Goal: Task Accomplishment & Management: Use online tool/utility

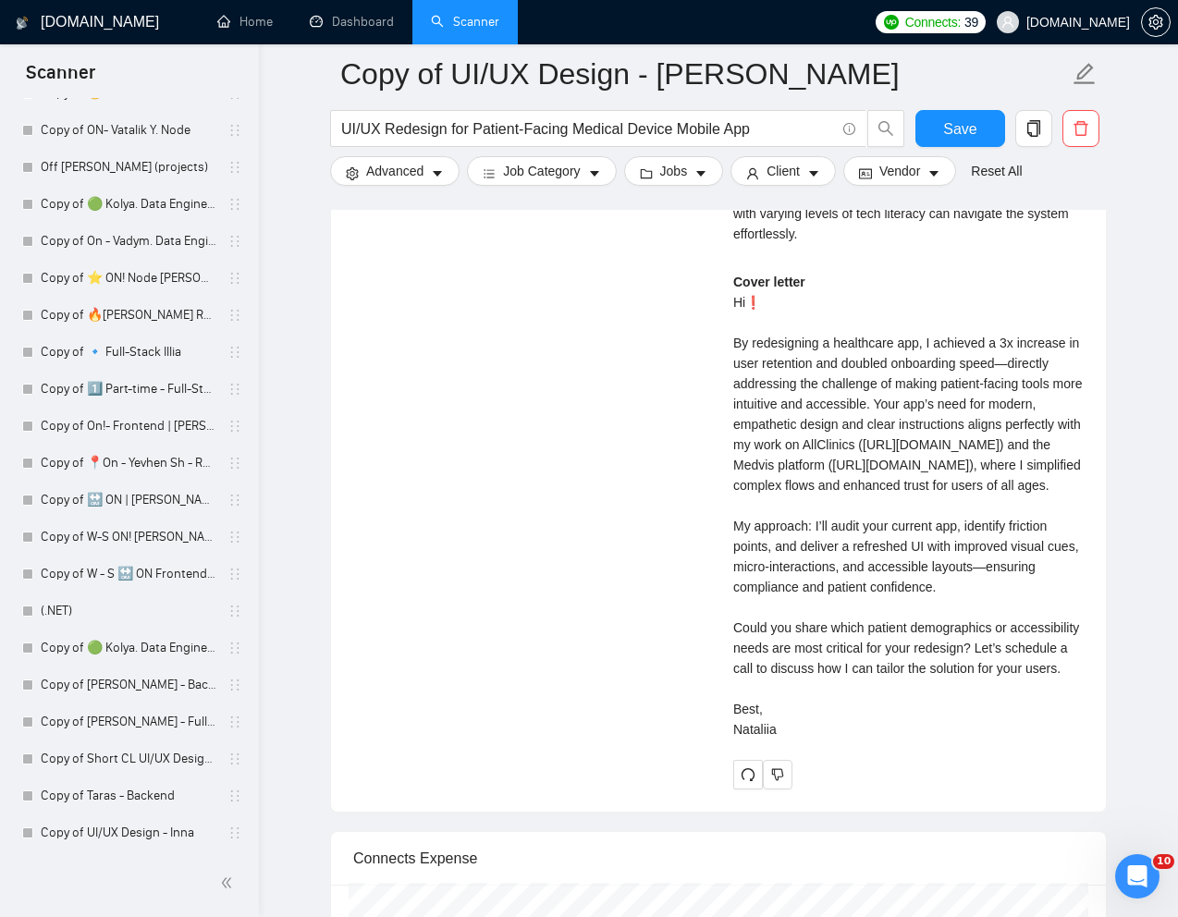
scroll to position [3444, 0]
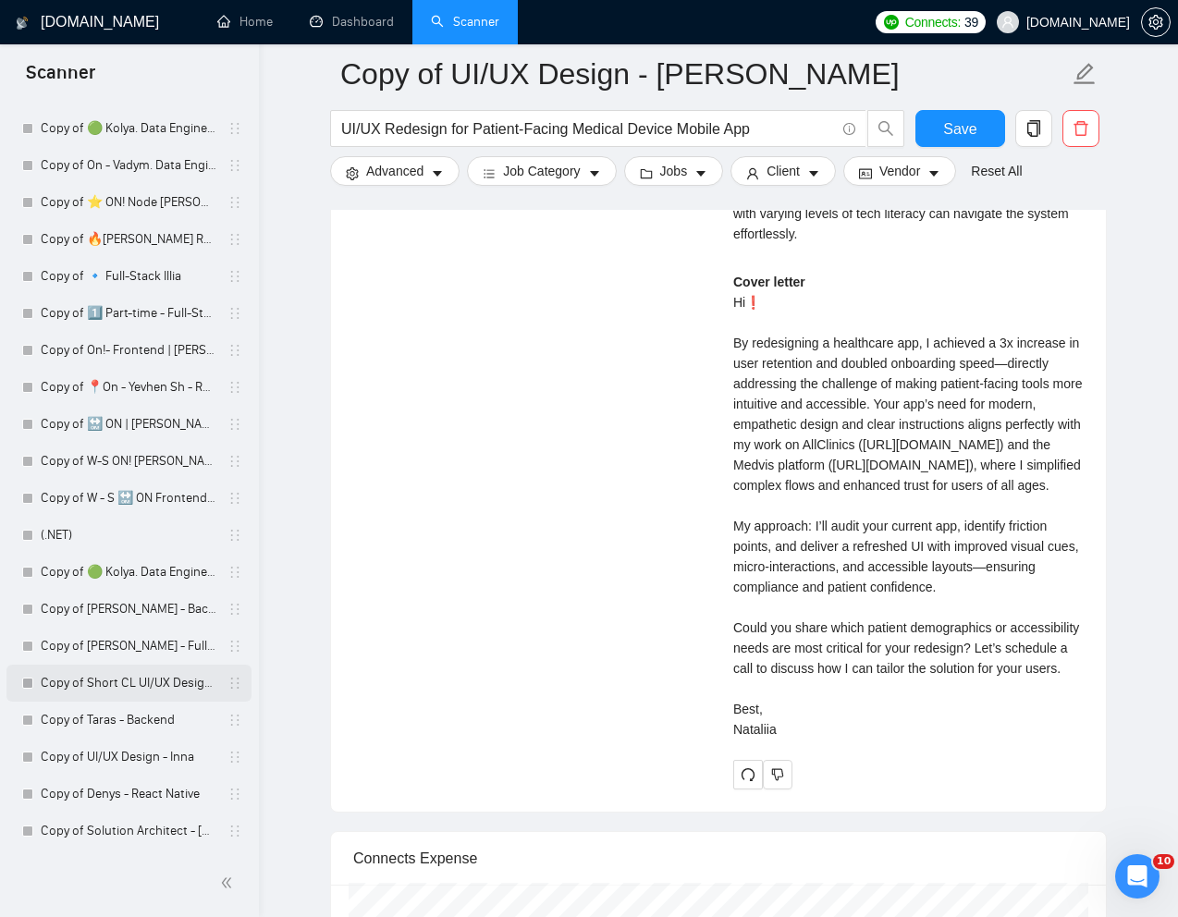
click at [96, 681] on link "Copy of Short CL UI/UX Design - [PERSON_NAME]" at bounding box center [129, 683] width 176 height 37
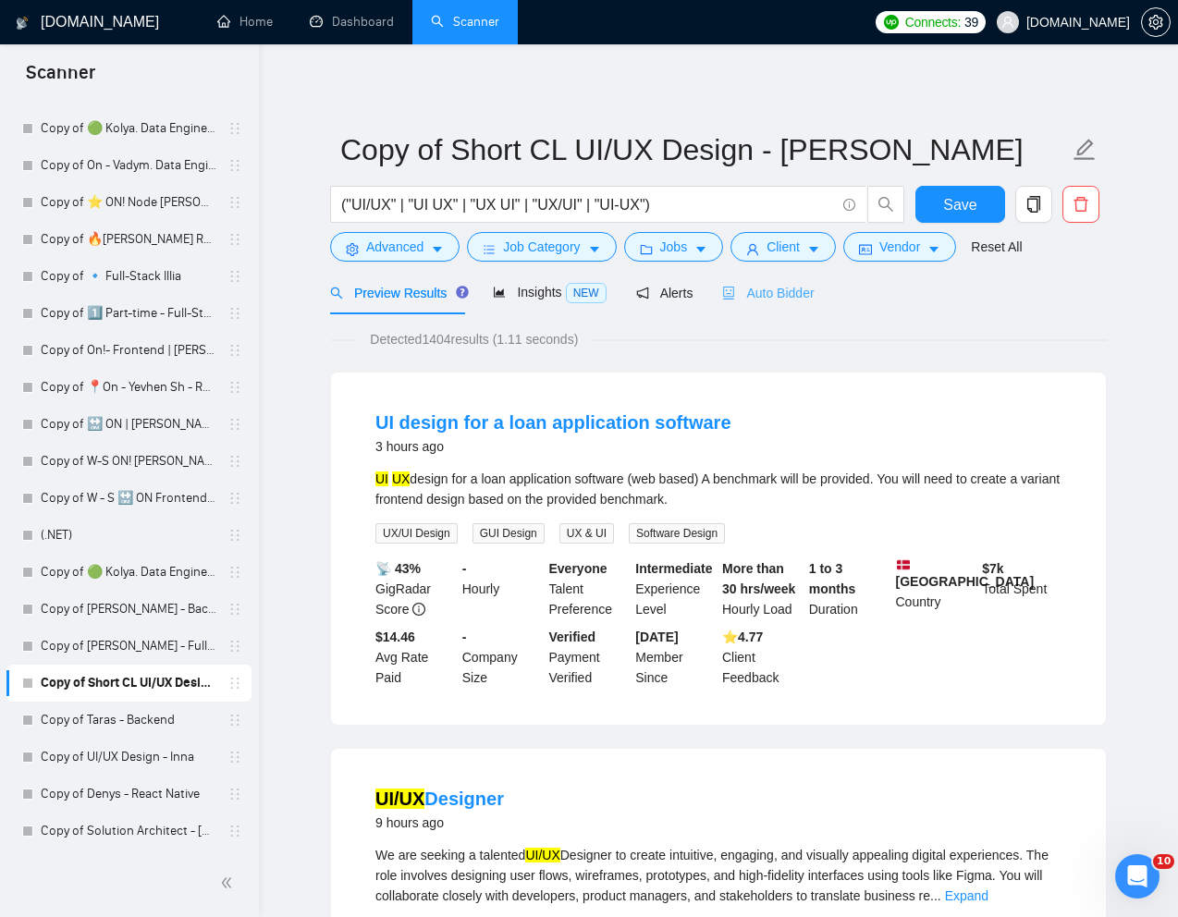
click at [748, 277] on div "Auto Bidder" at bounding box center [768, 292] width 92 height 43
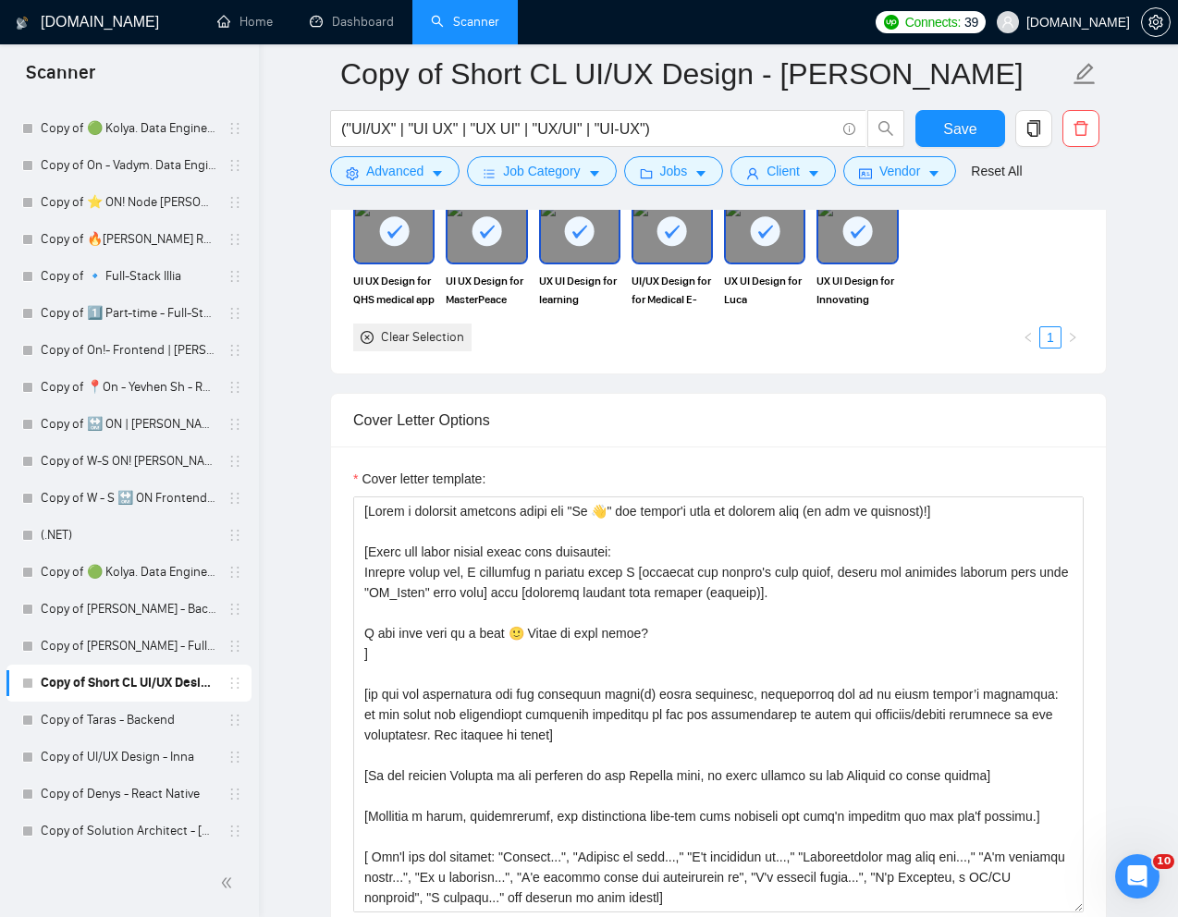
scroll to position [2036, 0]
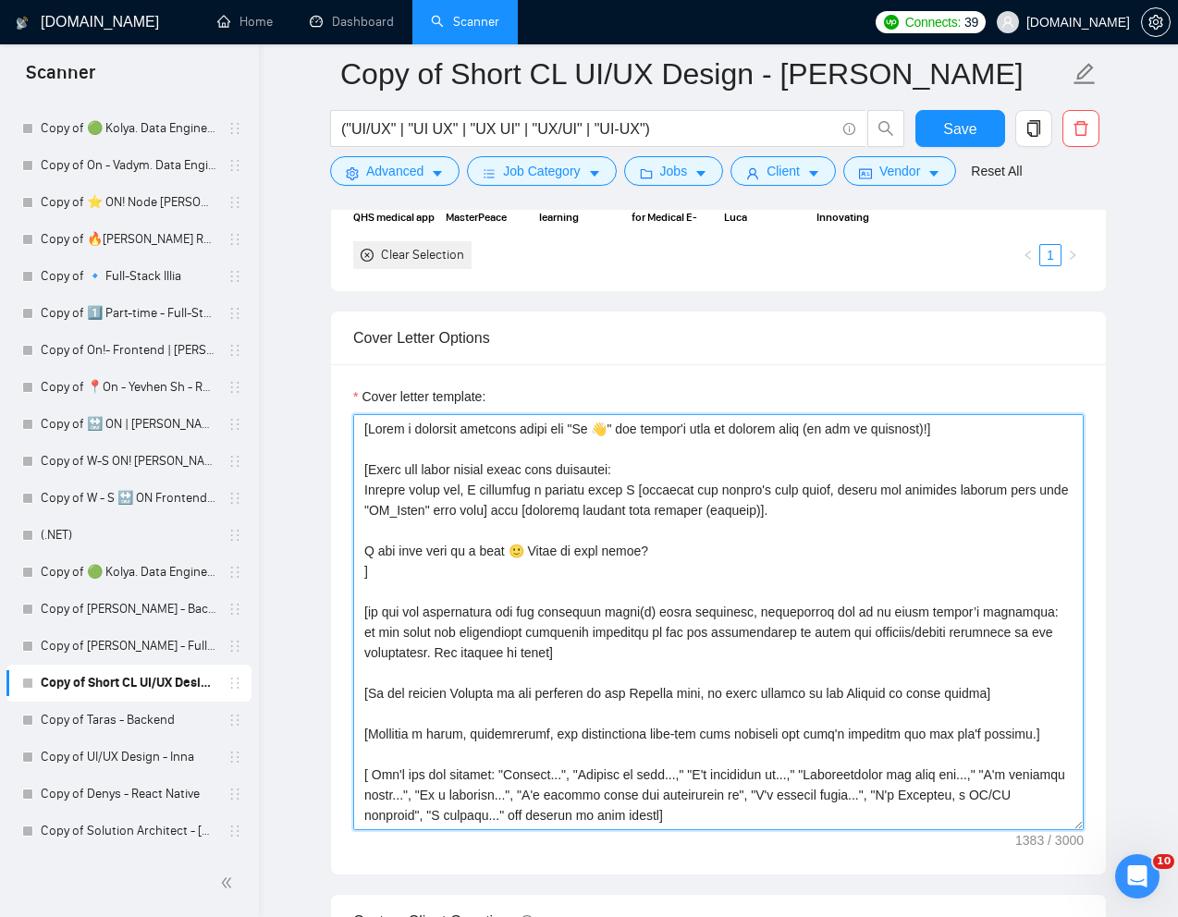
click at [1022, 490] on textarea "Cover letter template:" at bounding box center [718, 622] width 730 height 416
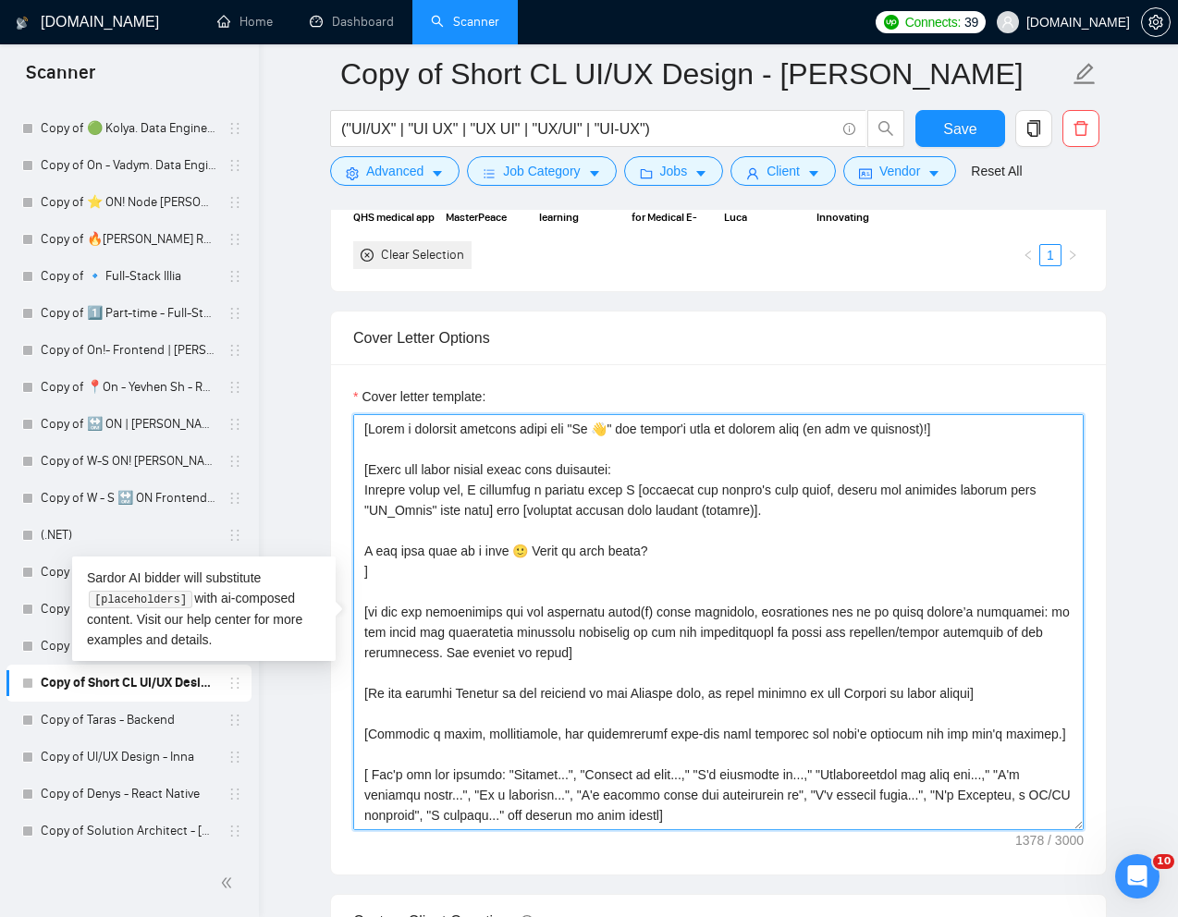
click at [432, 511] on textarea "Cover letter template:" at bounding box center [718, 622] width 730 height 416
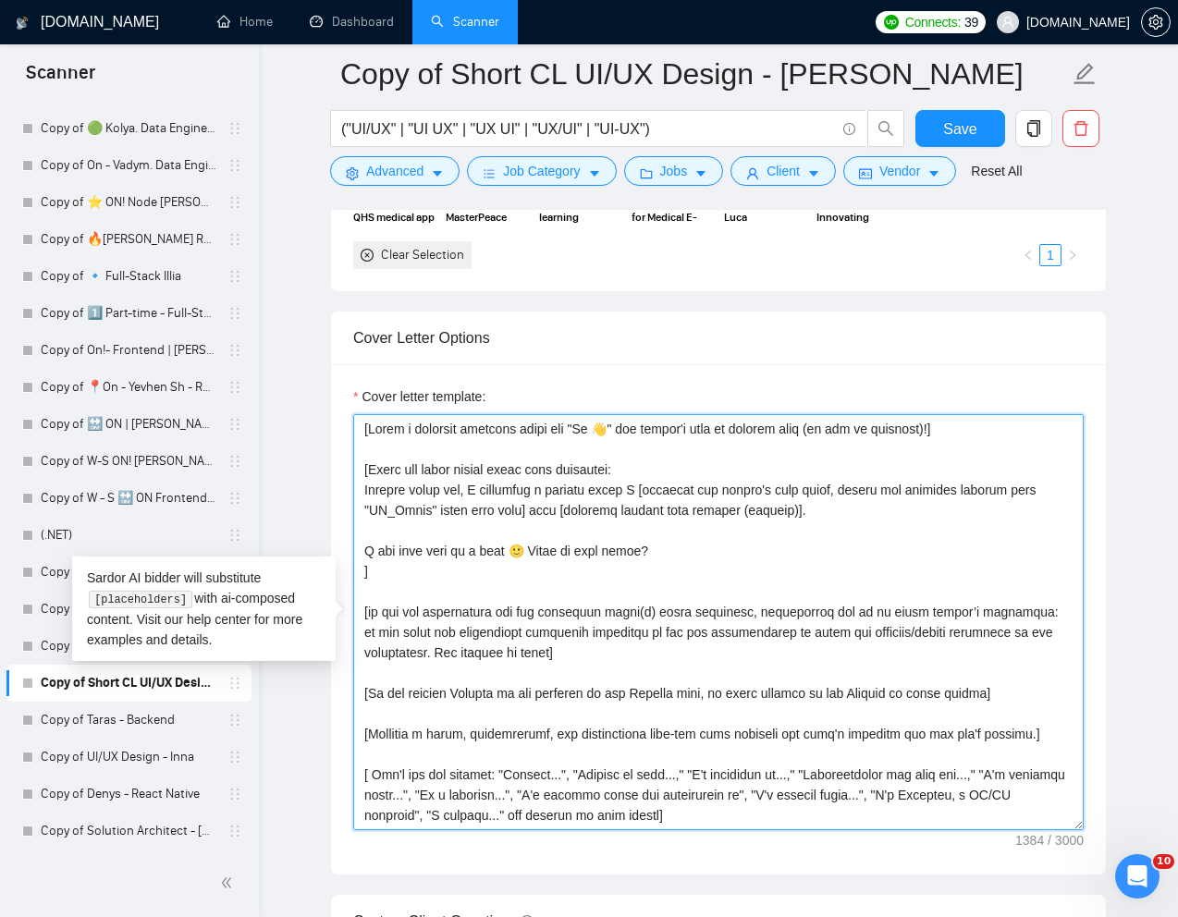
click at [522, 514] on textarea "Cover letter template:" at bounding box center [718, 622] width 730 height 416
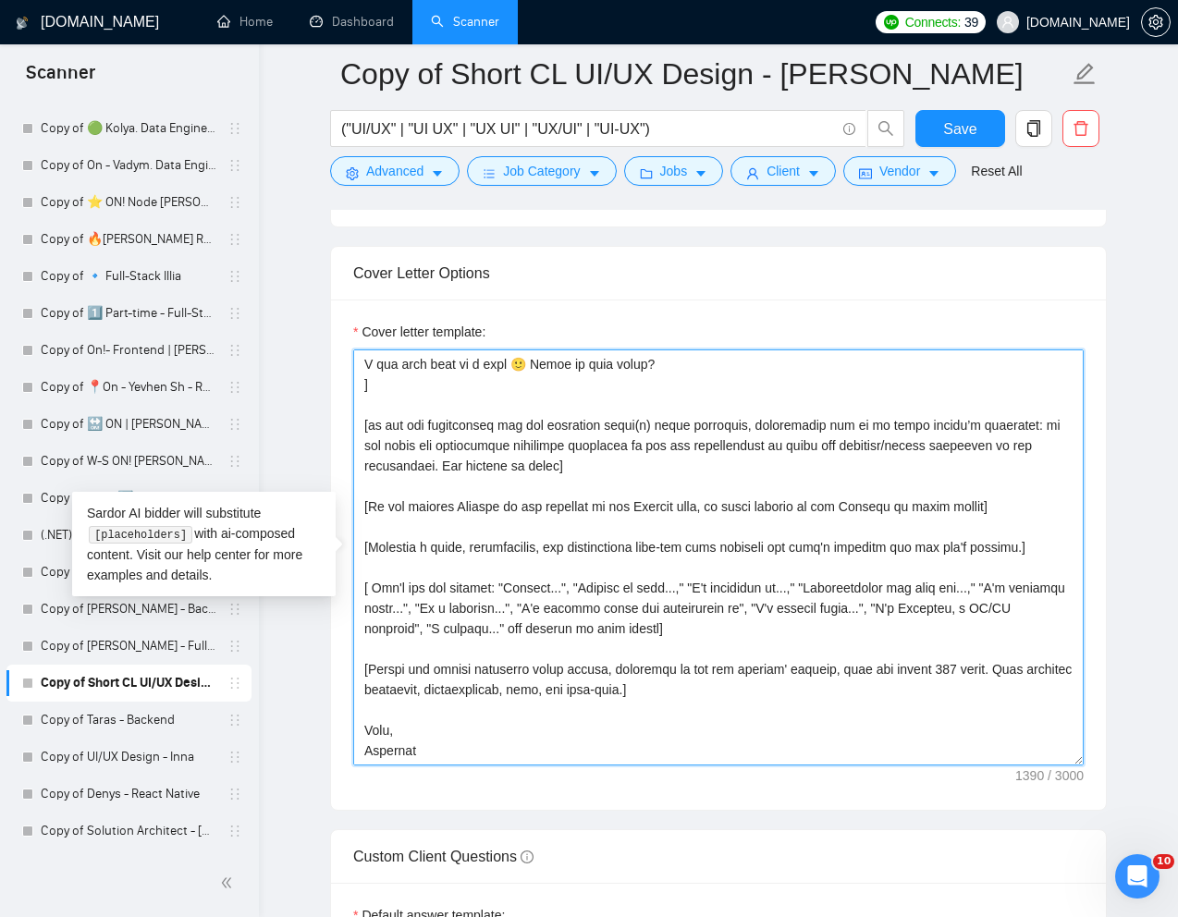
scroll to position [2103, 0]
type textarea "[Lorem i dolorsit ametcons adipi eli "Se 👋" doe tempor'i utla et dolorem aliq (…"
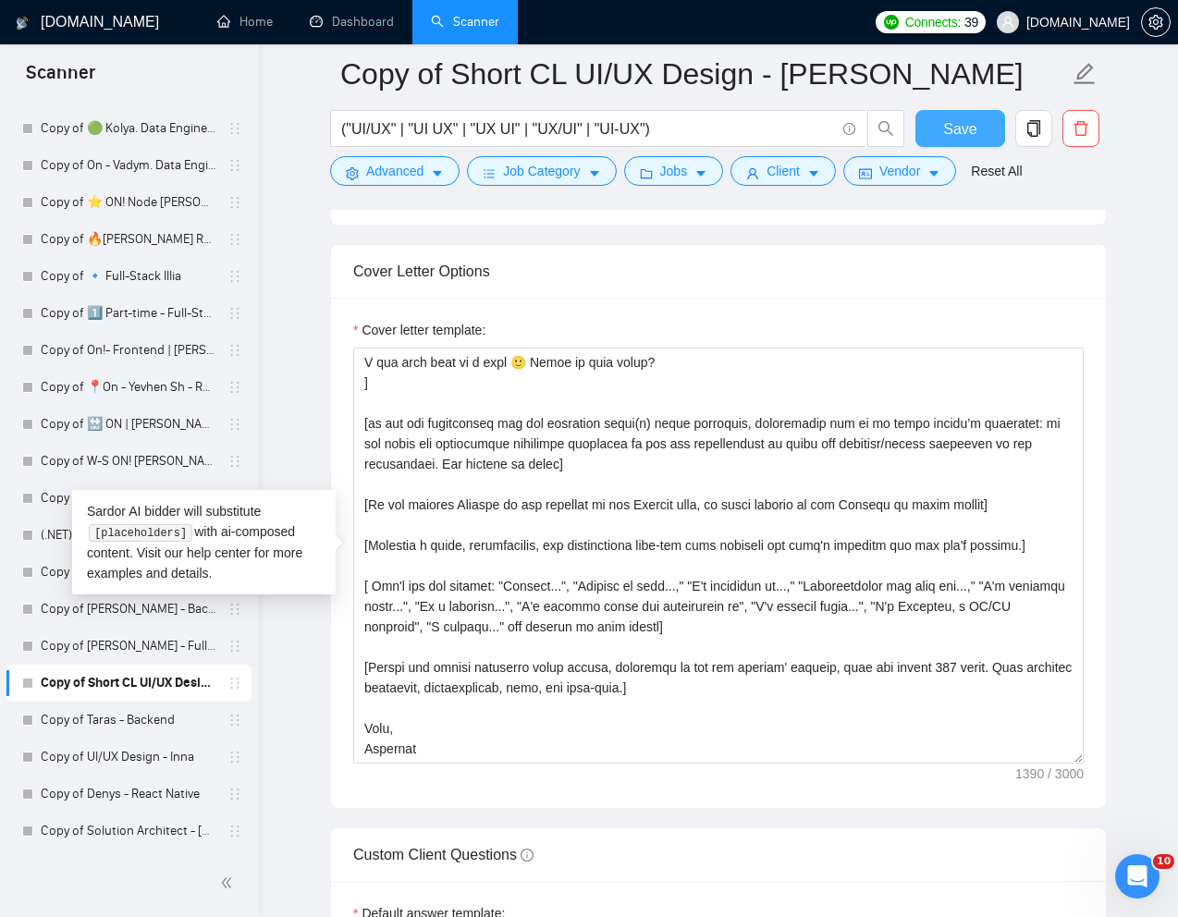
click at [970, 140] on span "Save" at bounding box center [959, 128] width 33 height 23
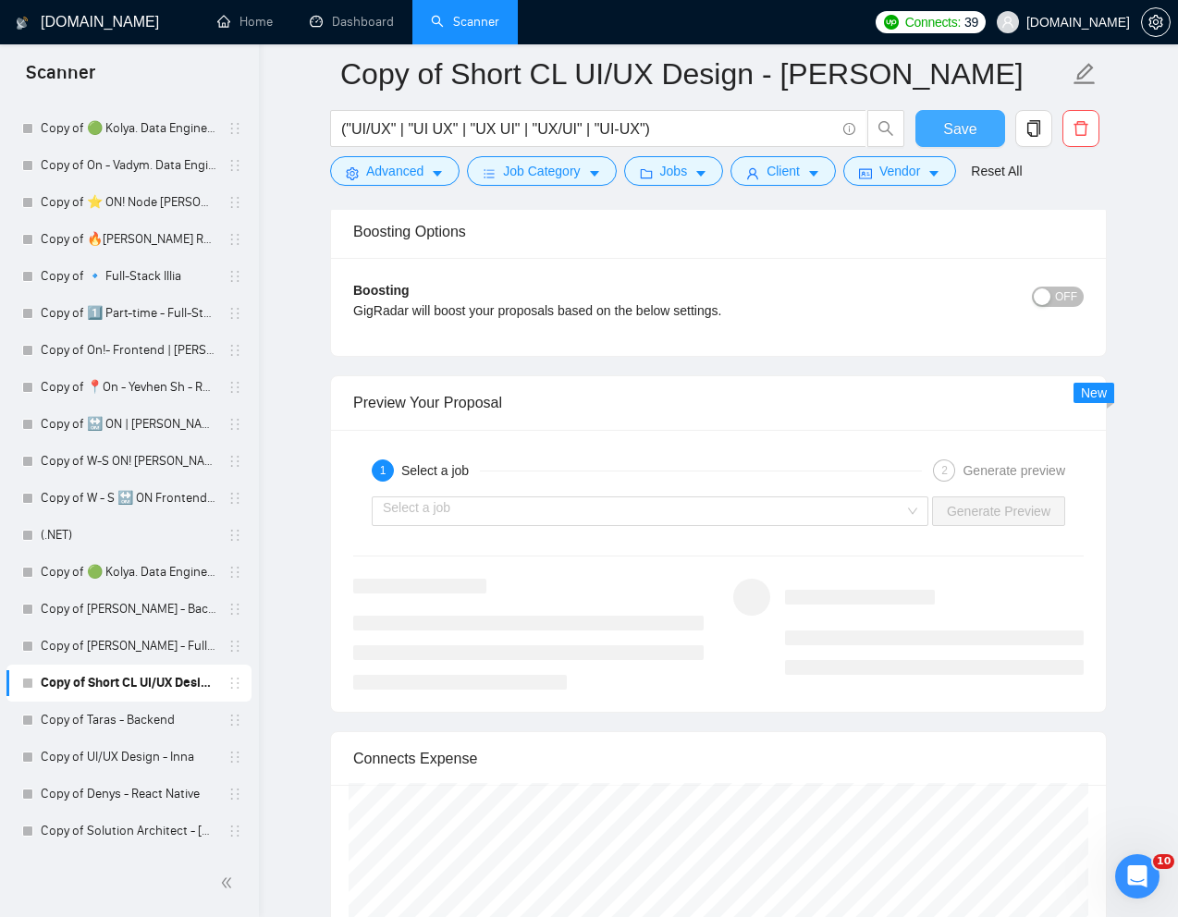
scroll to position [3811, 0]
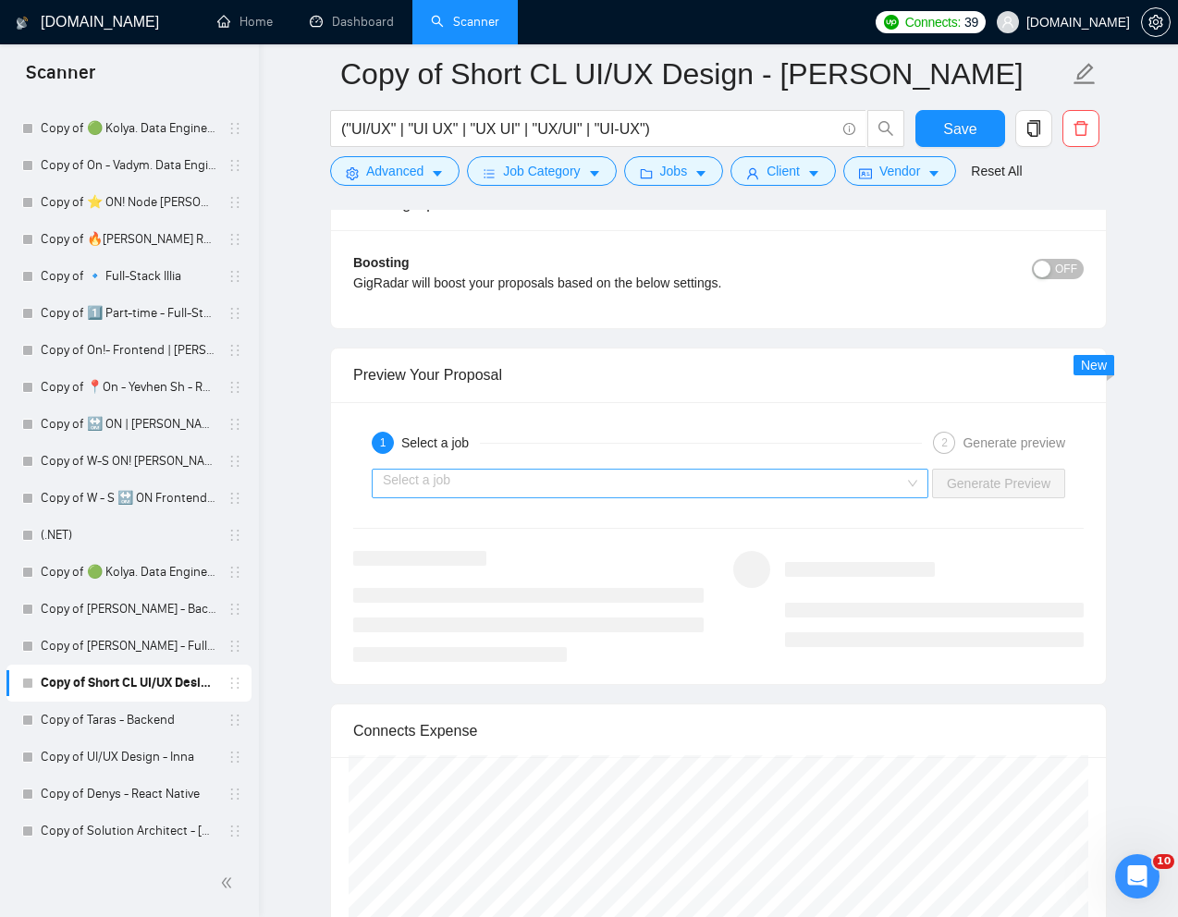
click at [812, 482] on input "search" at bounding box center [643, 484] width 521 height 28
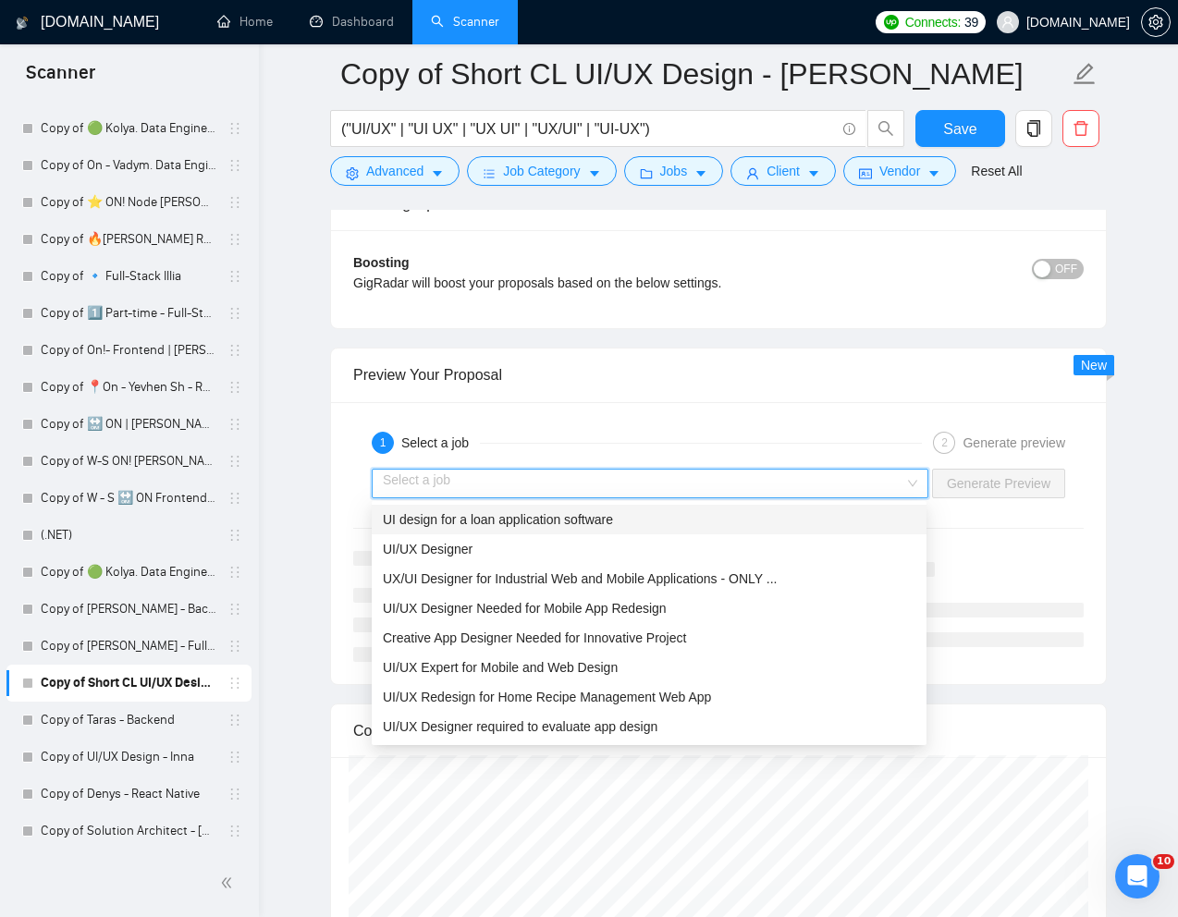
click at [622, 518] on div "UI design for a loan application software" at bounding box center [649, 519] width 532 height 20
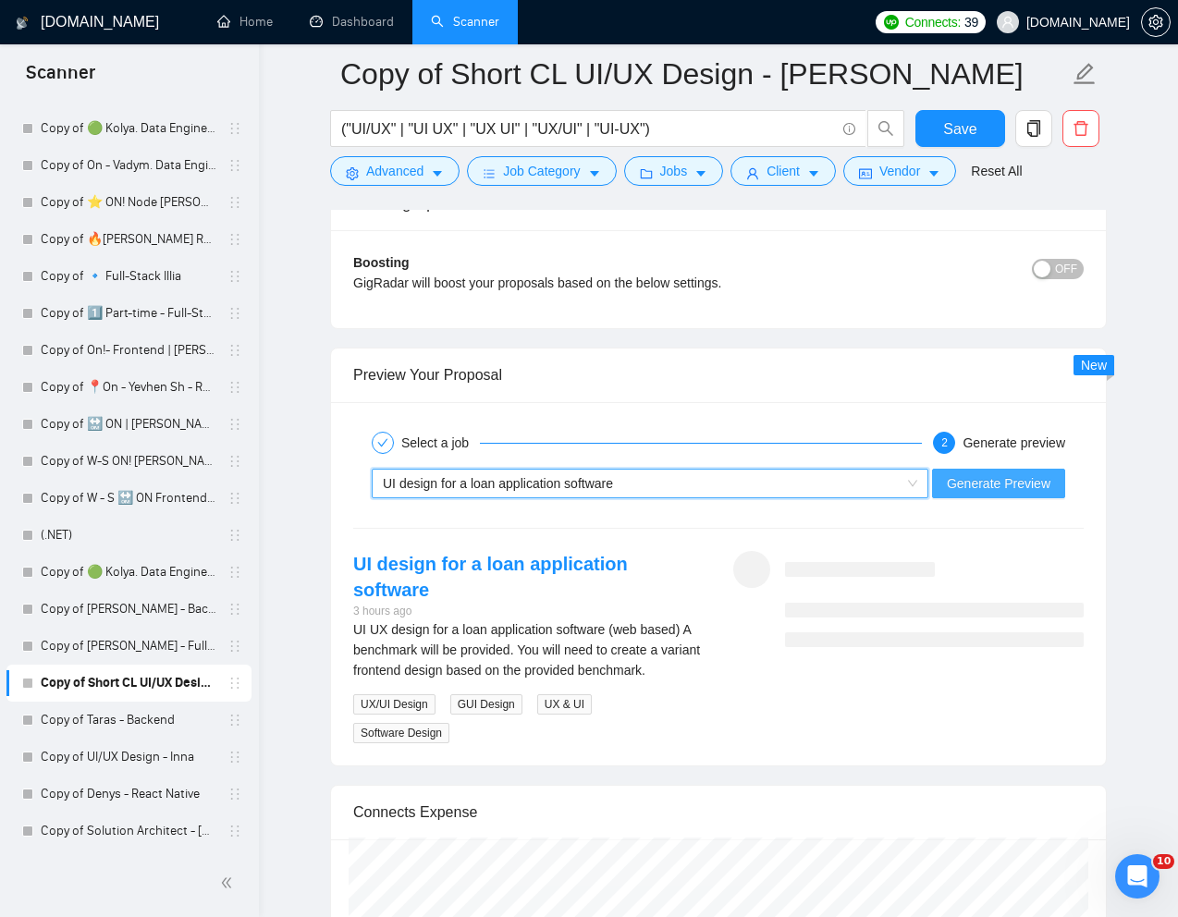
click at [991, 473] on span "Generate Preview" at bounding box center [998, 483] width 104 height 20
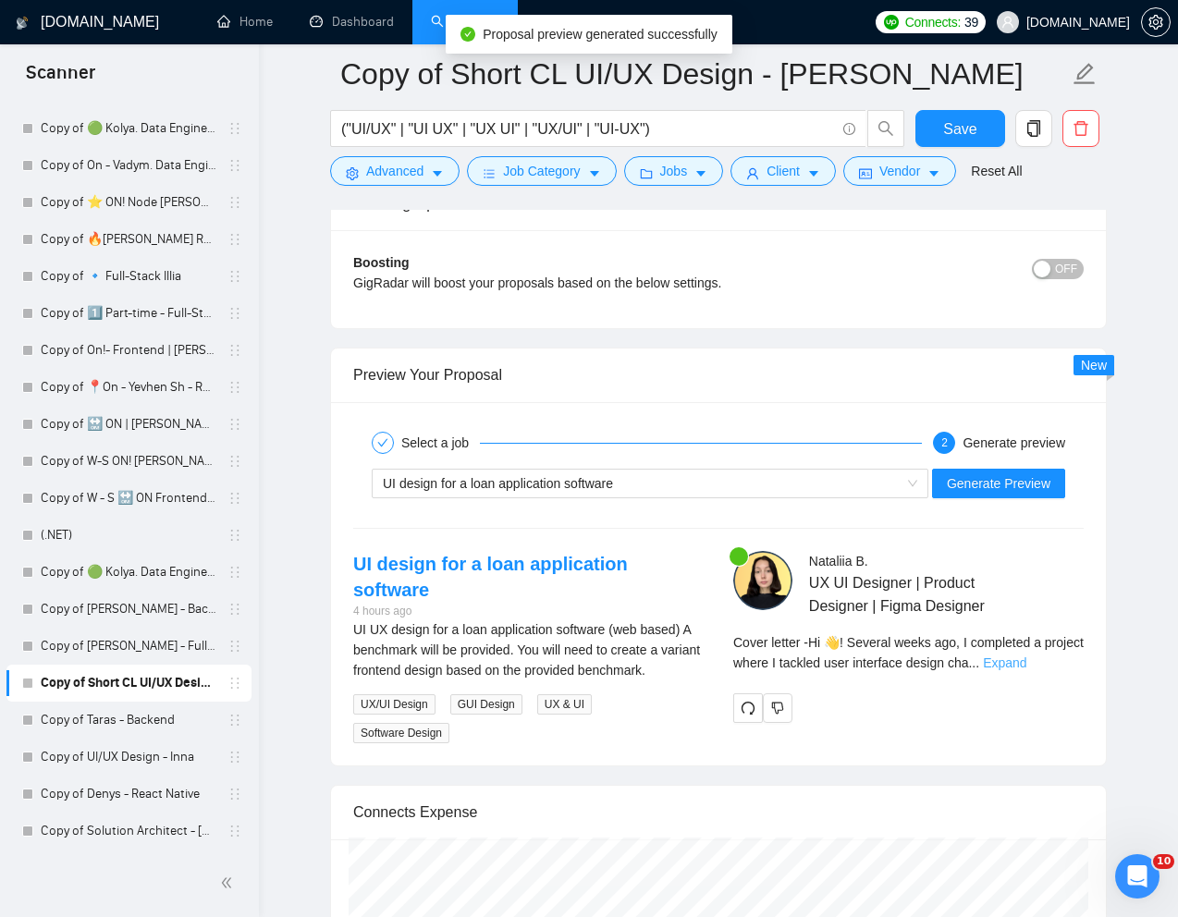
click at [1026, 660] on link "Expand" at bounding box center [1004, 662] width 43 height 15
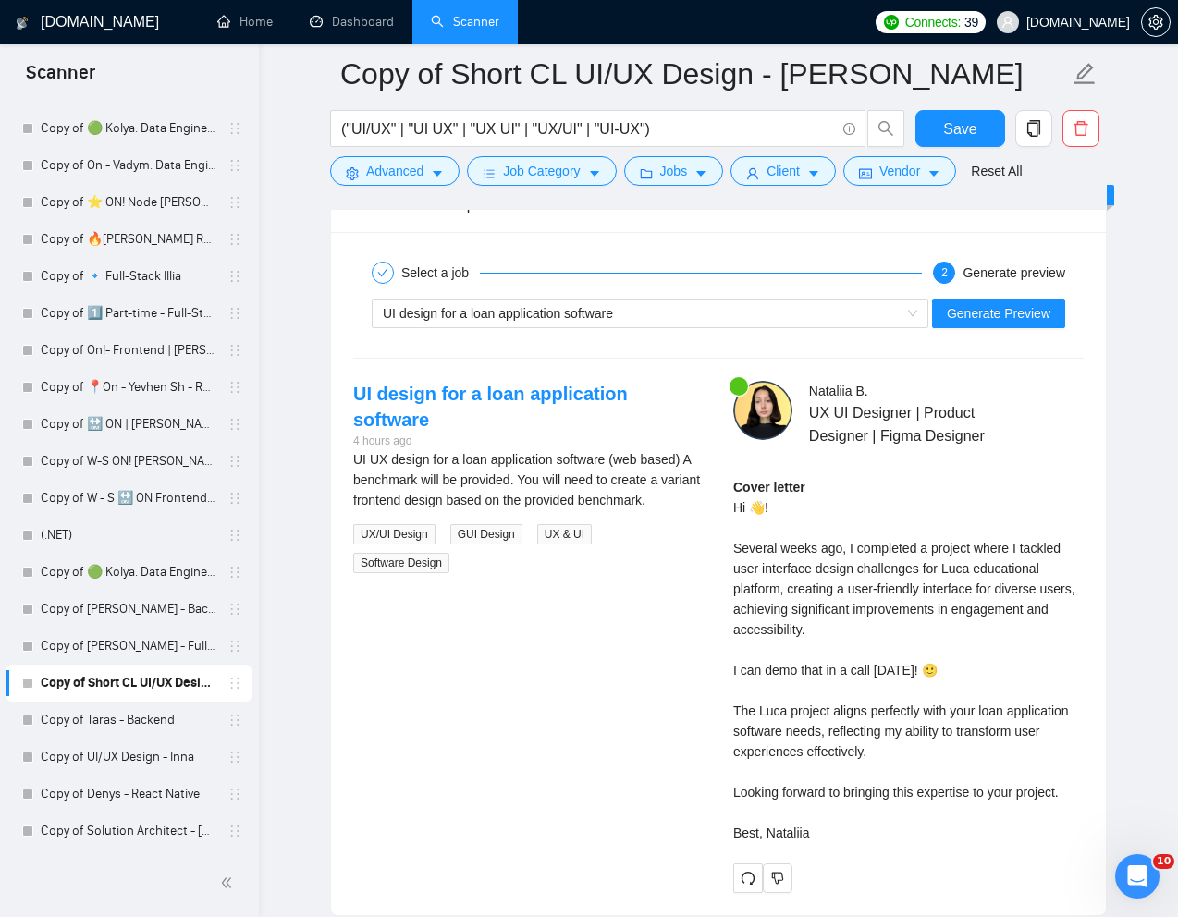
scroll to position [3982, 0]
click at [617, 302] on div "UI design for a loan application software" at bounding box center [642, 313] width 518 height 28
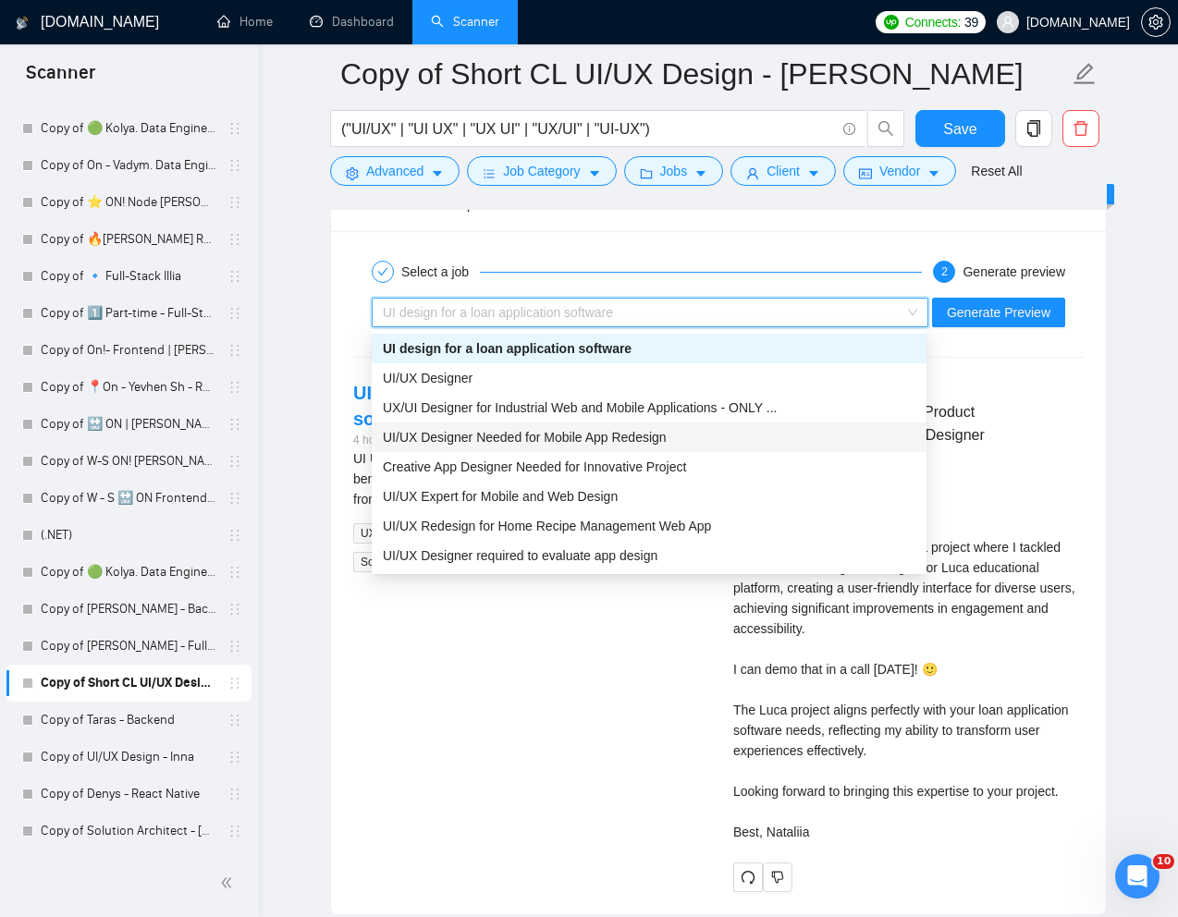
click at [547, 436] on span "UI/UX Designer Needed for Mobile App Redesign" at bounding box center [525, 437] width 284 height 15
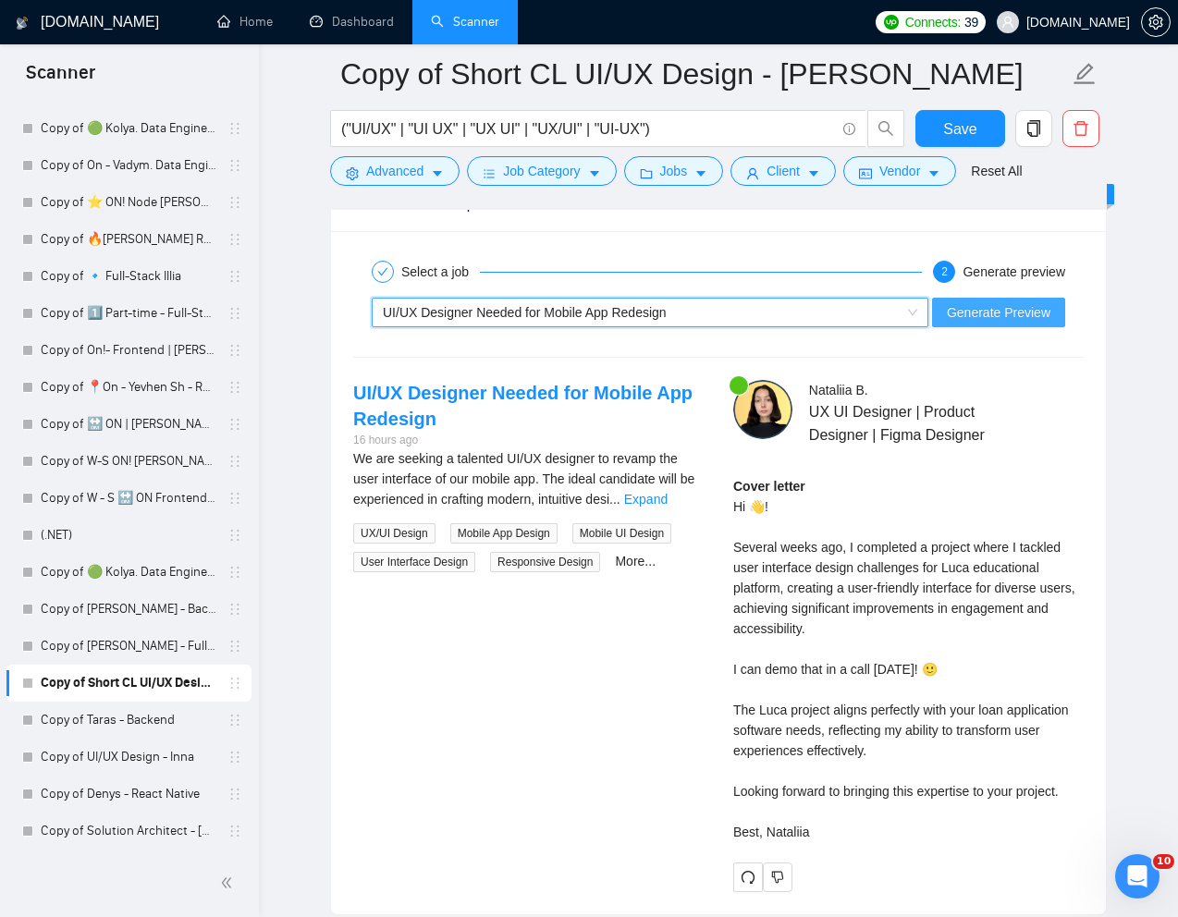
click at [960, 304] on span "Generate Preview" at bounding box center [998, 312] width 104 height 20
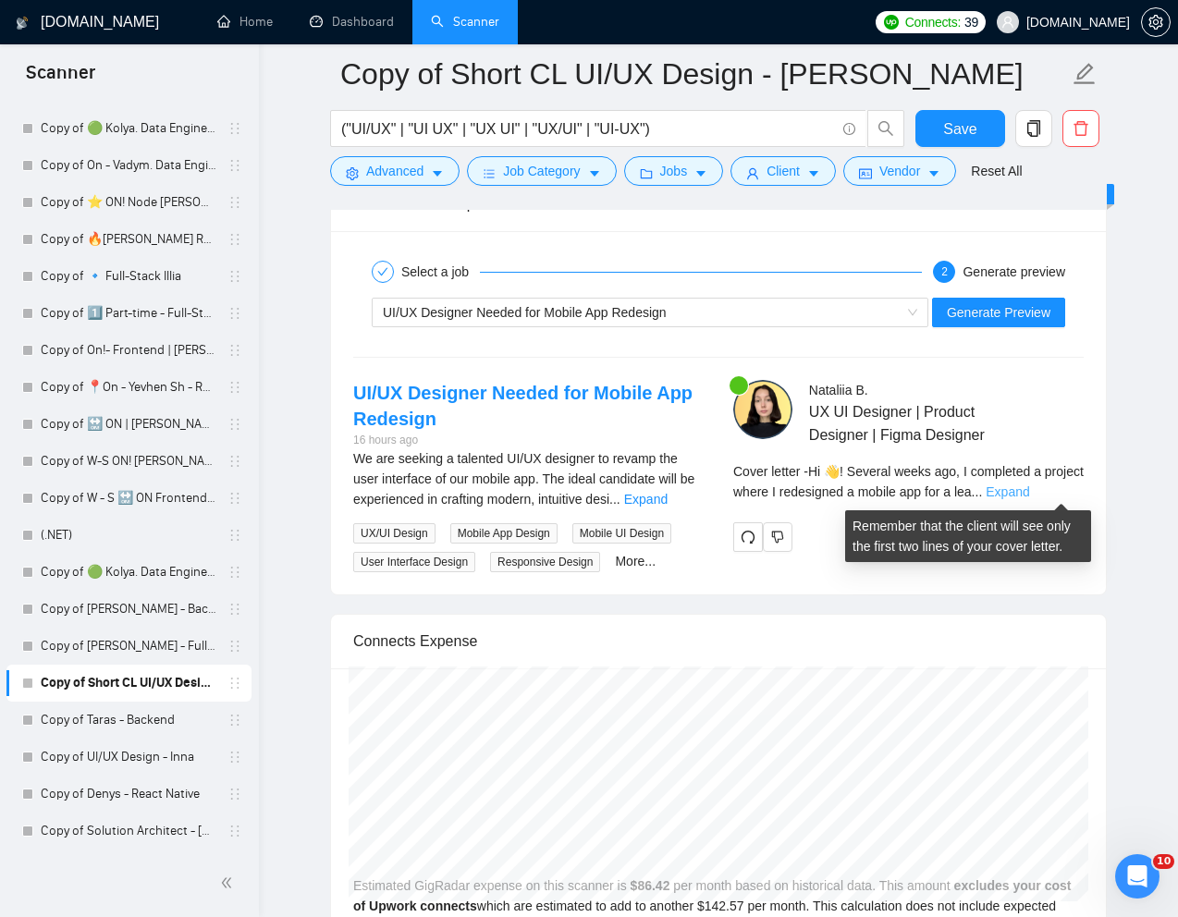
click at [1029, 484] on link "Expand" at bounding box center [1006, 491] width 43 height 15
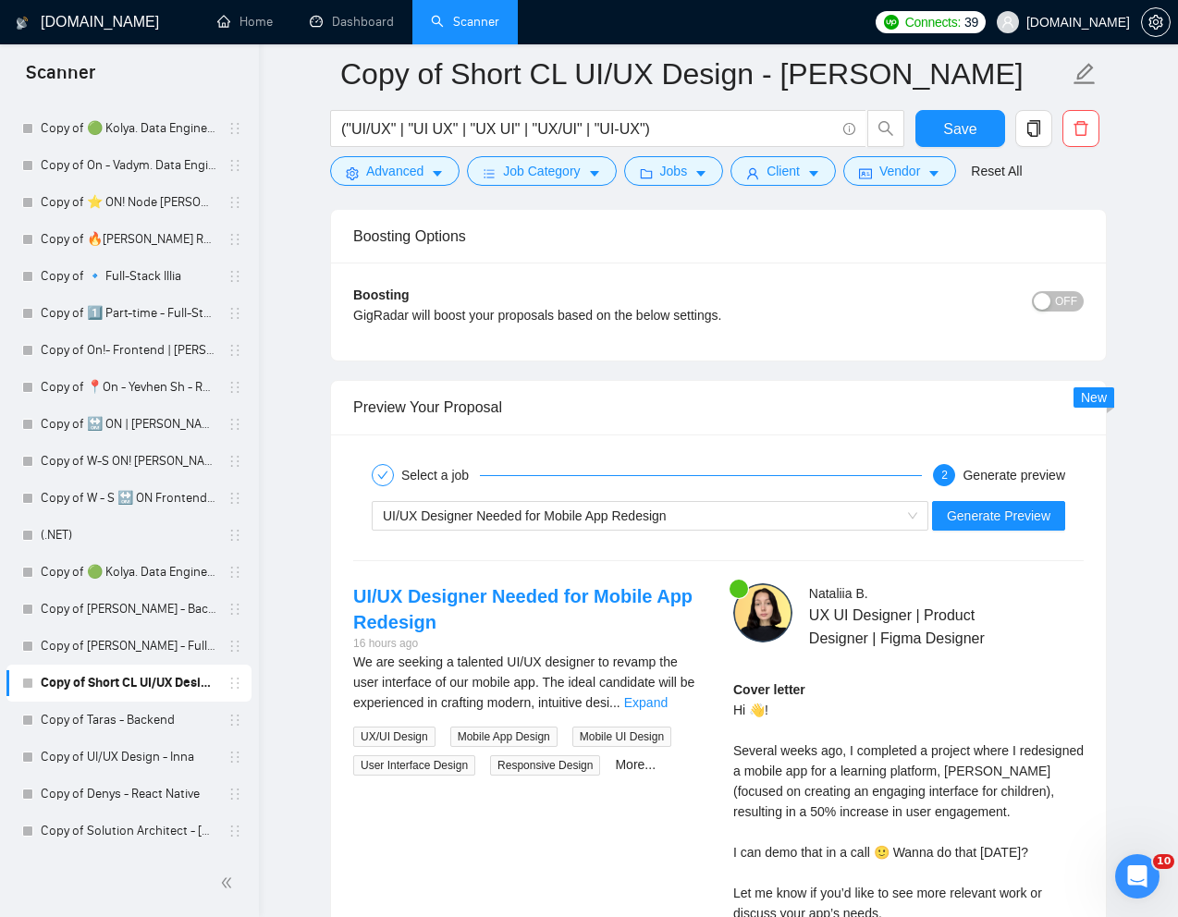
scroll to position [3842, 0]
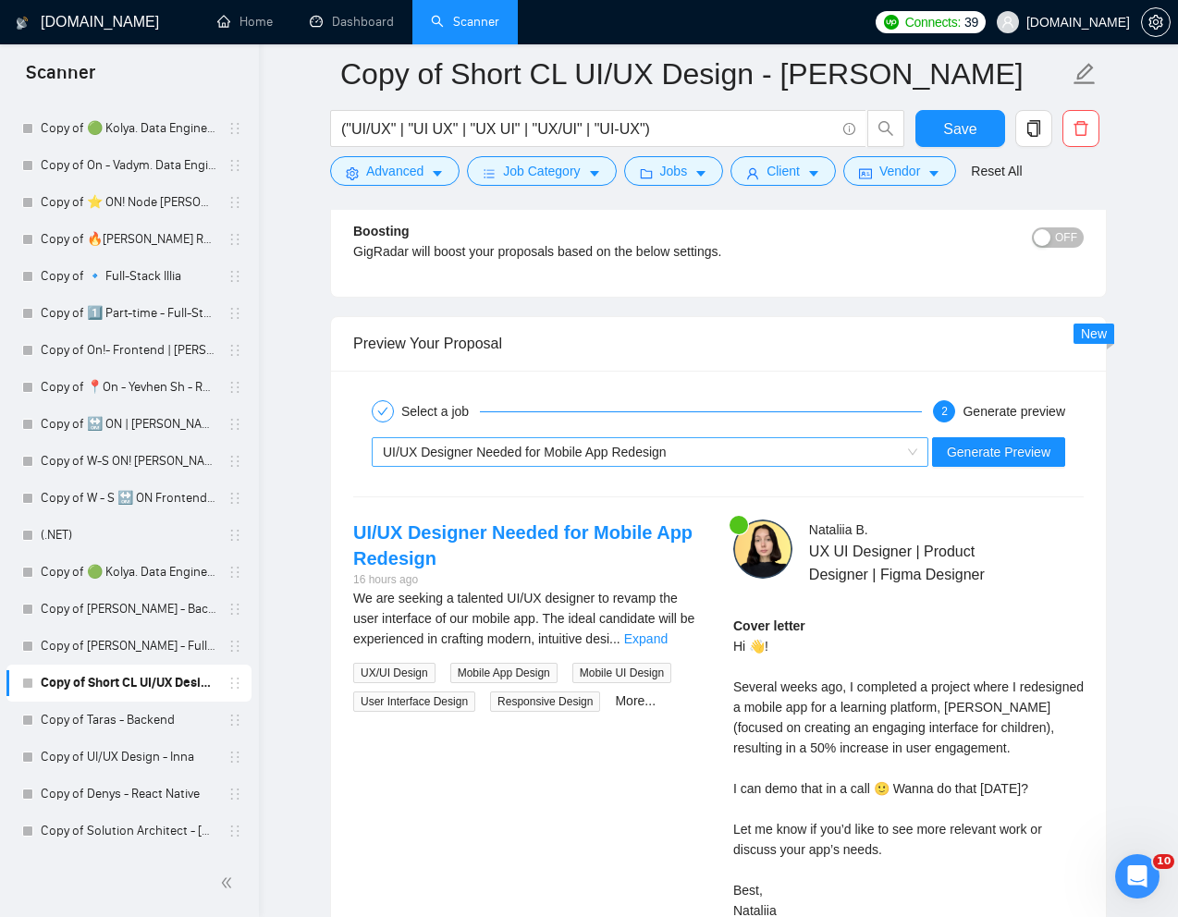
click at [888, 450] on div "UI/UX Designer Needed for Mobile App Redesign" at bounding box center [642, 452] width 518 height 28
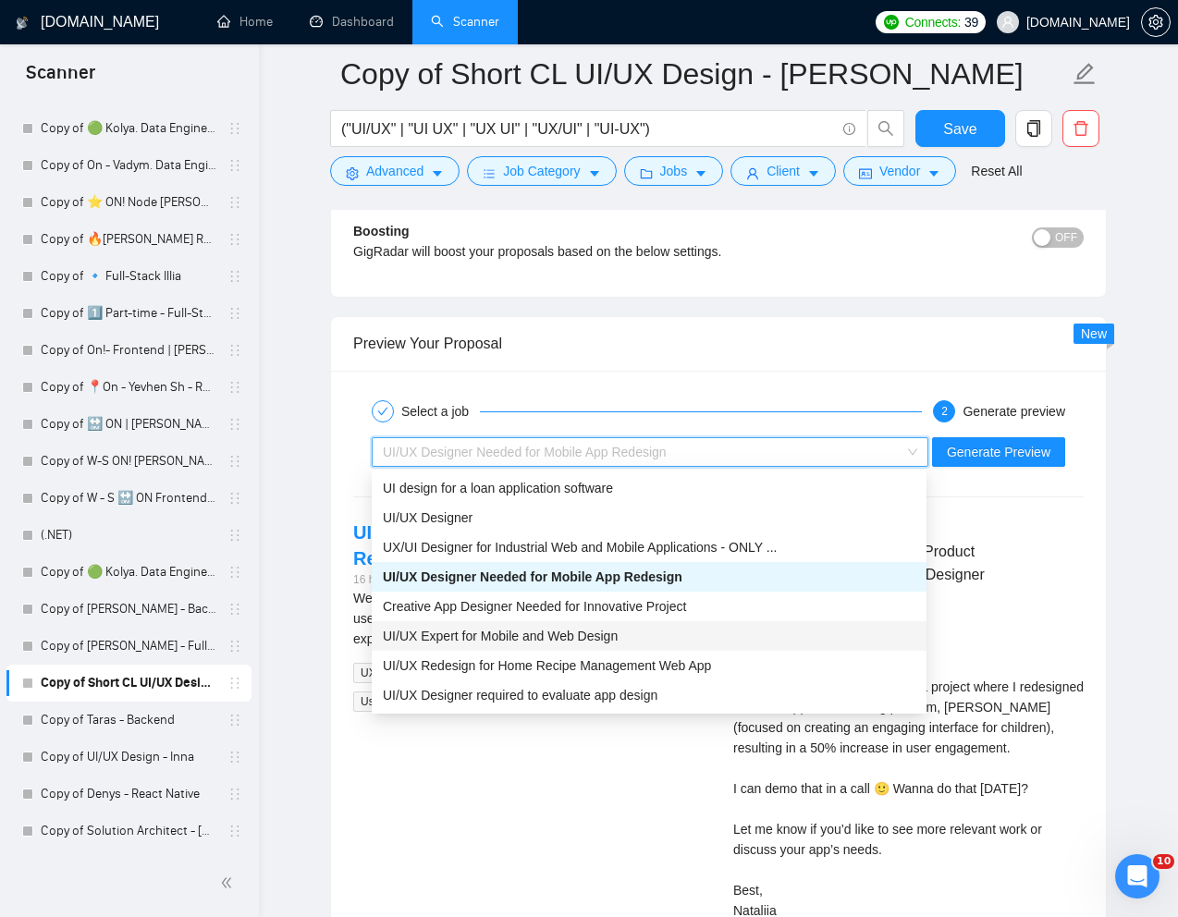
click at [665, 641] on div "UI/UX Expert for Mobile and Web Design" at bounding box center [649, 636] width 532 height 20
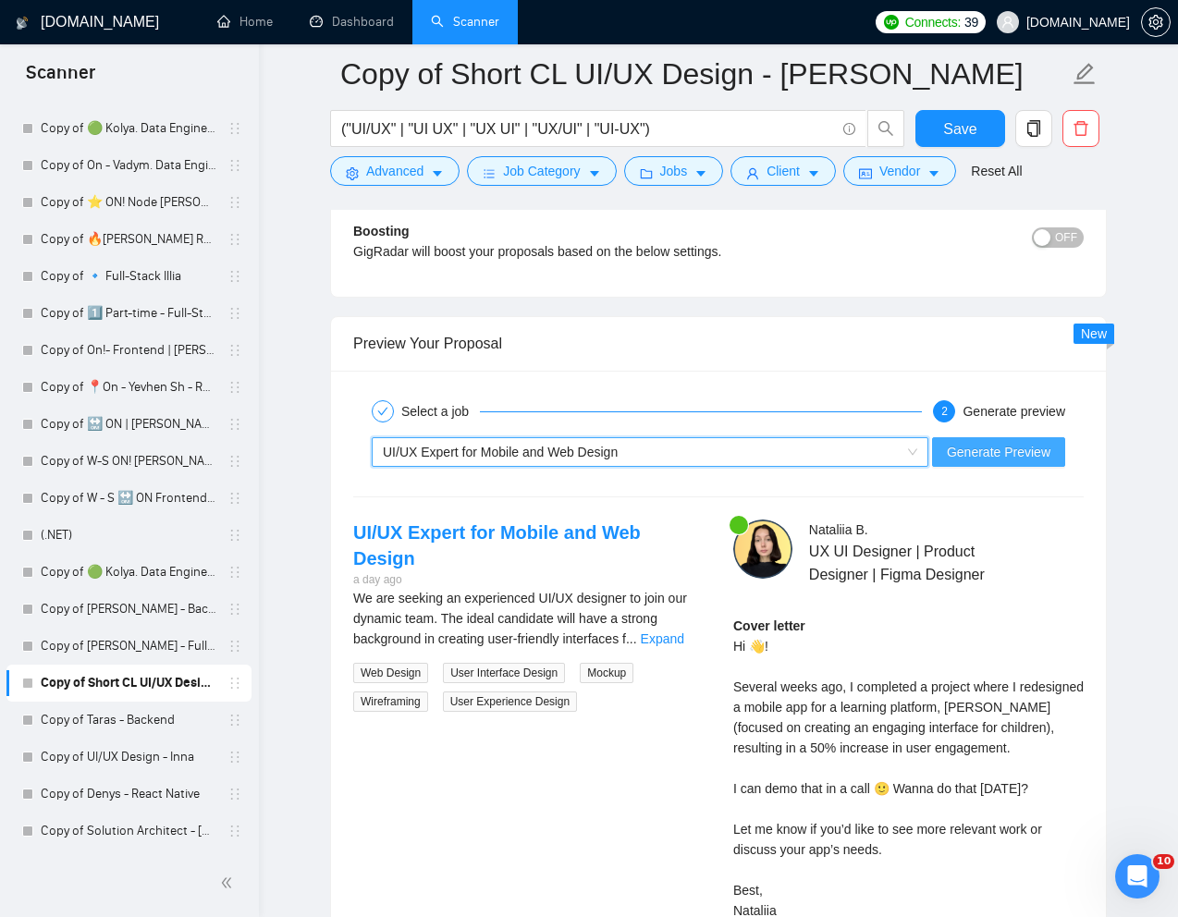
click at [1005, 446] on span "Generate Preview" at bounding box center [998, 452] width 104 height 20
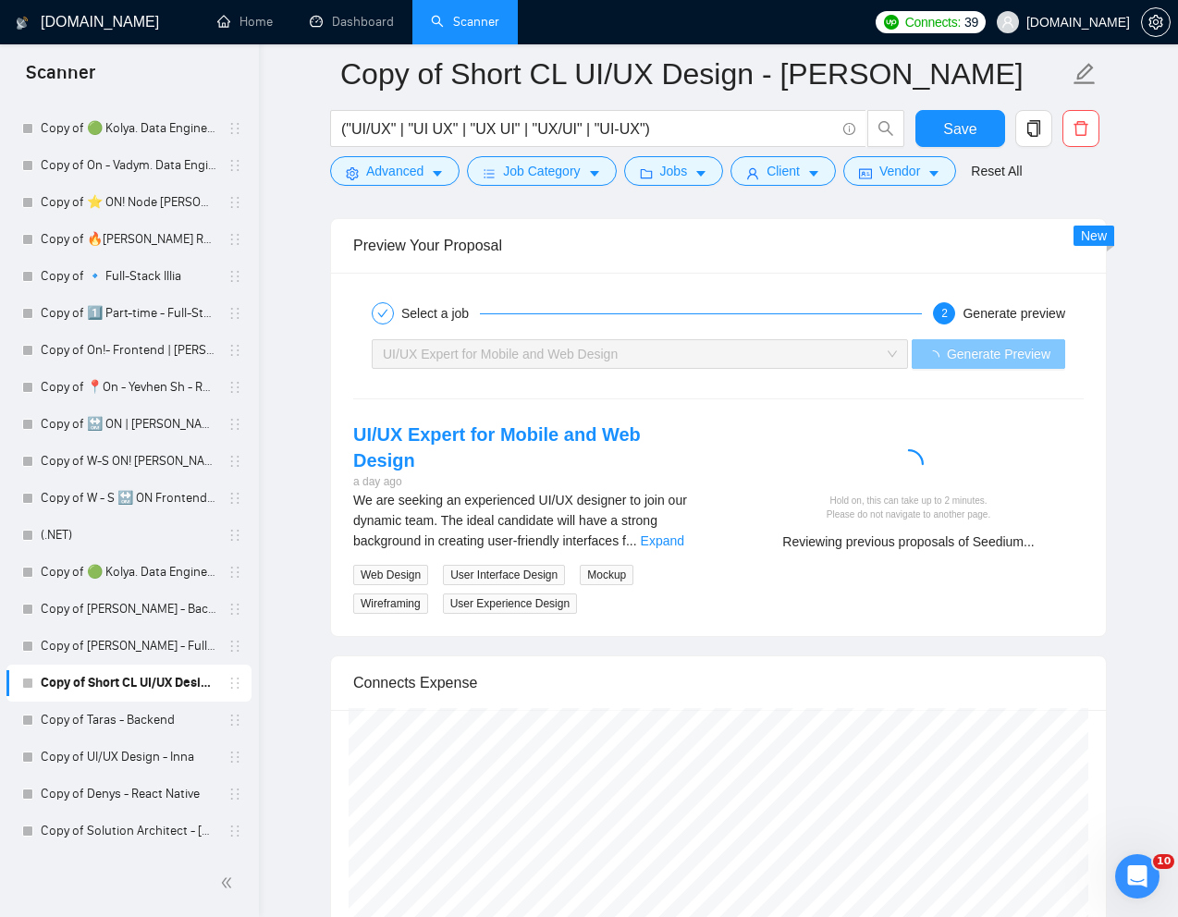
scroll to position [3941, 0]
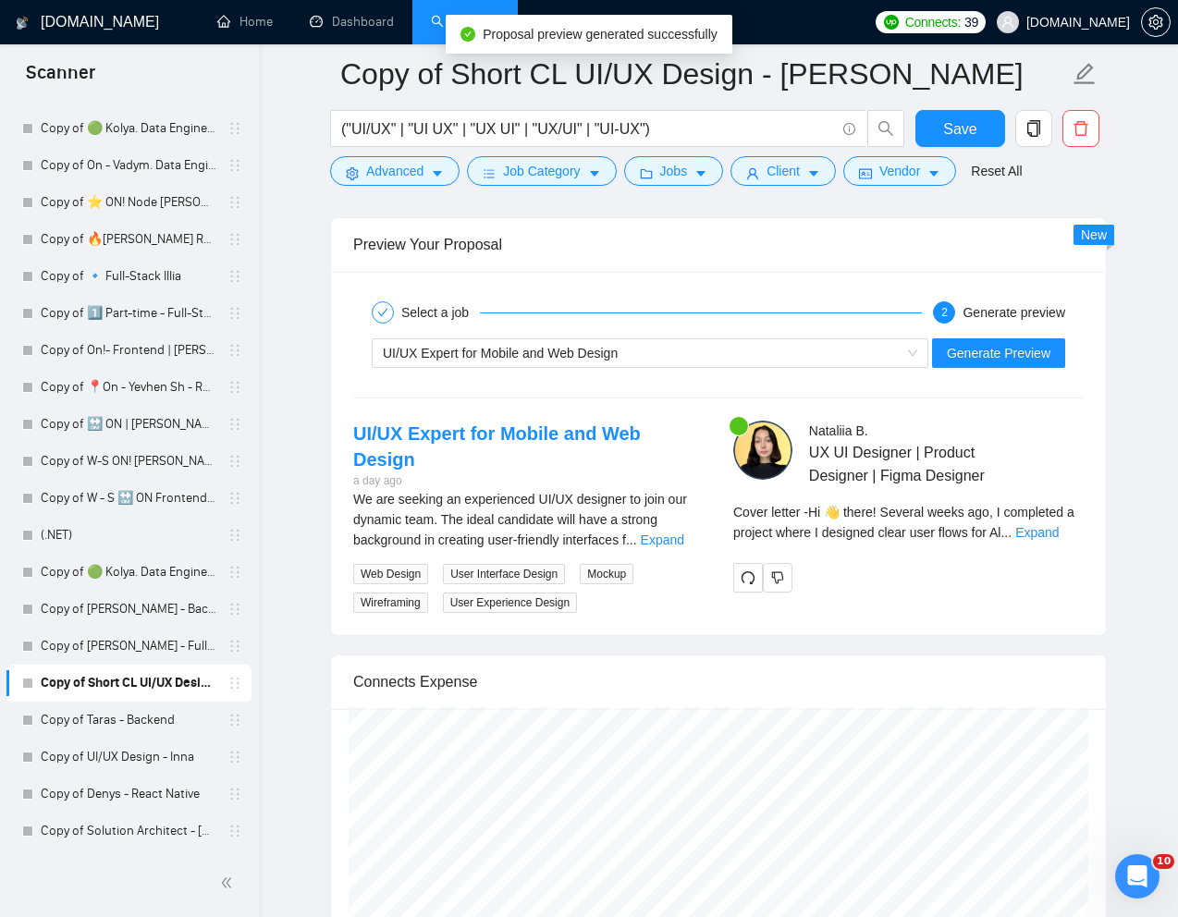
click at [1056, 541] on div "Cover letter - Hi 👋 there! Several weeks ago, I completed a project where I des…" at bounding box center [908, 522] width 350 height 41
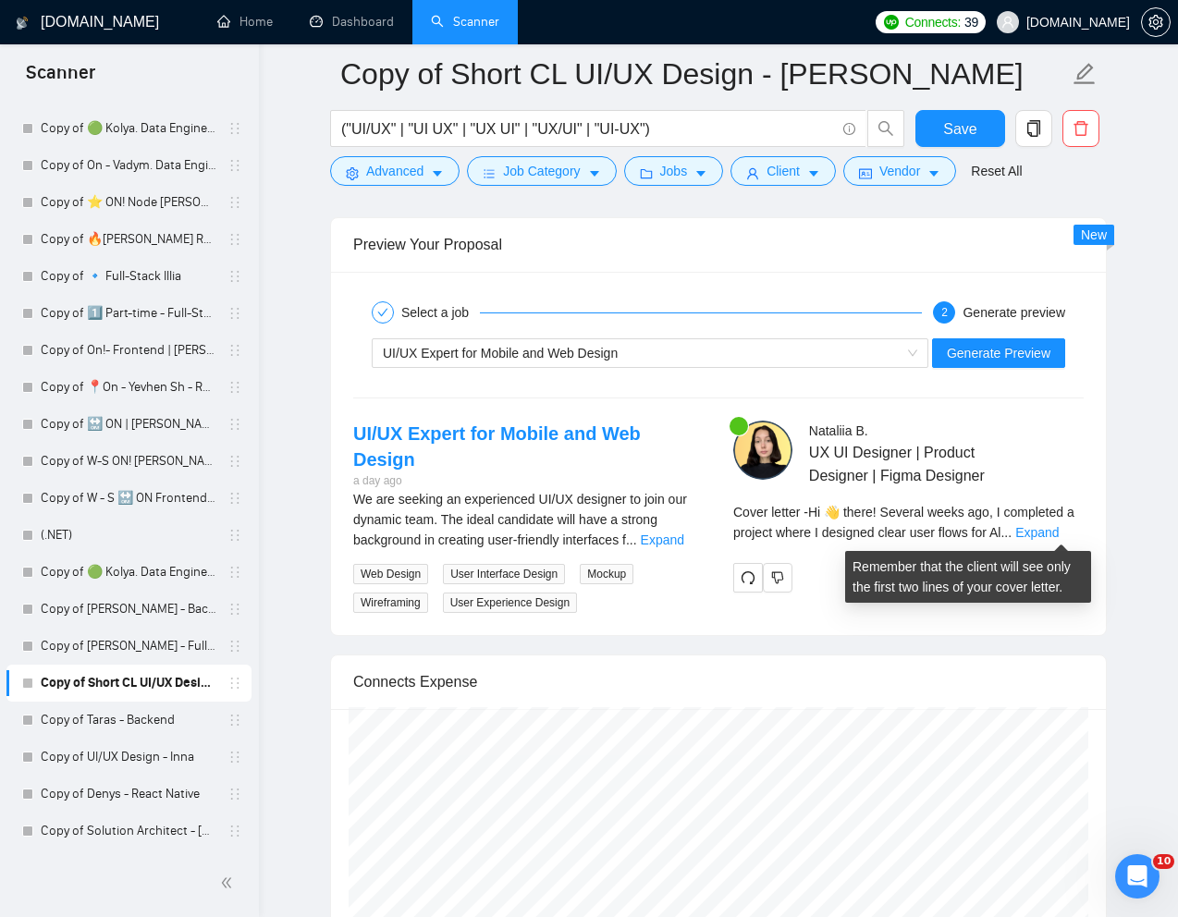
click at [1056, 541] on div "Cover letter - Hi 👋 there! Several weeks ago, I completed a project where I des…" at bounding box center [908, 522] width 350 height 41
click at [1058, 533] on link "Expand" at bounding box center [1036, 532] width 43 height 15
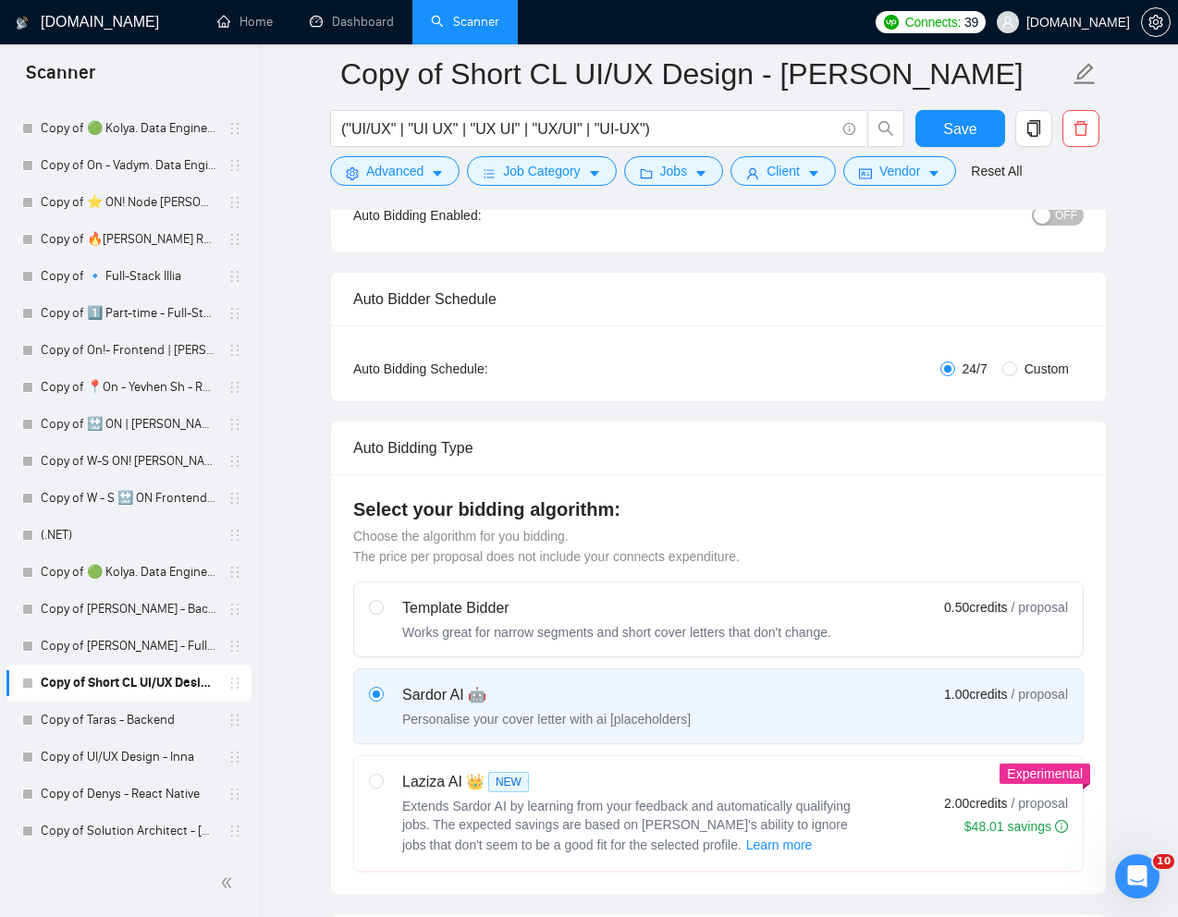
scroll to position [0, 0]
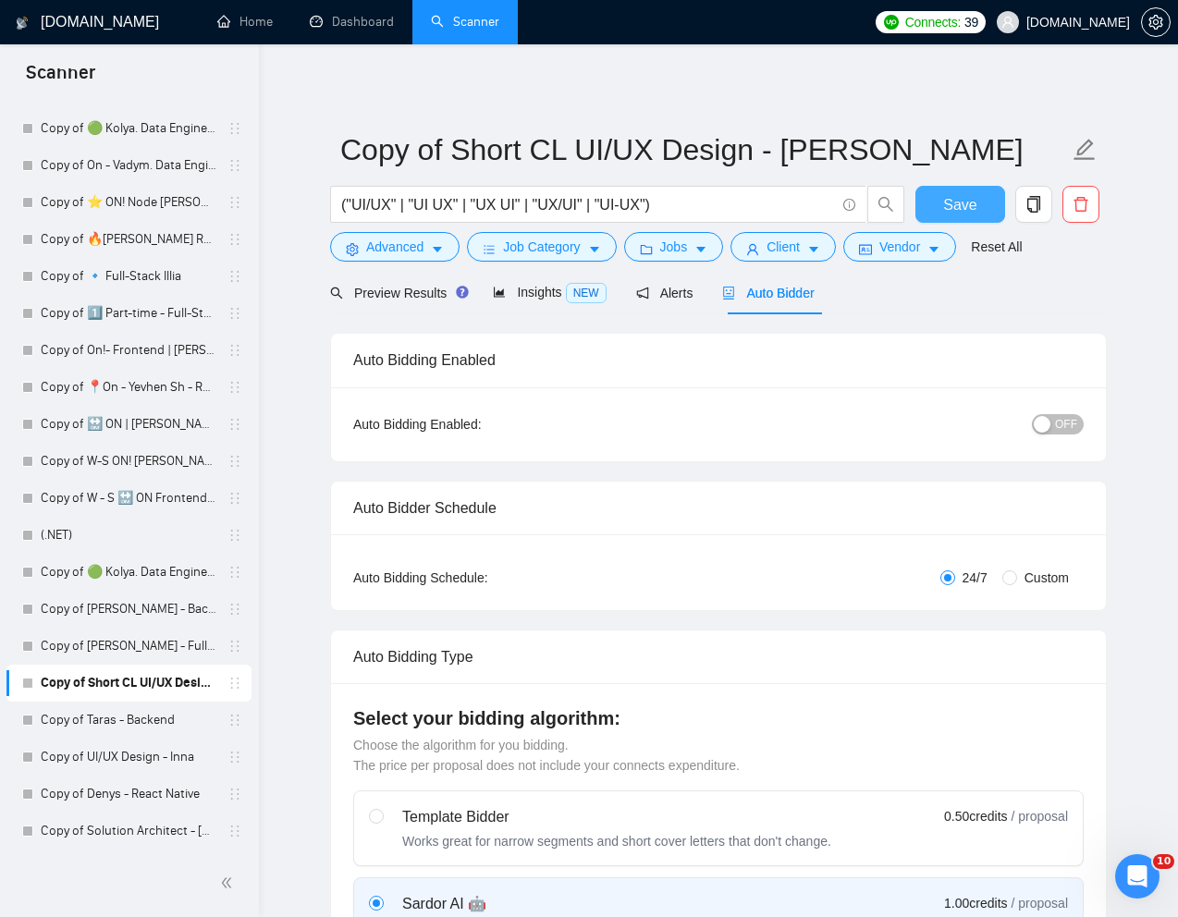
click at [972, 214] on span "Save" at bounding box center [959, 204] width 33 height 23
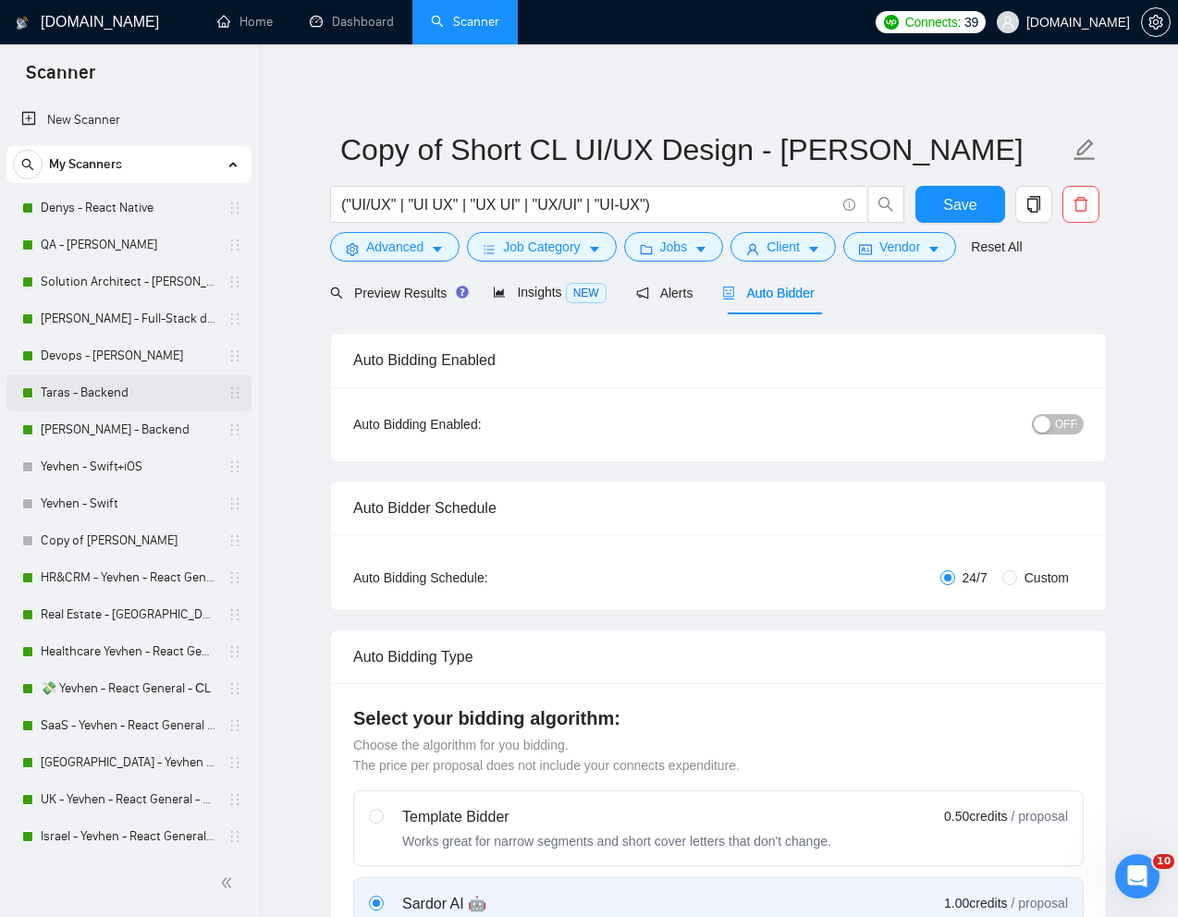
click at [78, 400] on link "Taras - Backend" at bounding box center [129, 392] width 176 height 37
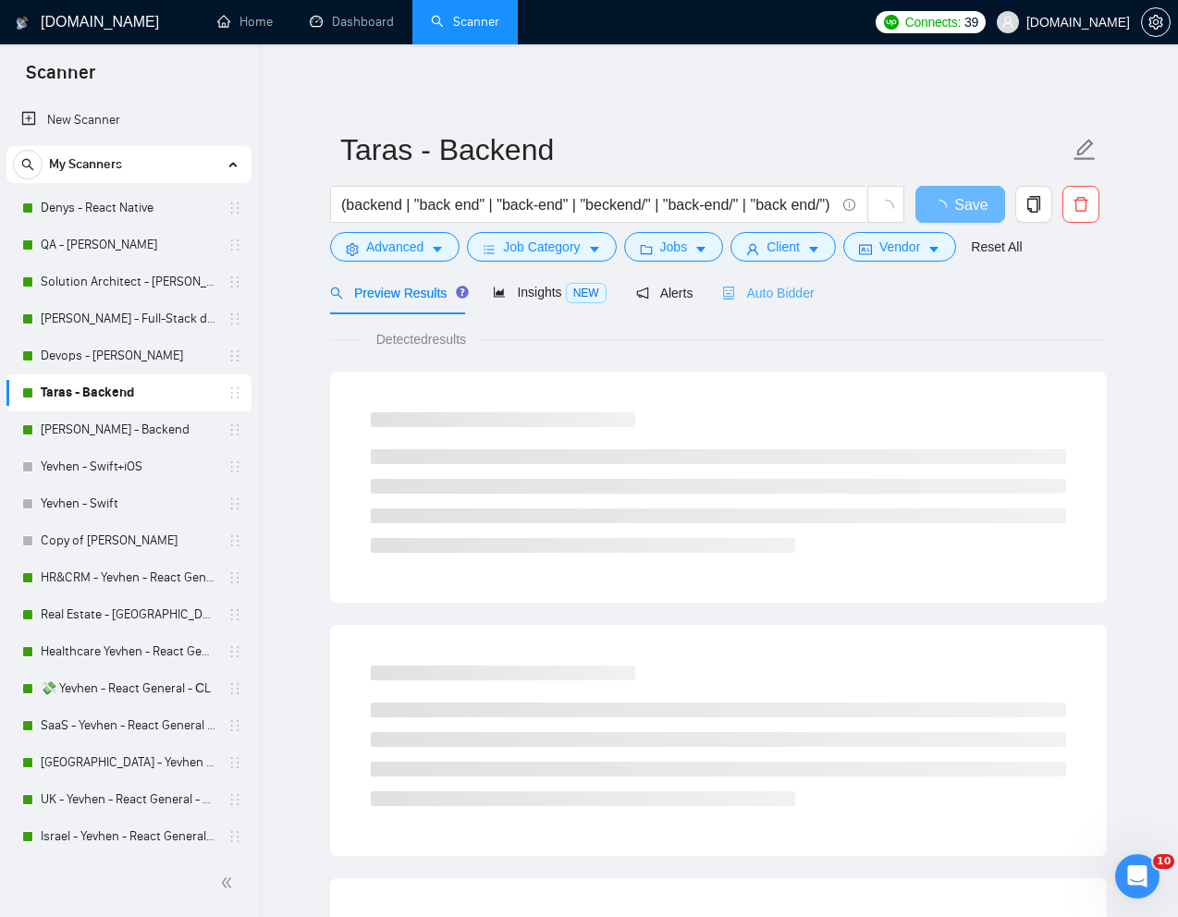
click at [775, 311] on div "Auto Bidder" at bounding box center [768, 292] width 92 height 43
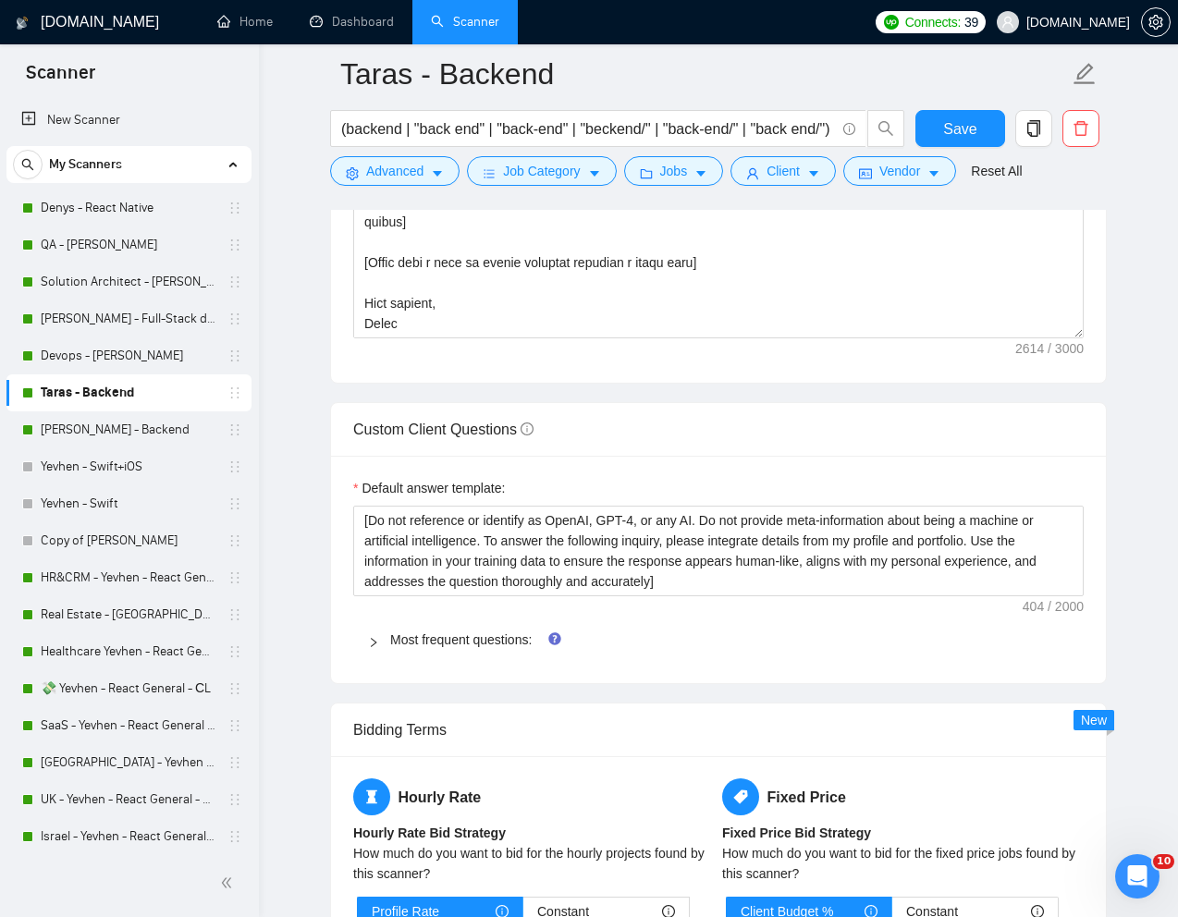
scroll to position [2344, 0]
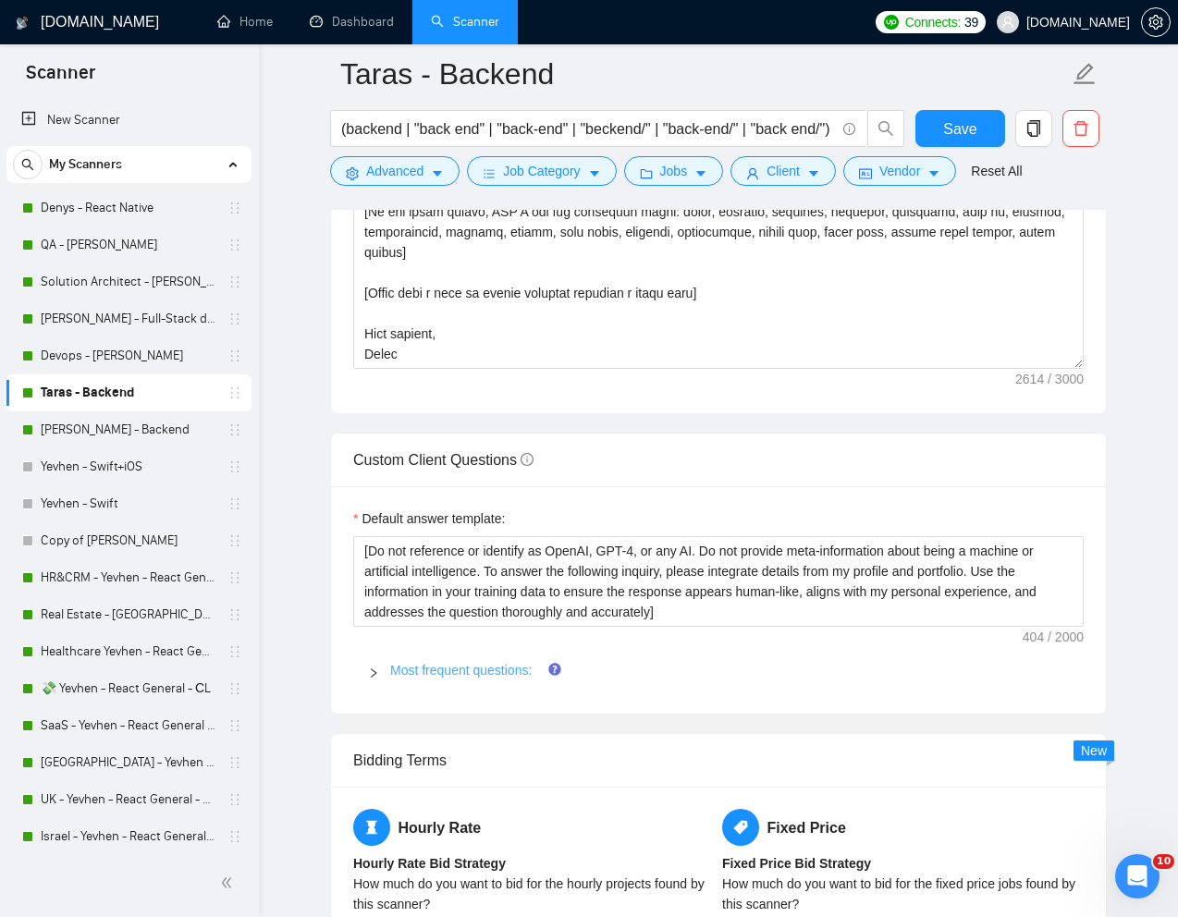
click at [430, 673] on link "Most frequent questions:" at bounding box center [460, 670] width 141 height 15
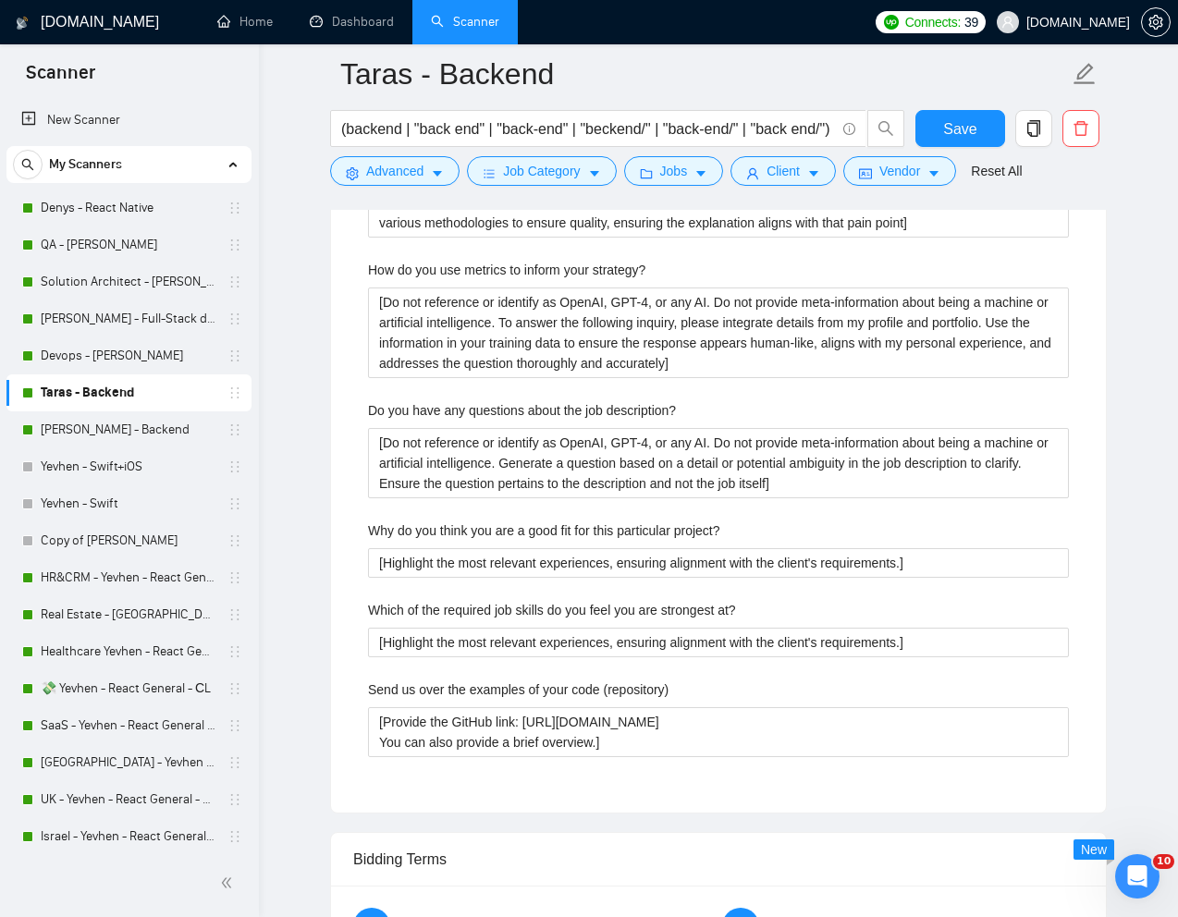
scroll to position [3572, 0]
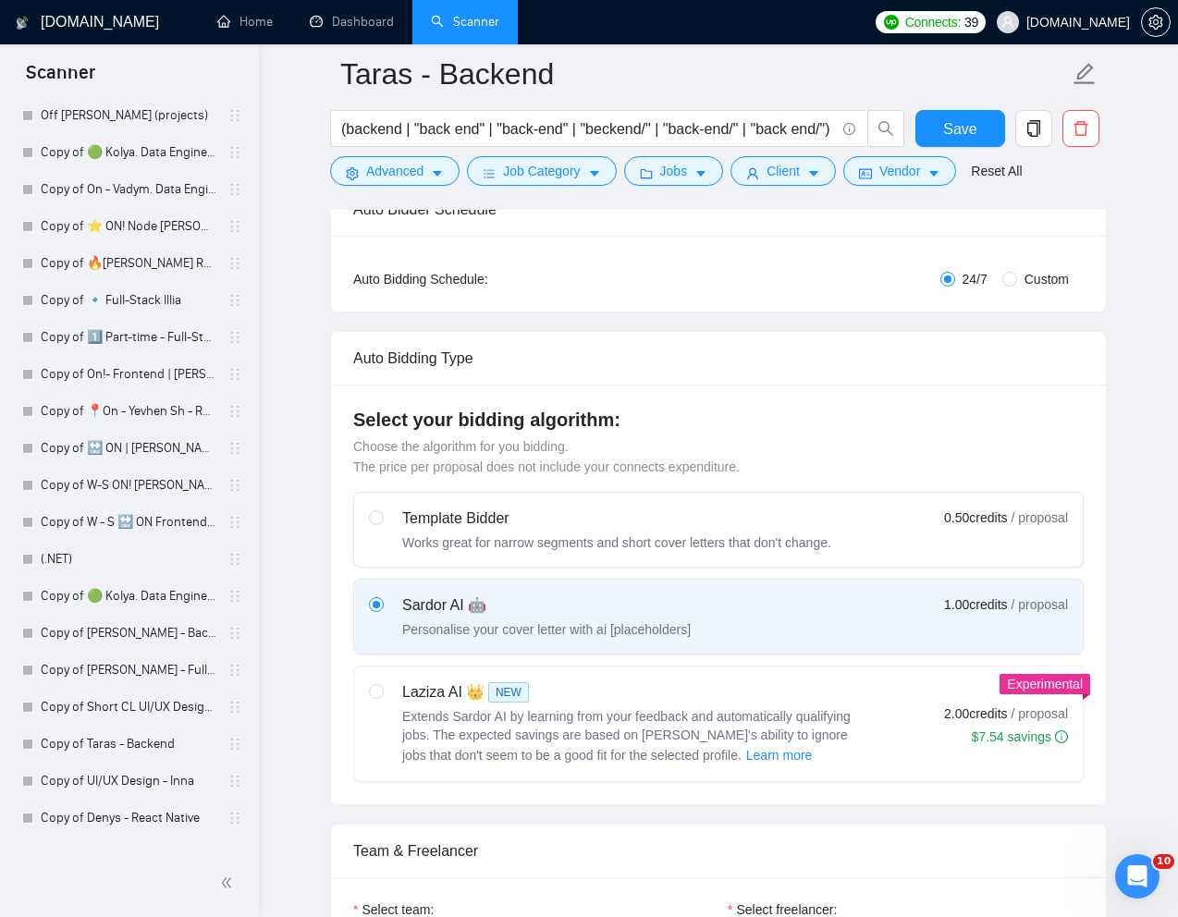
scroll to position [3444, 0]
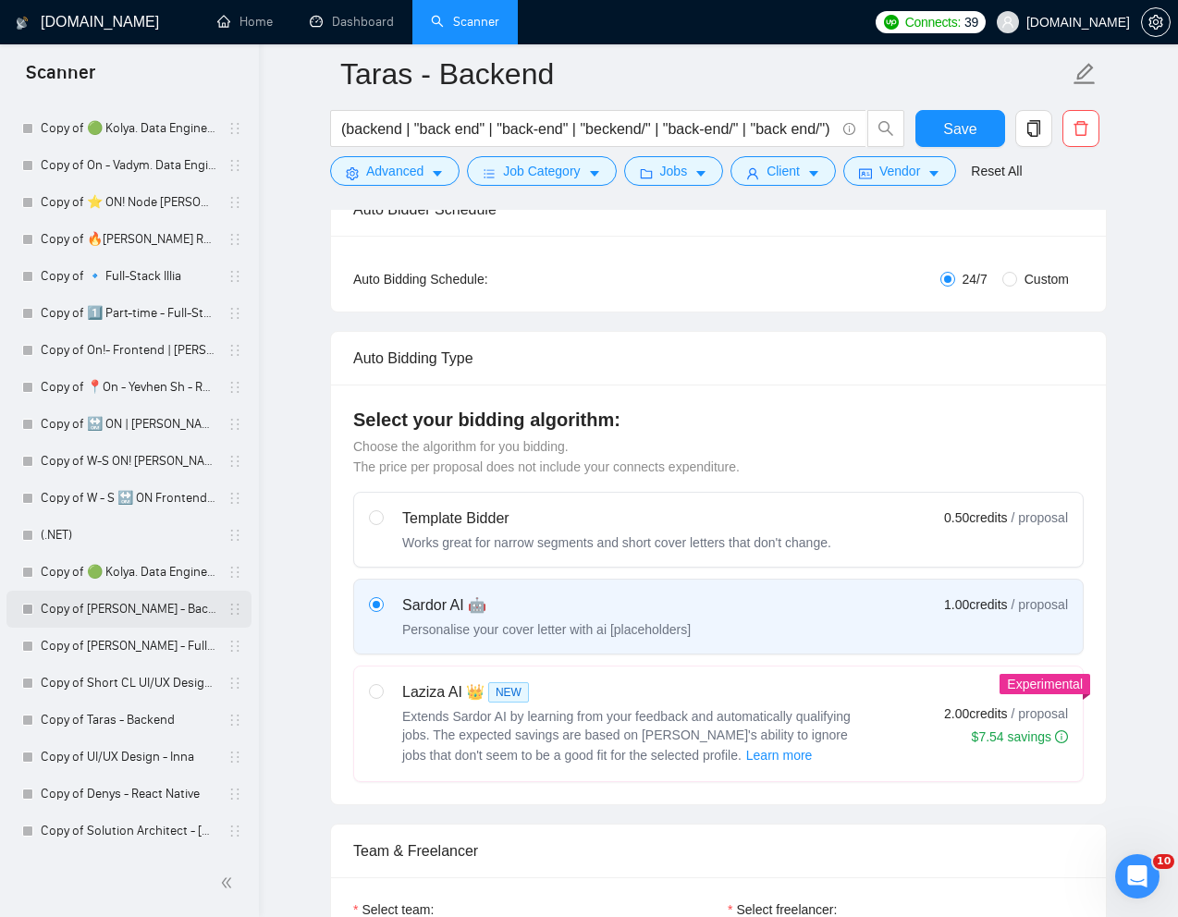
click at [89, 607] on link "Copy of [PERSON_NAME] - Backend" at bounding box center [129, 609] width 176 height 37
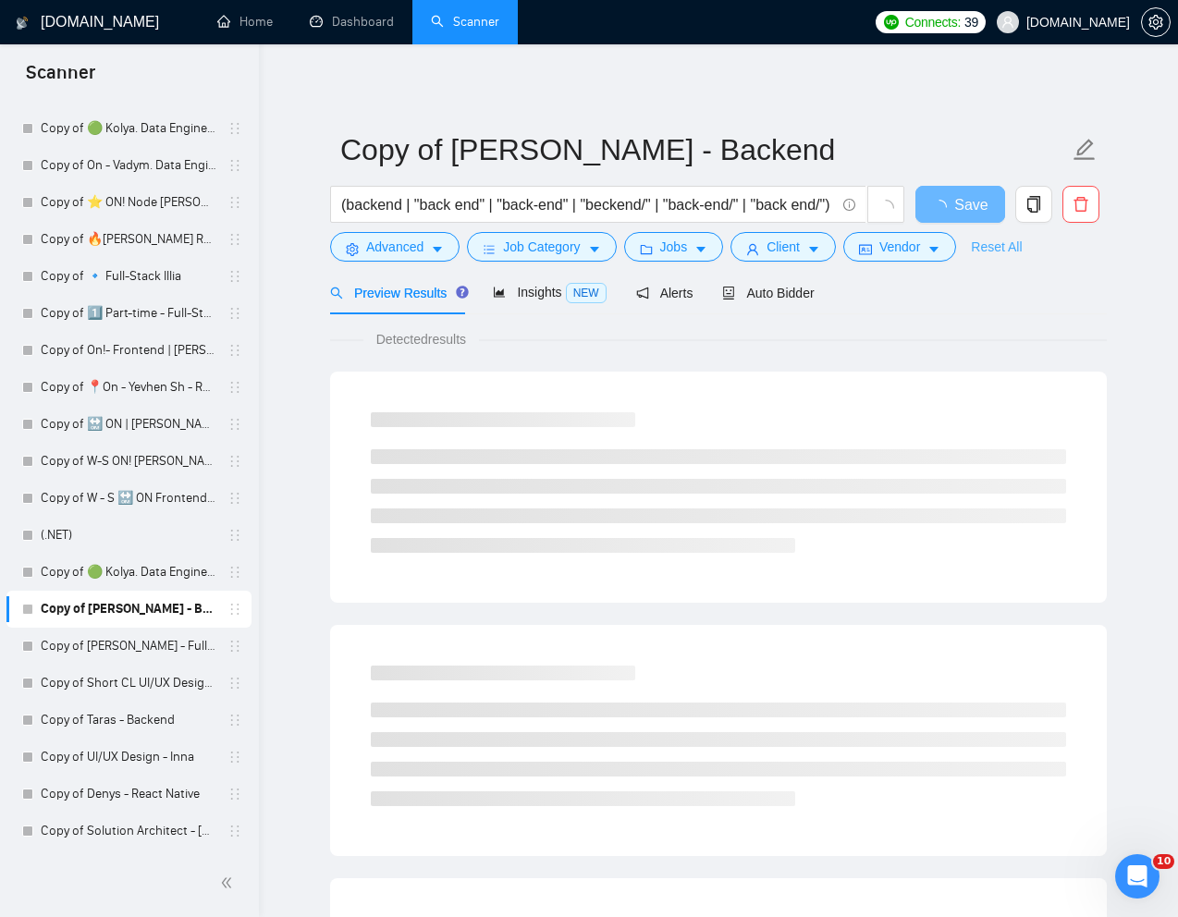
click at [1005, 246] on link "Reset All" at bounding box center [996, 247] width 51 height 20
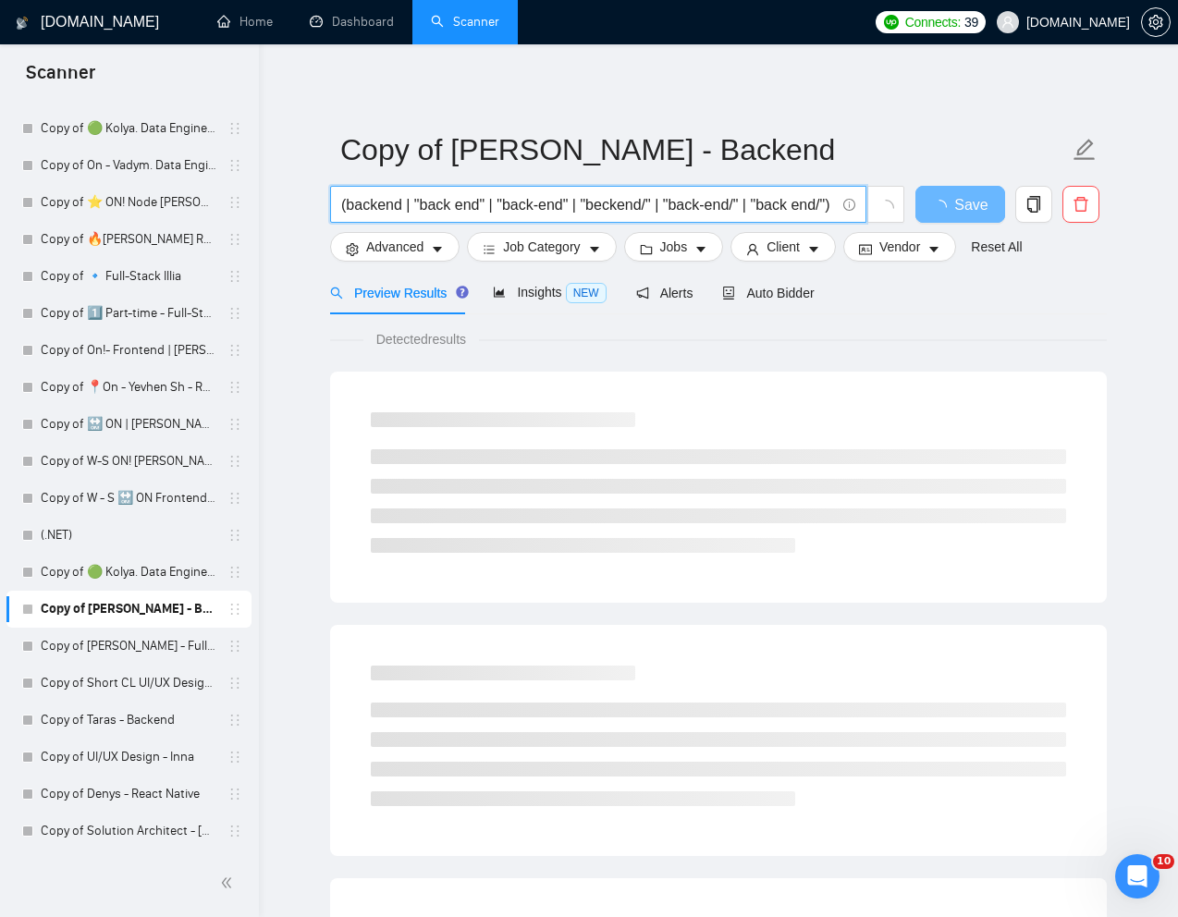
click at [694, 198] on input "(backend | "back end" | "back-end" | "beckend/" | "back-end/" | "back end/") (n…" at bounding box center [588, 204] width 494 height 23
paste input "Backend Engineer for B2B Saas"
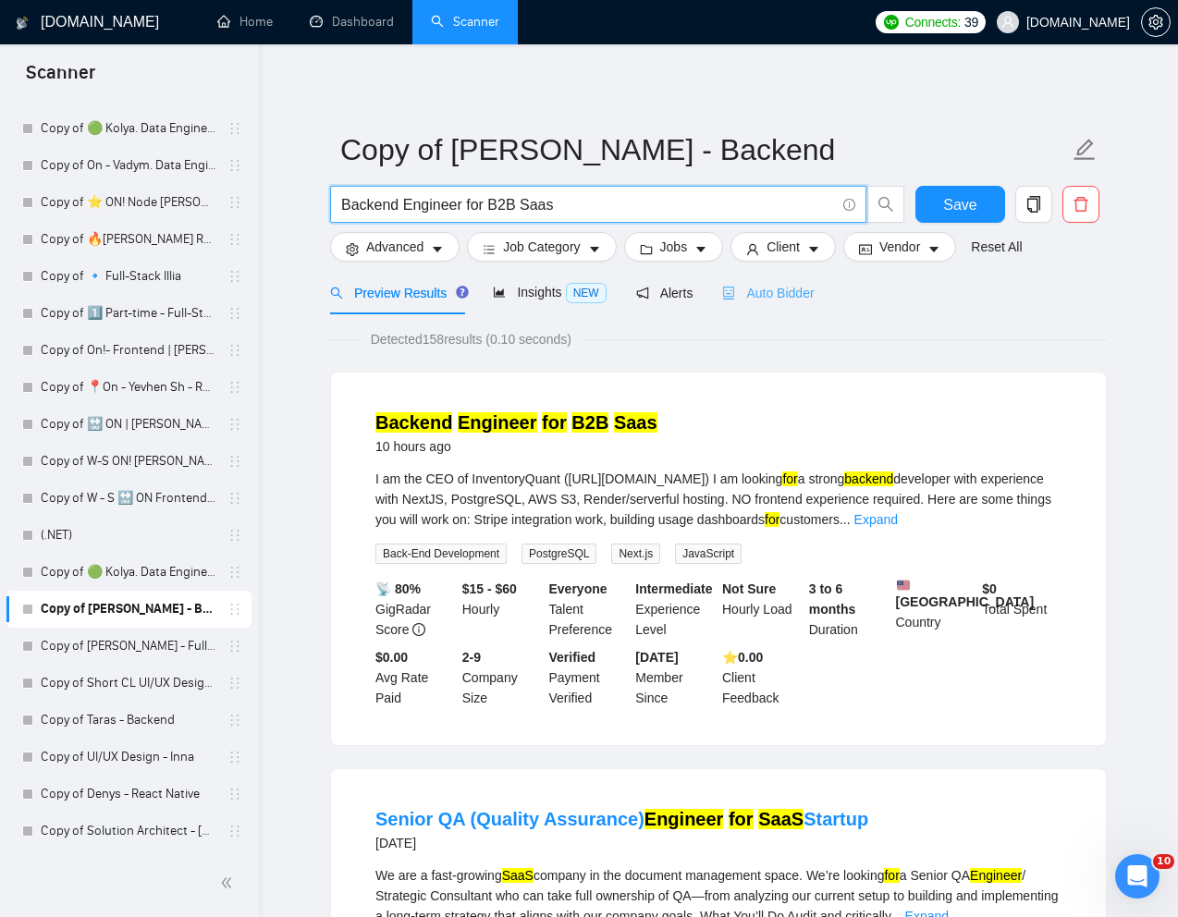
type input "Backend Engineer for B2B Saas"
click at [791, 287] on span "Auto Bidder" at bounding box center [768, 293] width 92 height 15
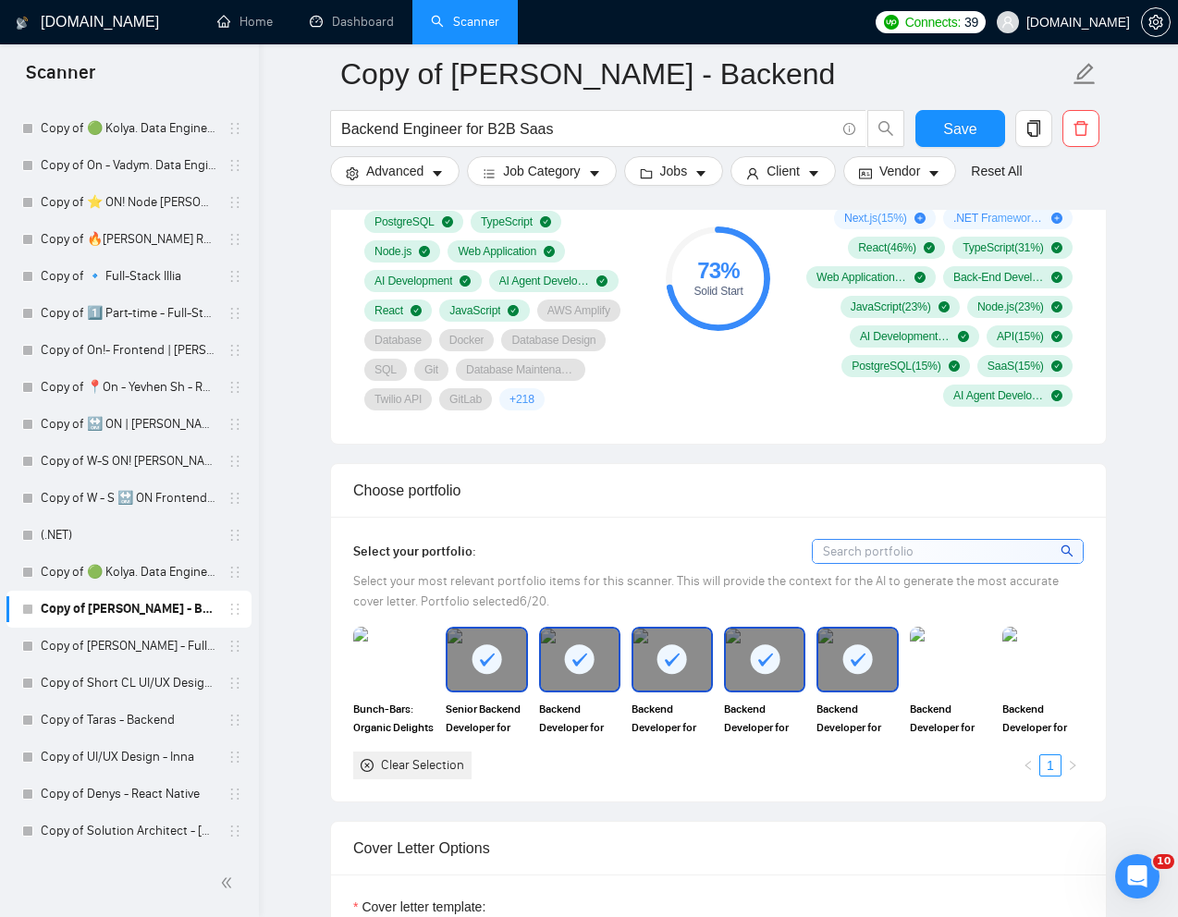
scroll to position [1420, 0]
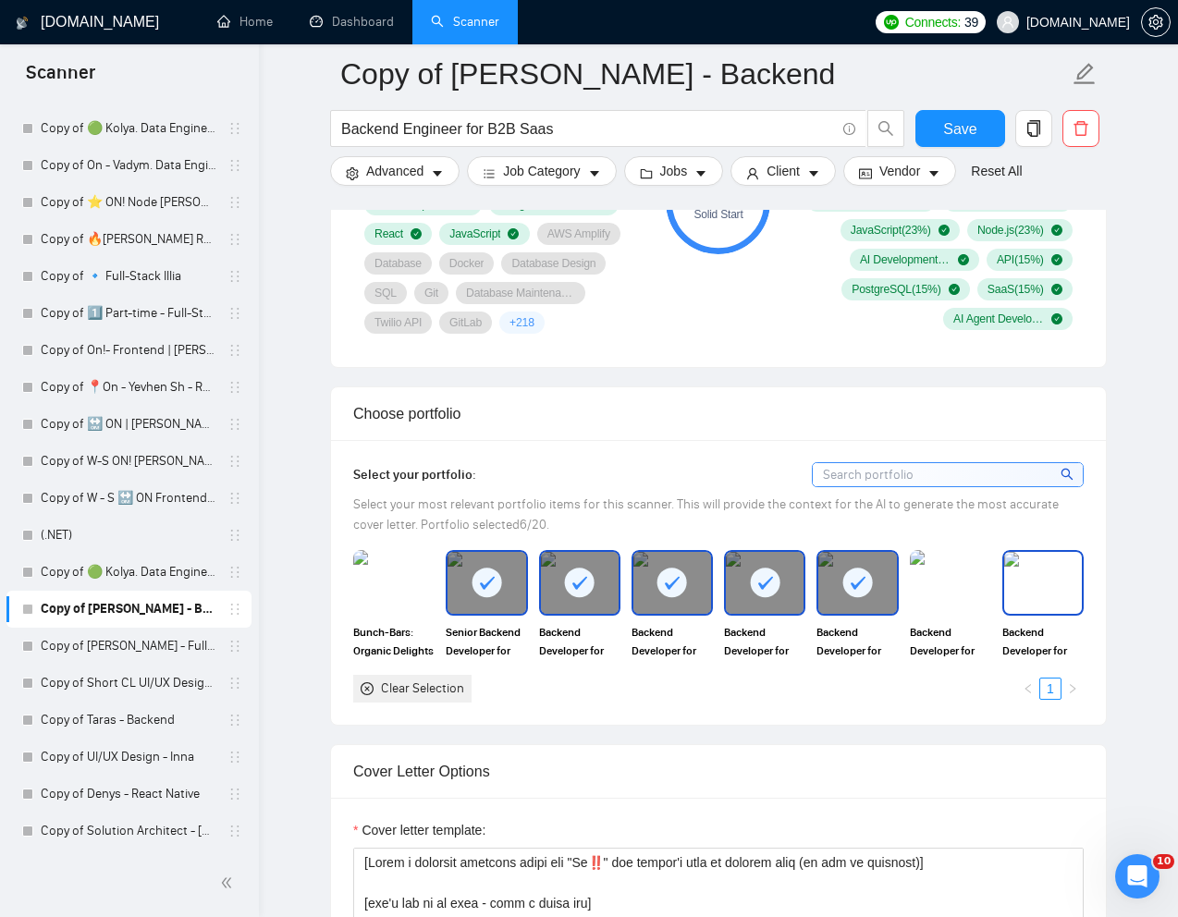
click at [1050, 587] on img at bounding box center [1043, 582] width 78 height 61
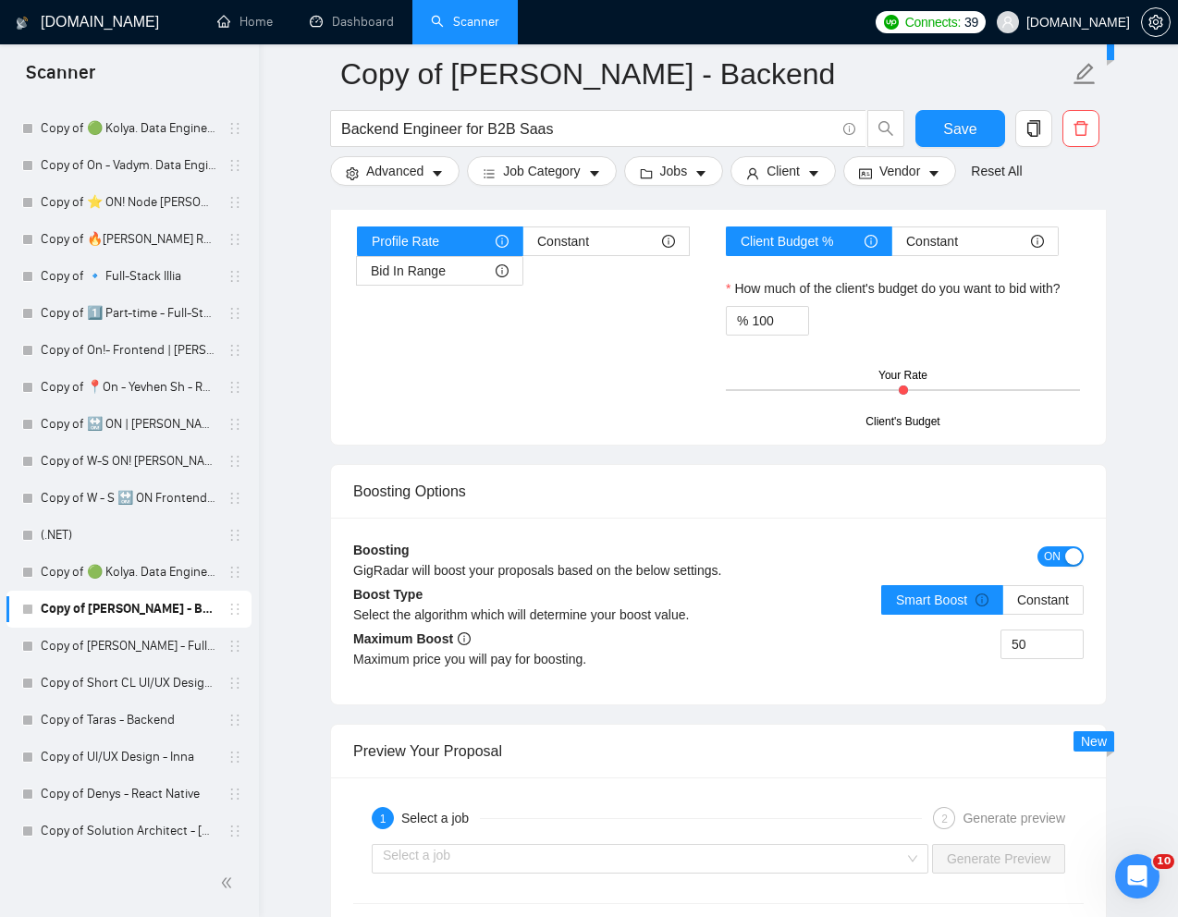
scroll to position [3139, 0]
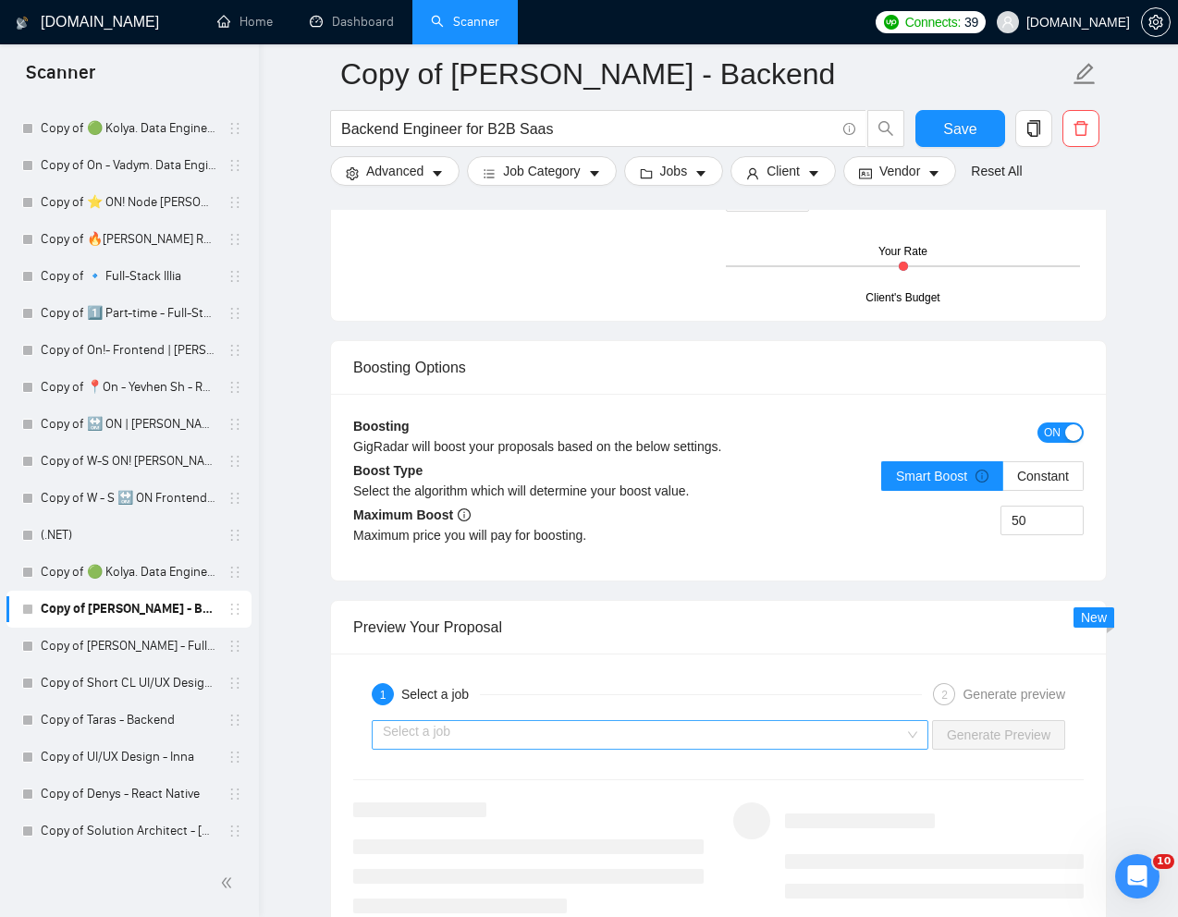
click at [864, 741] on input "search" at bounding box center [643, 735] width 521 height 28
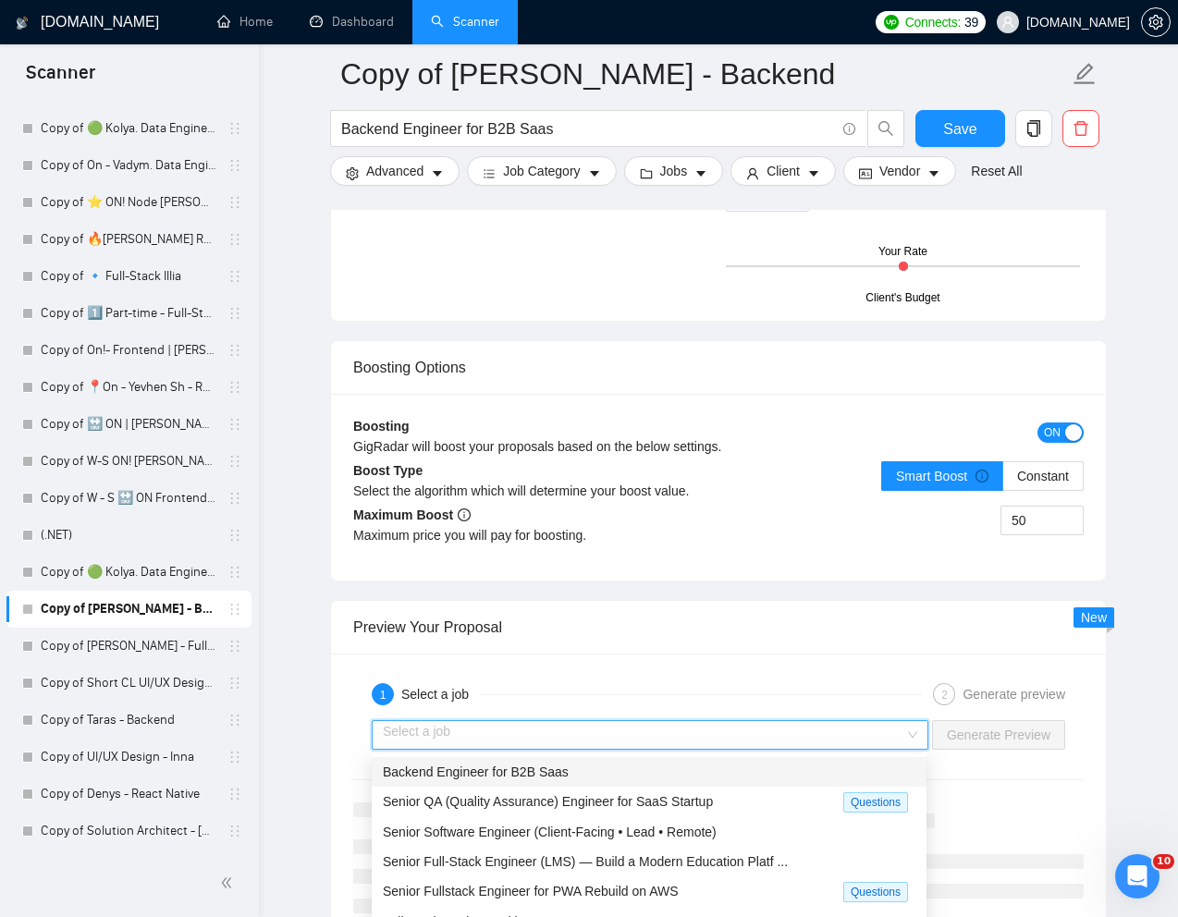
click at [649, 772] on div "Backend Engineer for B2B Saas" at bounding box center [649, 772] width 532 height 20
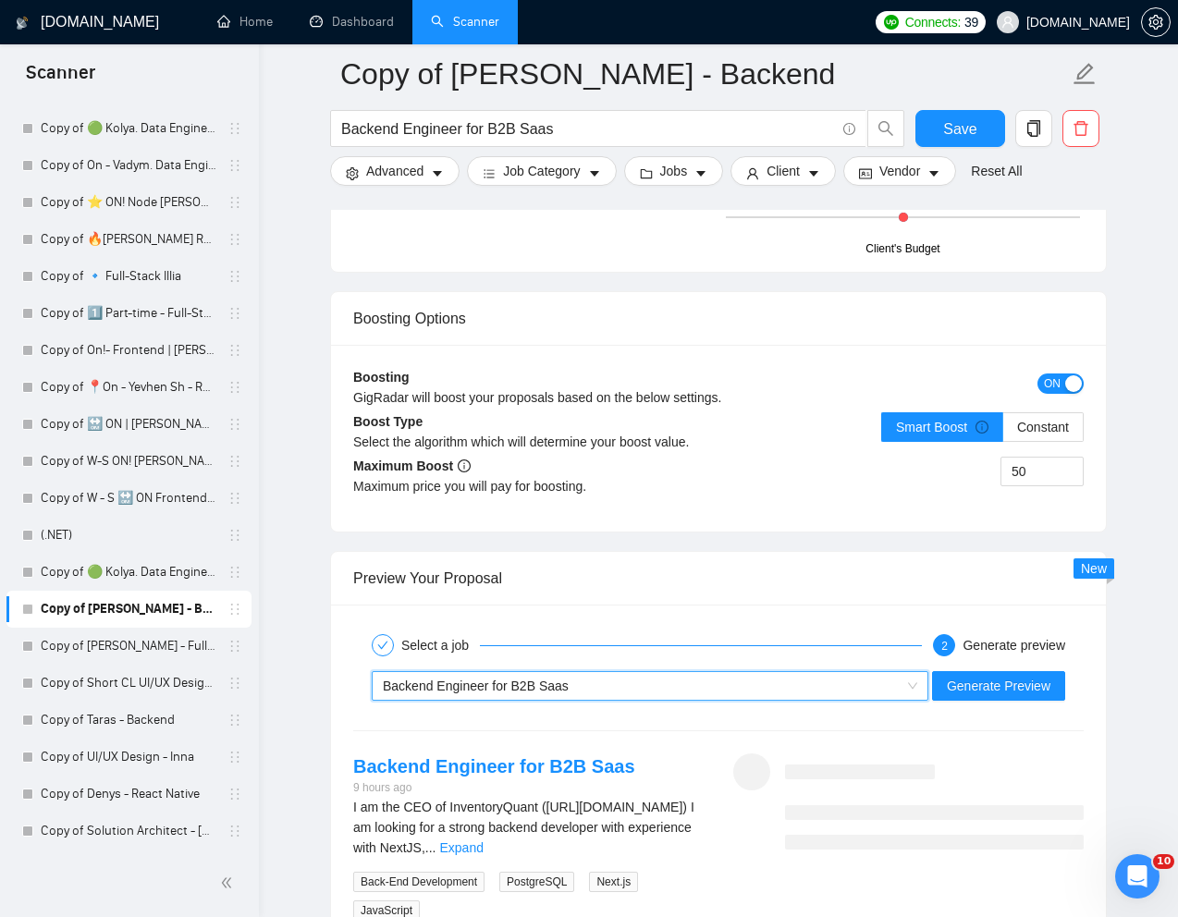
scroll to position [3193, 0]
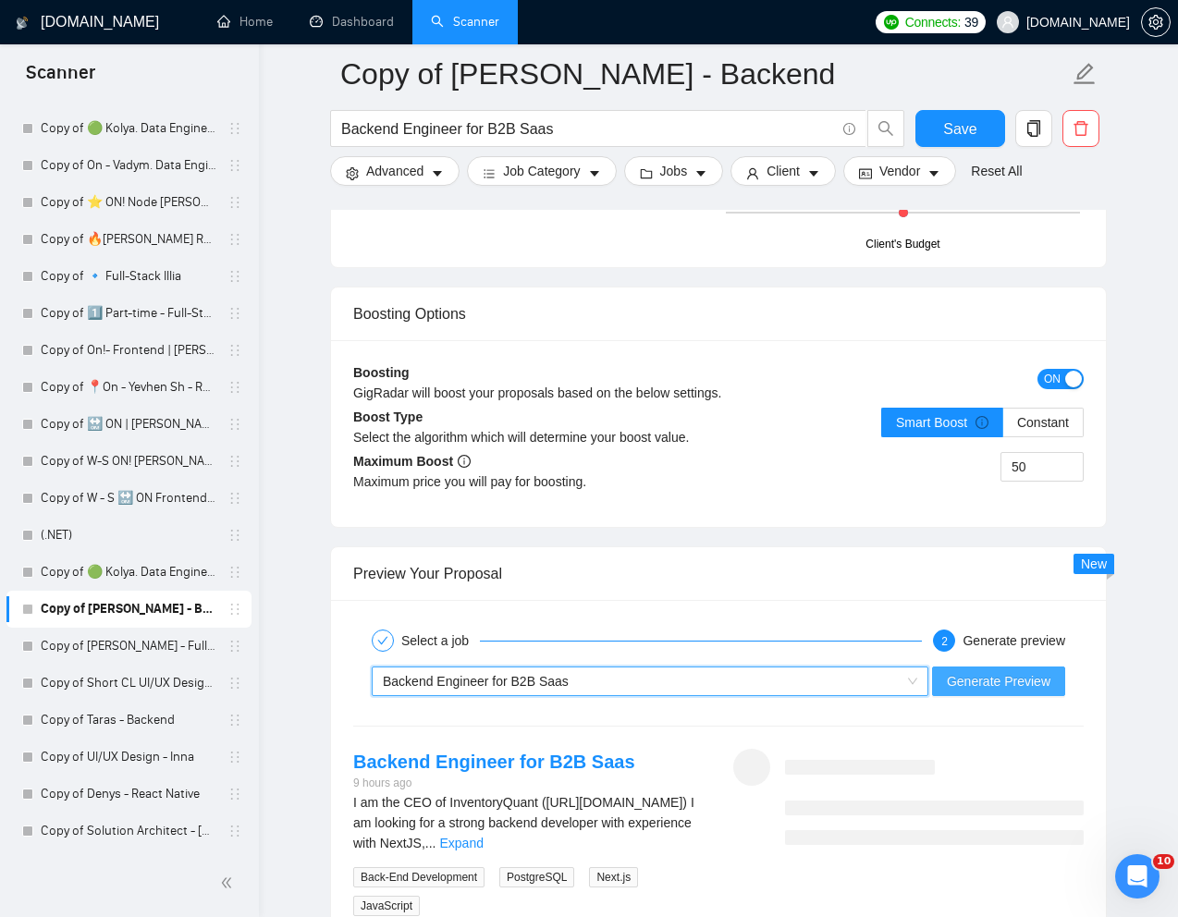
click at [995, 678] on span "Generate Preview" at bounding box center [998, 681] width 104 height 20
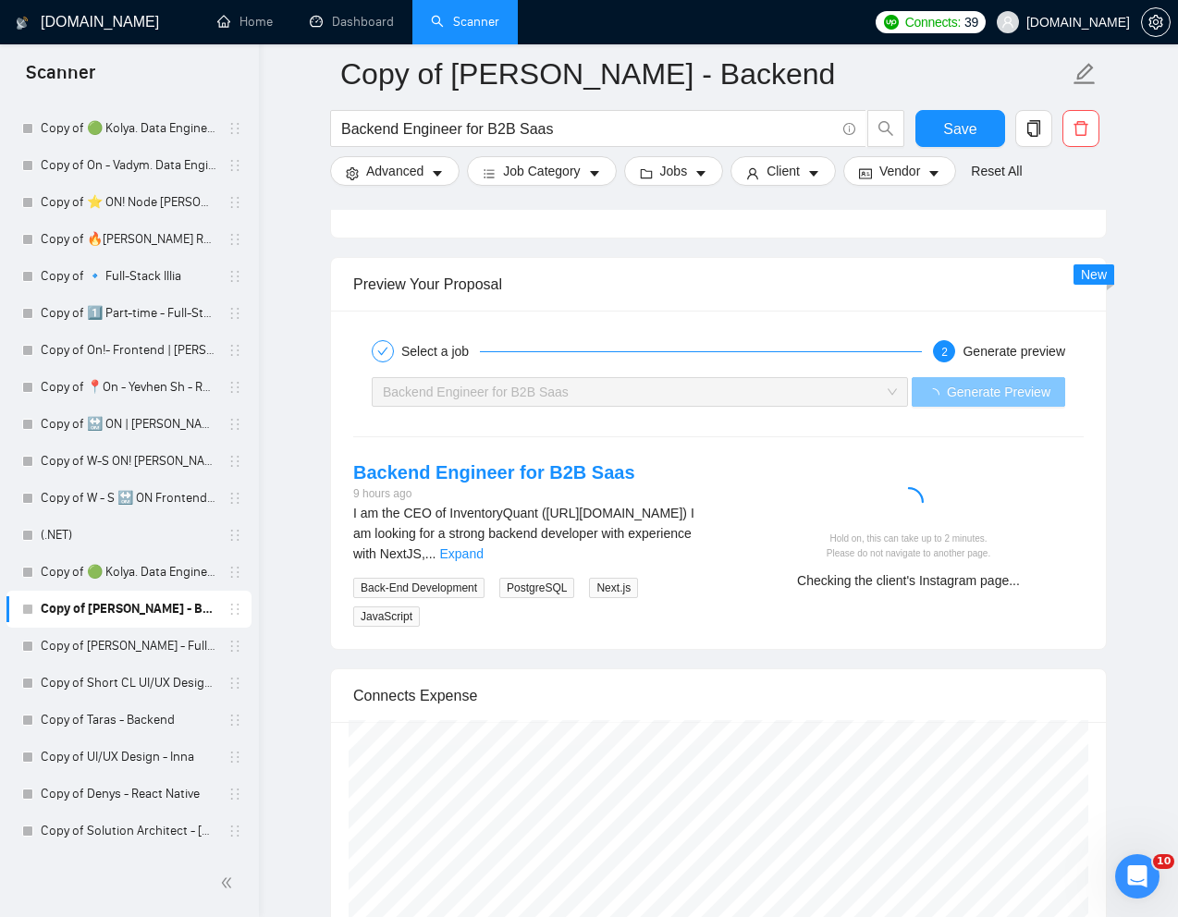
scroll to position [3486, 0]
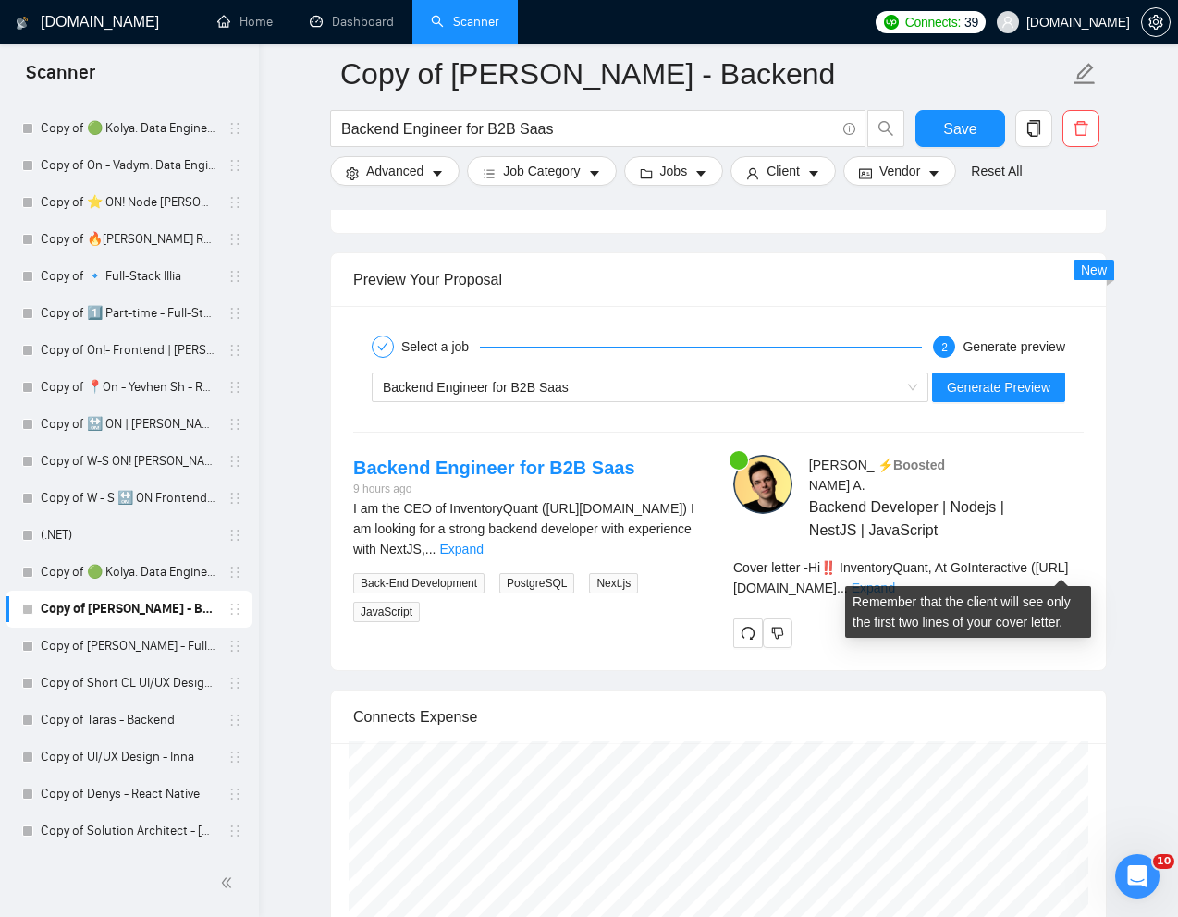
click at [895, 580] on link "Expand" at bounding box center [872, 587] width 43 height 15
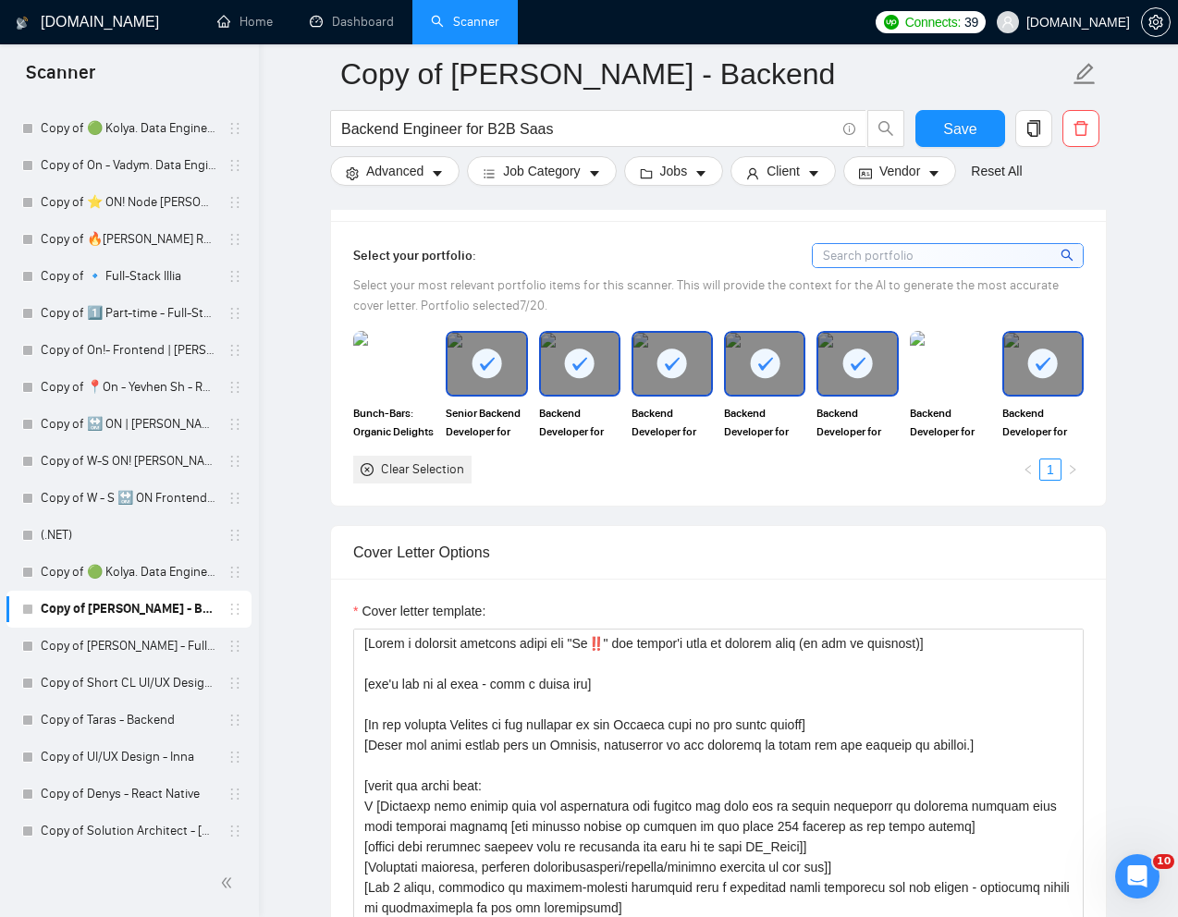
scroll to position [1581, 0]
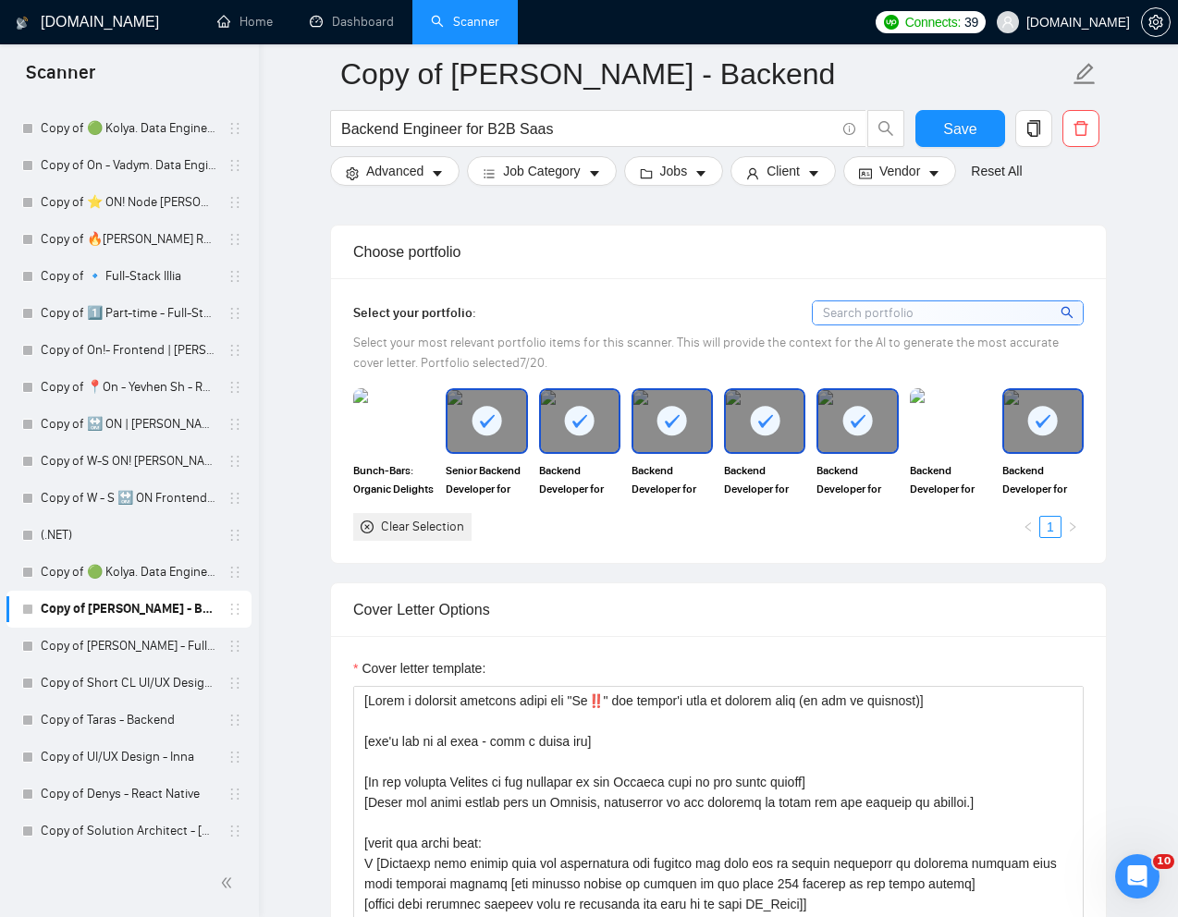
click at [694, 444] on div at bounding box center [672, 420] width 78 height 61
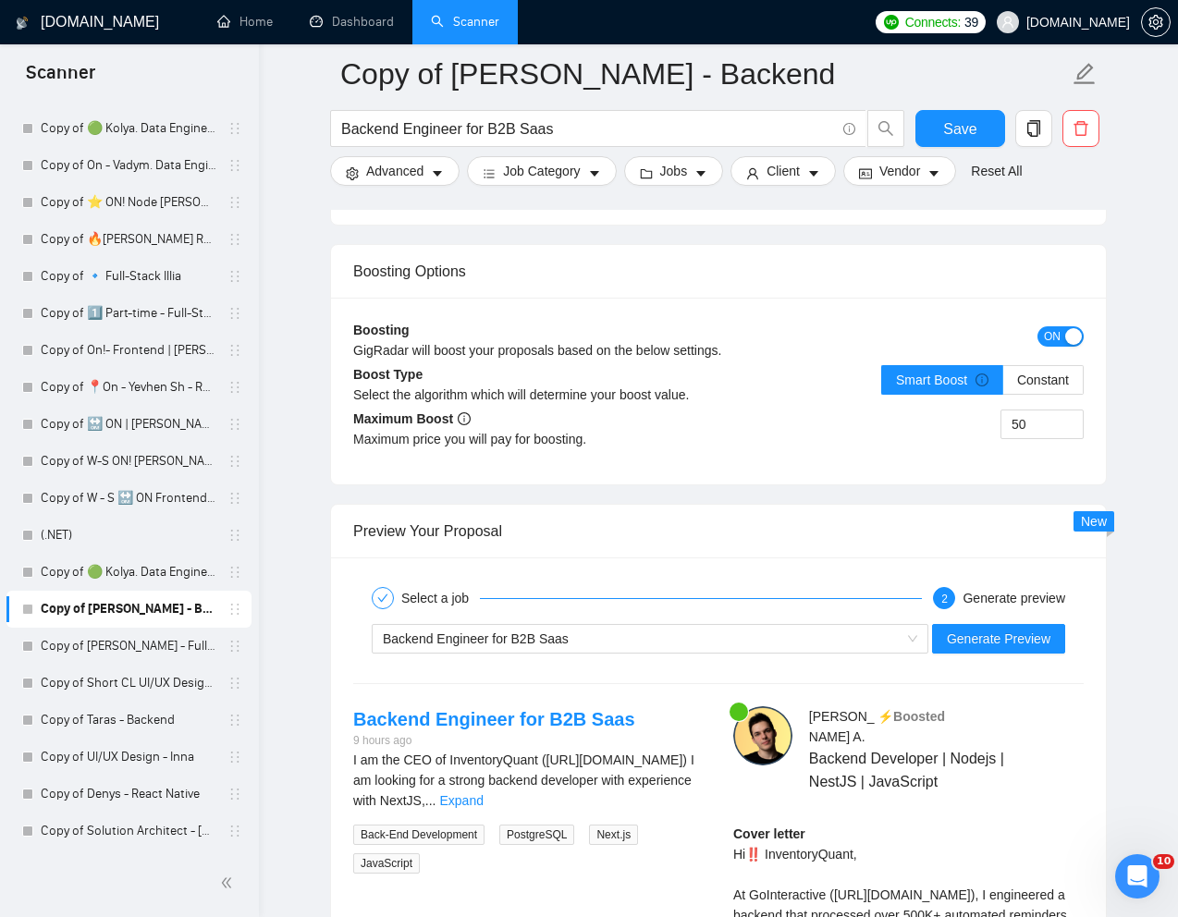
scroll to position [3267, 0]
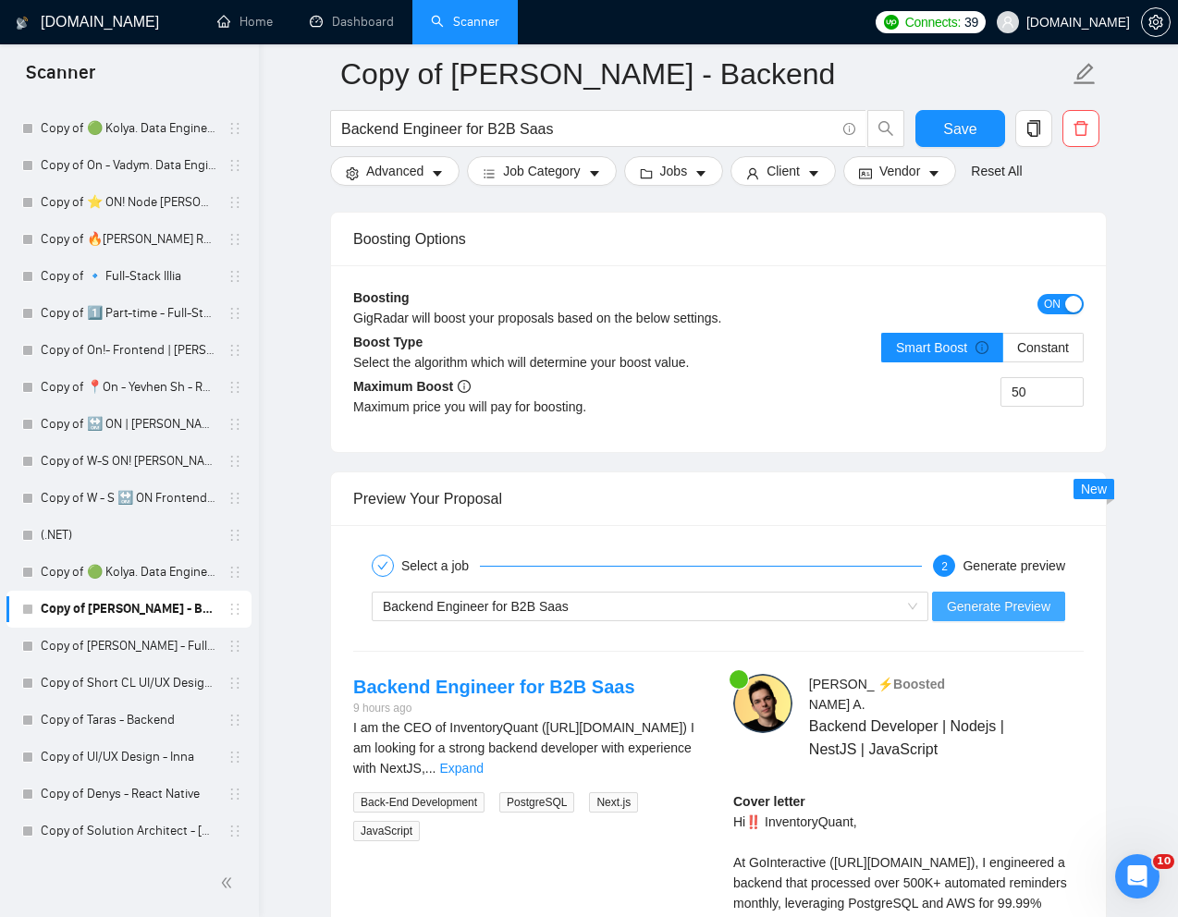
click at [1003, 616] on span "Generate Preview" at bounding box center [998, 606] width 104 height 20
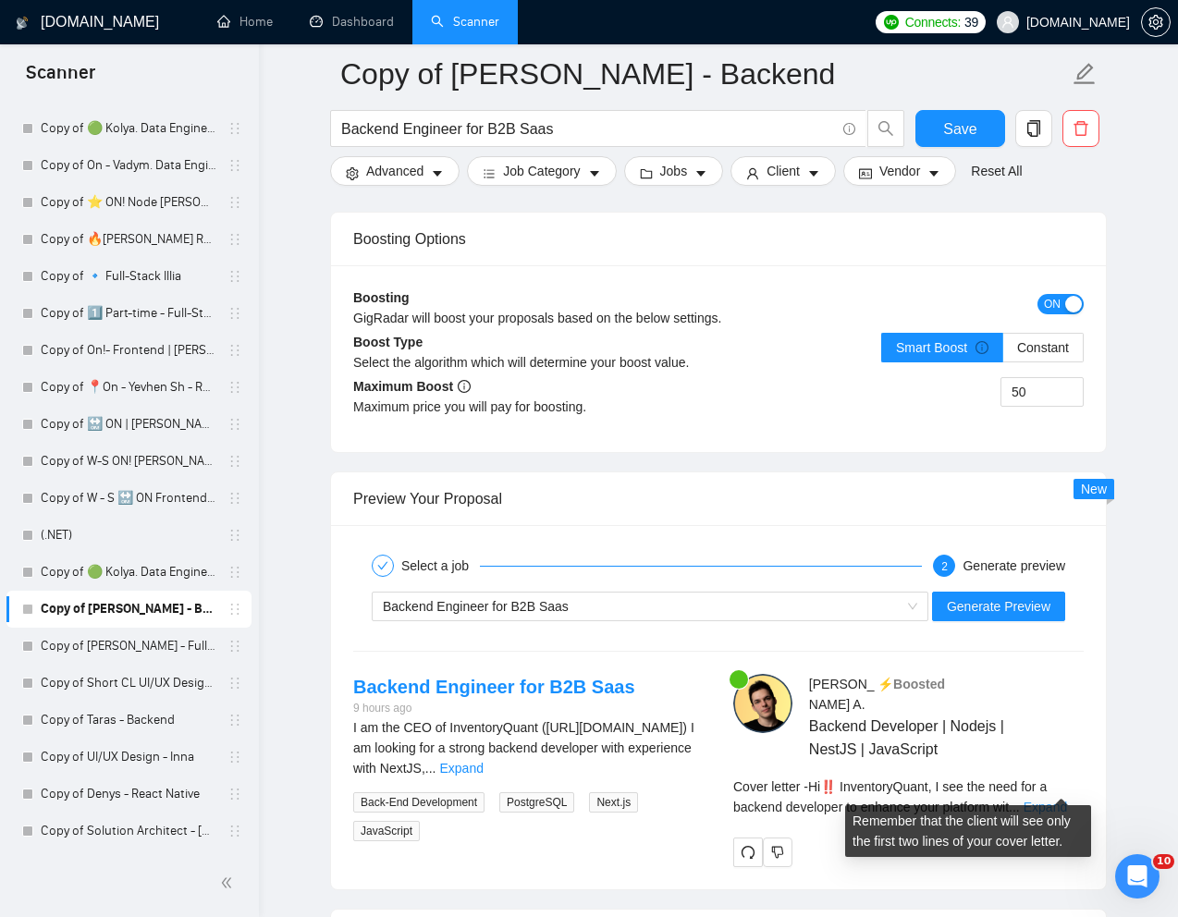
click at [1064, 800] on link "Expand" at bounding box center [1044, 807] width 43 height 15
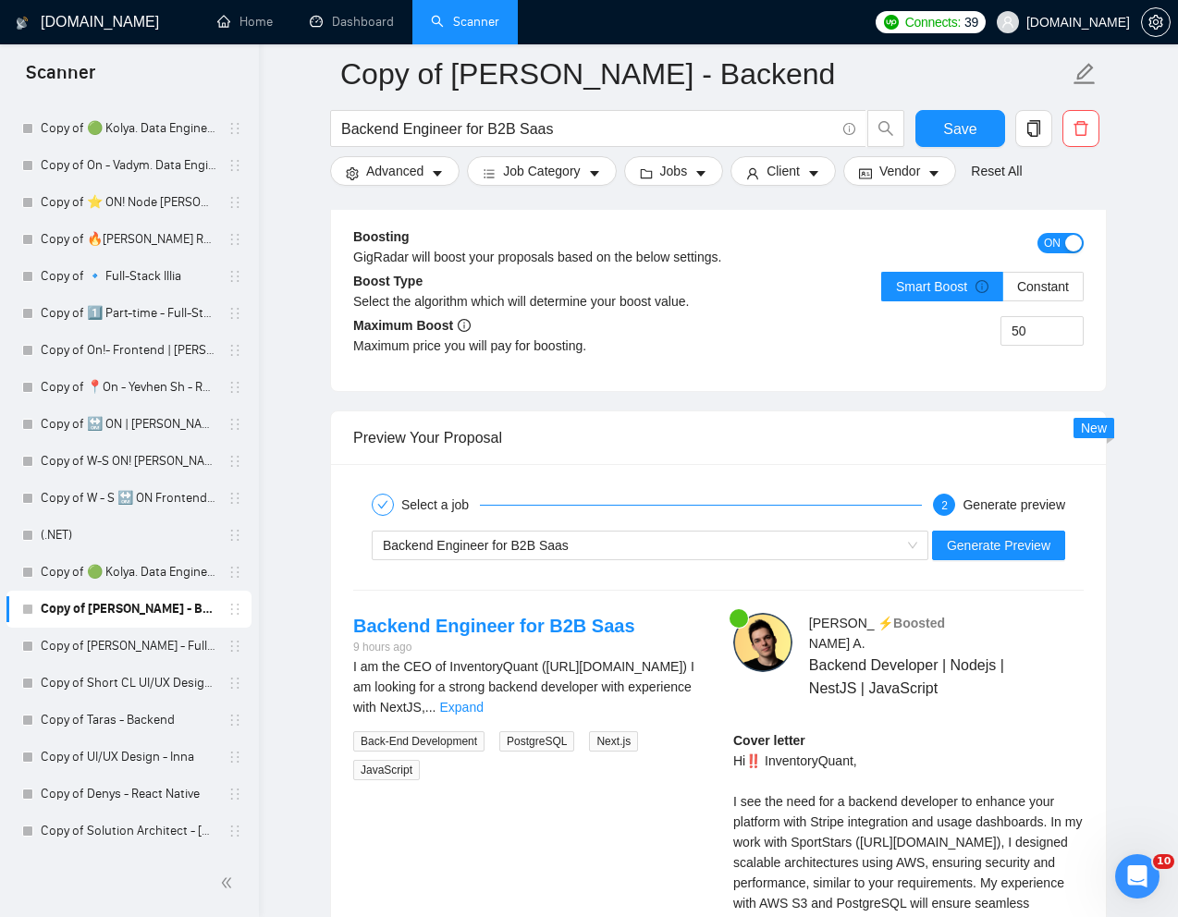
scroll to position [3339, 0]
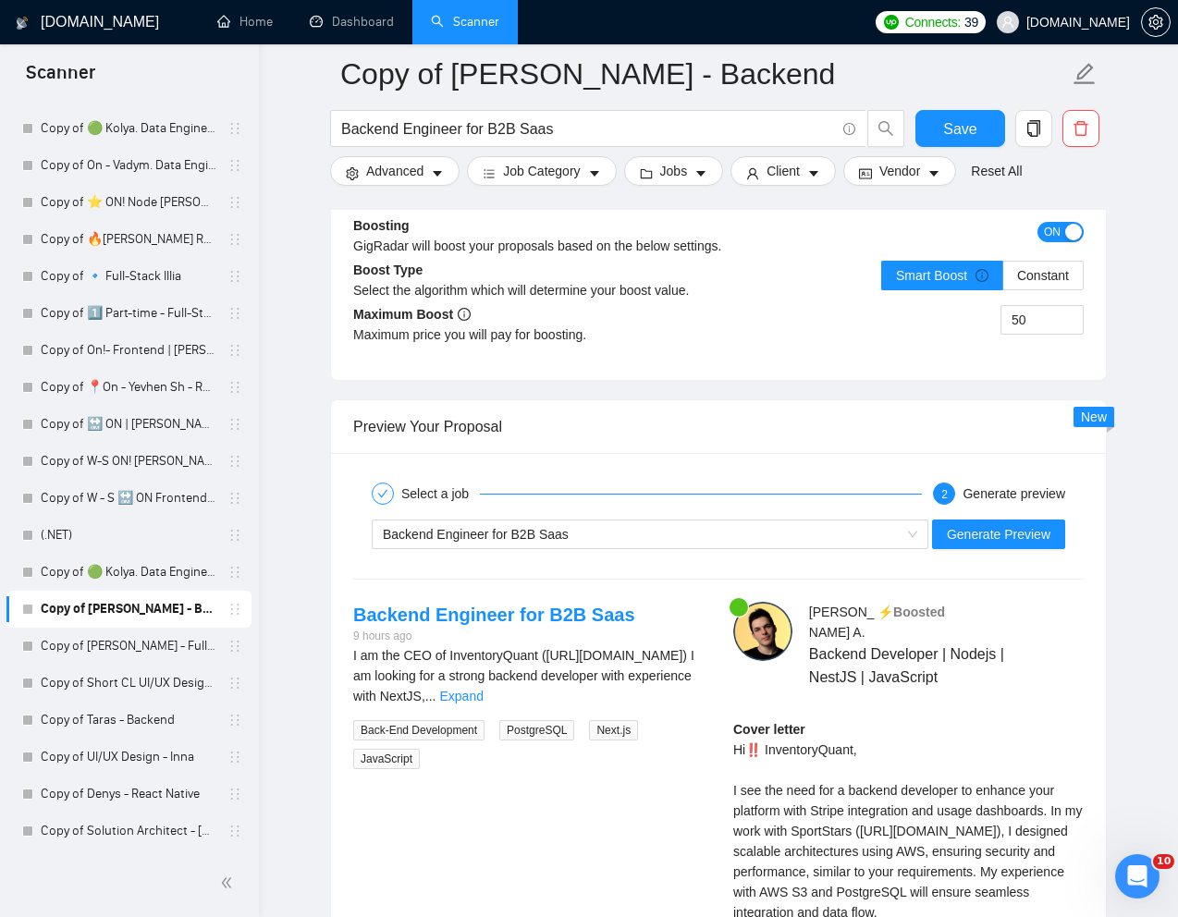
click at [789, 730] on div "Cover letter Hi‼️ InventoryQuant, I see the need for a backend developer to enh…" at bounding box center [908, 922] width 350 height 407
drag, startPoint x: 860, startPoint y: 730, endPoint x: 739, endPoint y: 730, distance: 121.1
click at [739, 729] on div "Cover letter Hi‼️ InventoryQuant, I see the need for a backend developer to enh…" at bounding box center [908, 922] width 350 height 407
copy div "i‼️ InventoryQuant,"
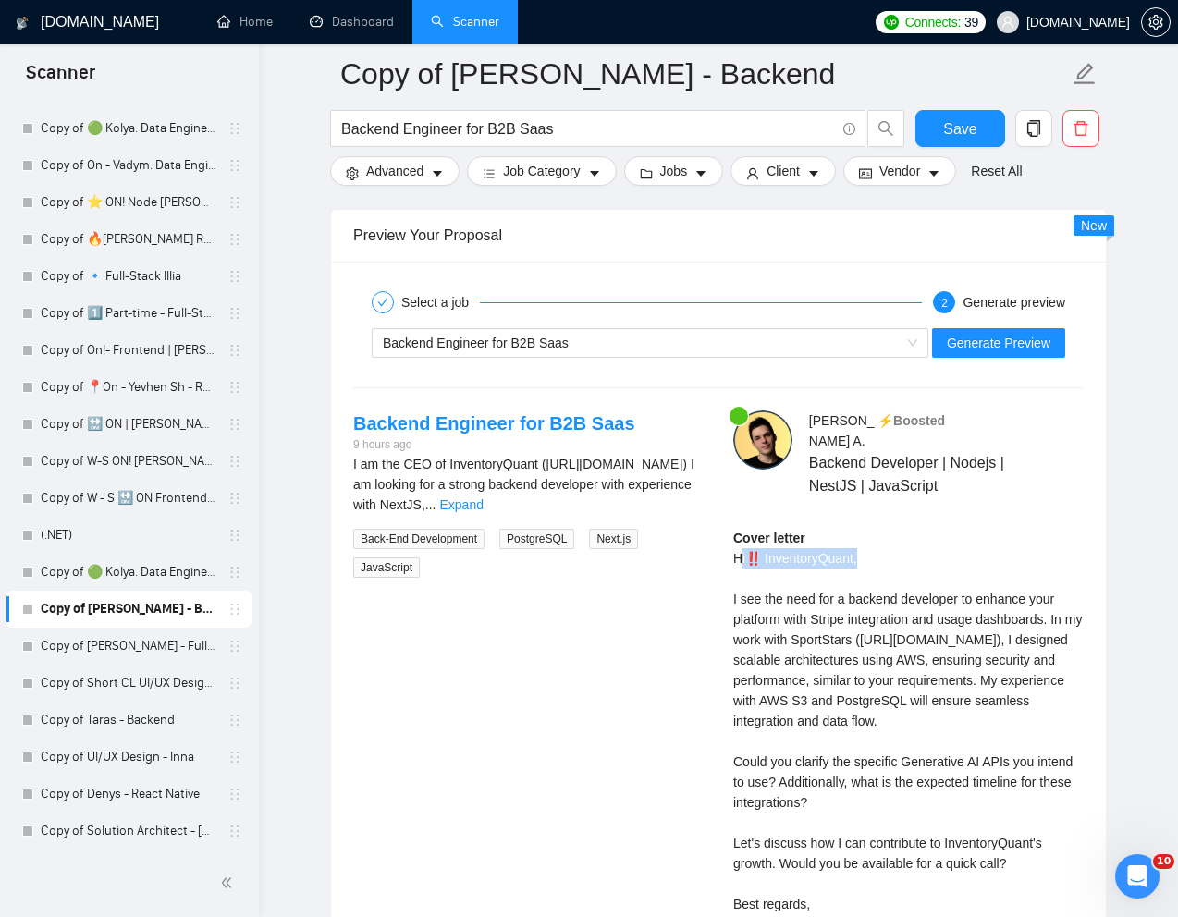
scroll to position [3532, 0]
click at [852, 793] on div "Cover letter Hi‼️ InventoryQuant, I see the need for a backend developer to enh…" at bounding box center [908, 730] width 350 height 407
drag, startPoint x: 731, startPoint y: 782, endPoint x: 761, endPoint y: 785, distance: 29.7
click at [761, 785] on div "[PERSON_NAME] ⚡️Boosted Backend Developer | Nodejs | NestJS | JavaScript Cover …" at bounding box center [908, 695] width 380 height 573
click at [1013, 346] on span "Generate Preview" at bounding box center [998, 342] width 104 height 20
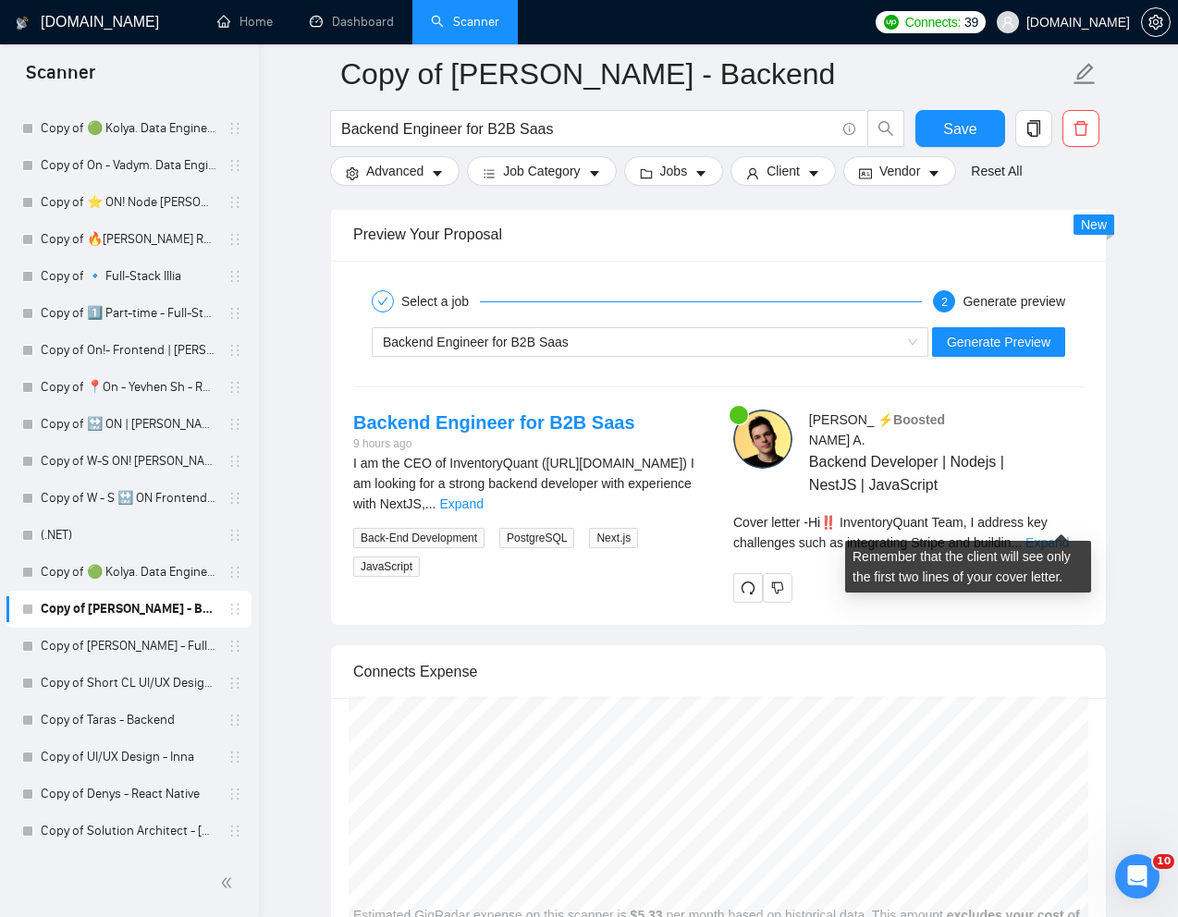
click at [1068, 535] on link "Expand" at bounding box center [1046, 542] width 43 height 15
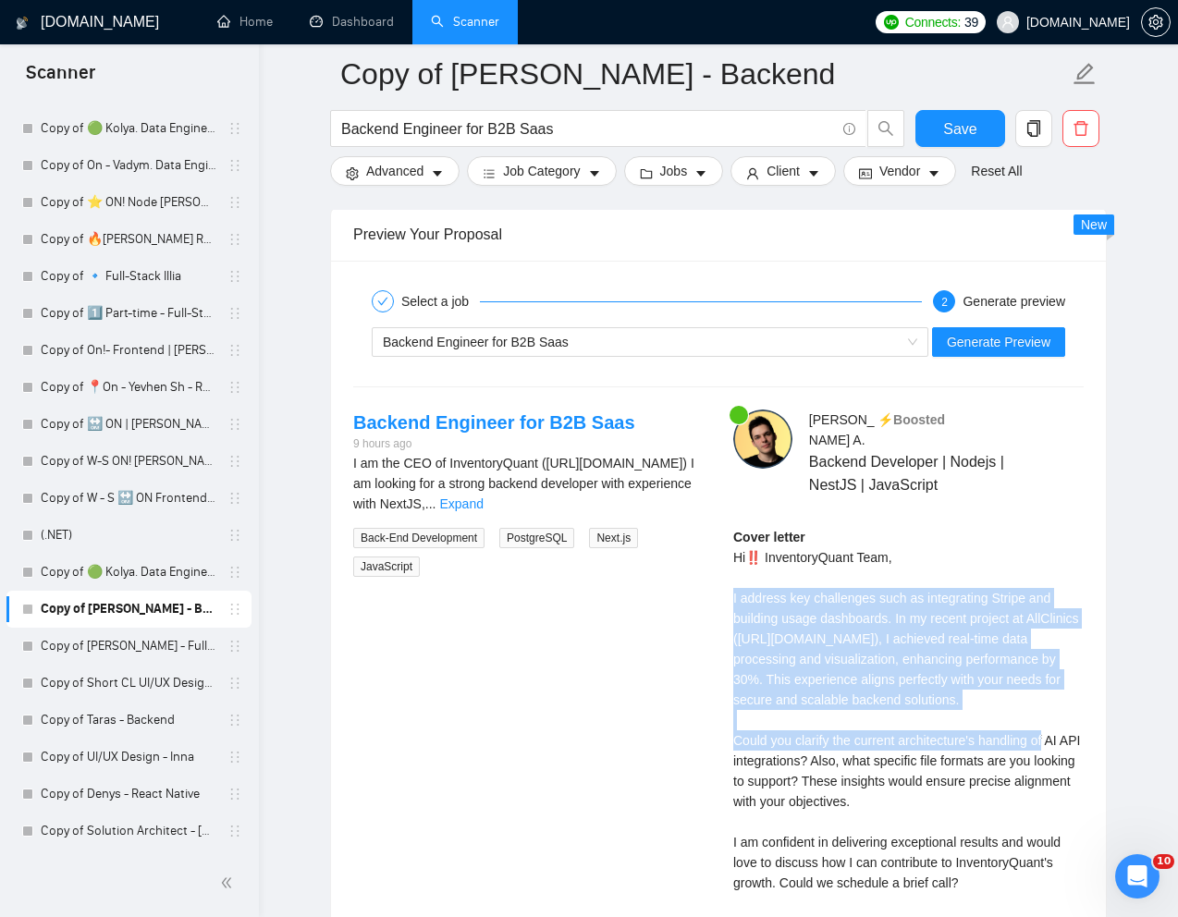
drag, startPoint x: 726, startPoint y: 576, endPoint x: 990, endPoint y: 713, distance: 296.8
click at [990, 713] on div "[PERSON_NAME] ⚡️Boosted Backend Developer | Nodejs | NestJS | JavaScript Cover …" at bounding box center [908, 705] width 380 height 593
copy div "I address key challenges such as integrating Stripe and building usage dashboar…"
click at [1011, 341] on span "Generate Preview" at bounding box center [998, 342] width 104 height 20
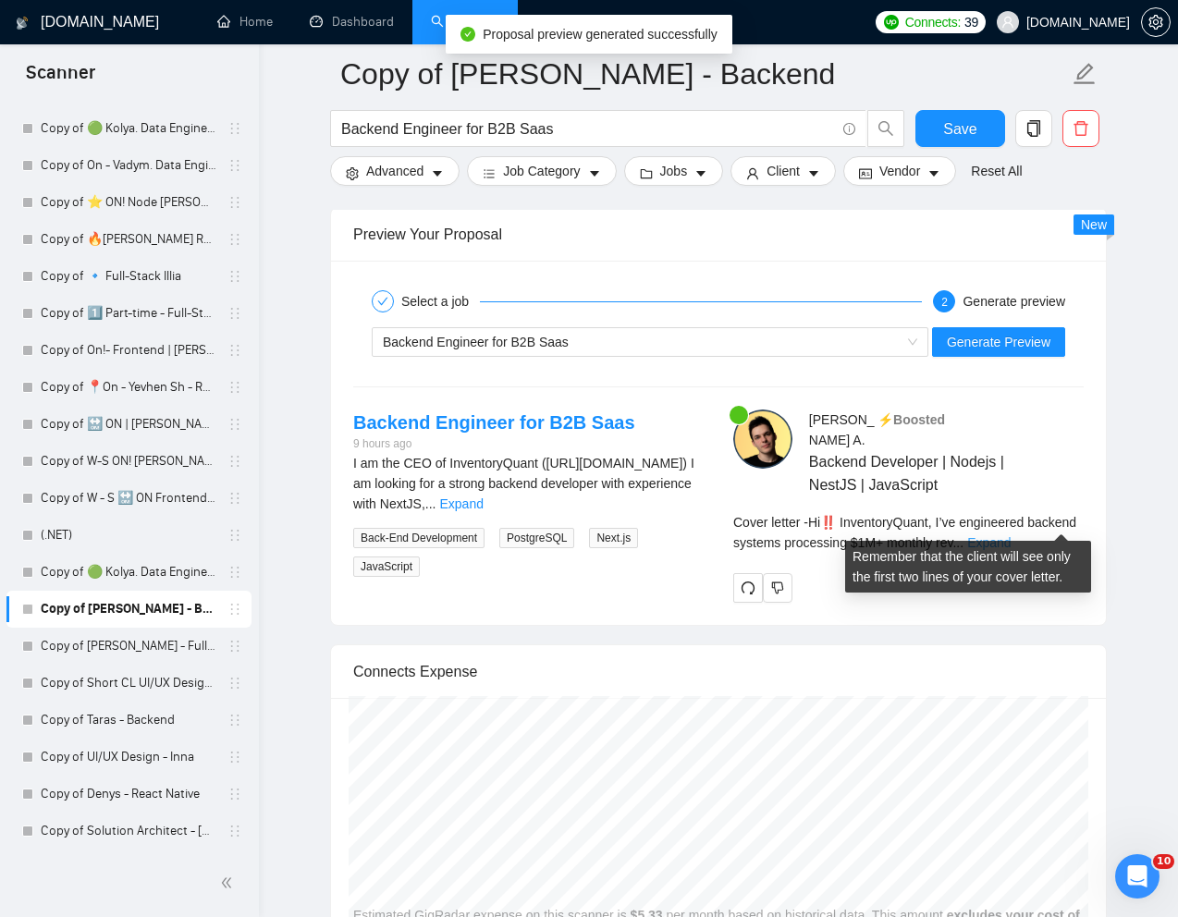
click at [1010, 535] on link "Expand" at bounding box center [988, 542] width 43 height 15
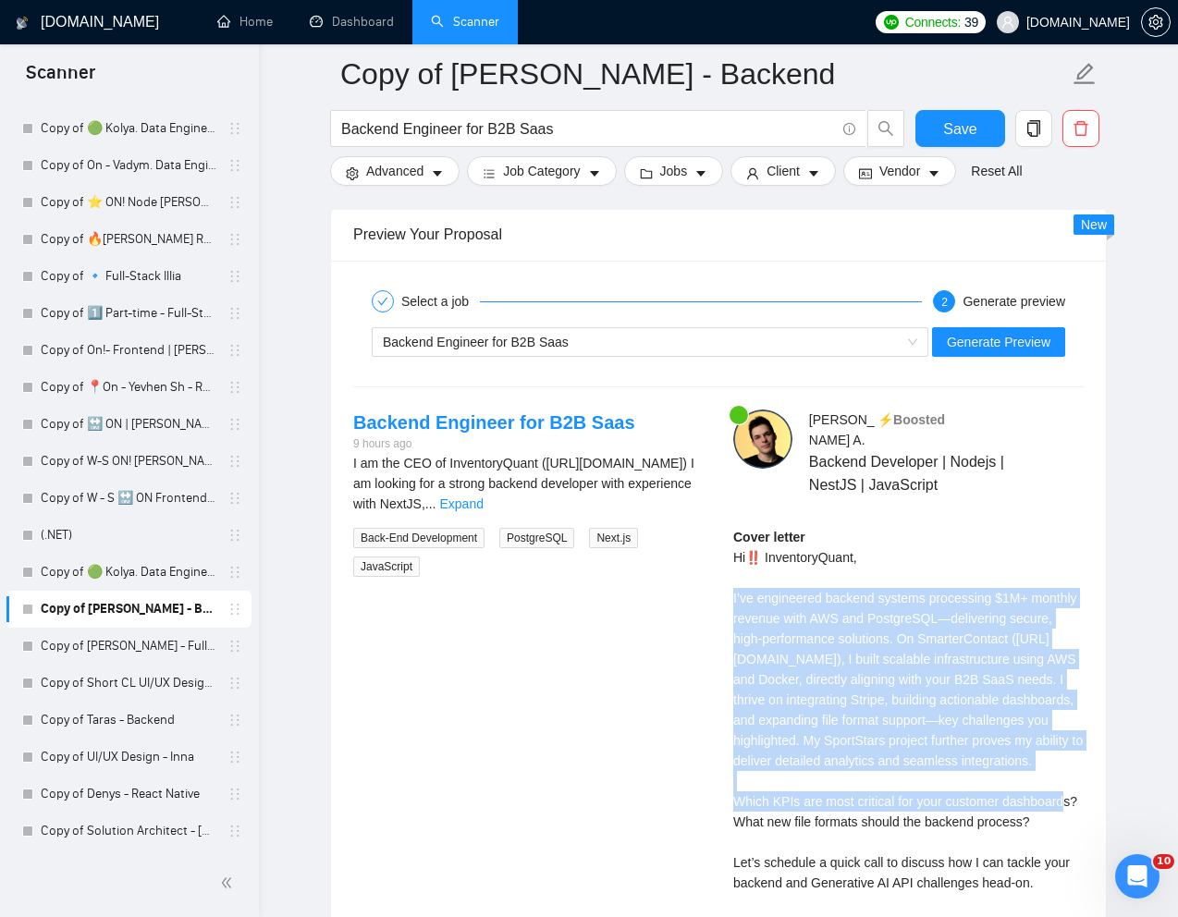
drag, startPoint x: 729, startPoint y: 578, endPoint x: 985, endPoint y: 780, distance: 326.4
click at [985, 780] on div "[PERSON_NAME] ⚡️Boosted Backend Developer | Nodejs | NestJS | JavaScript Cover …" at bounding box center [908, 705] width 380 height 593
copy div "I’ve engineered backend systems processing $1M+ monthly revenue with AWS and Po…"
click at [982, 335] on span "Generate Preview" at bounding box center [998, 342] width 104 height 20
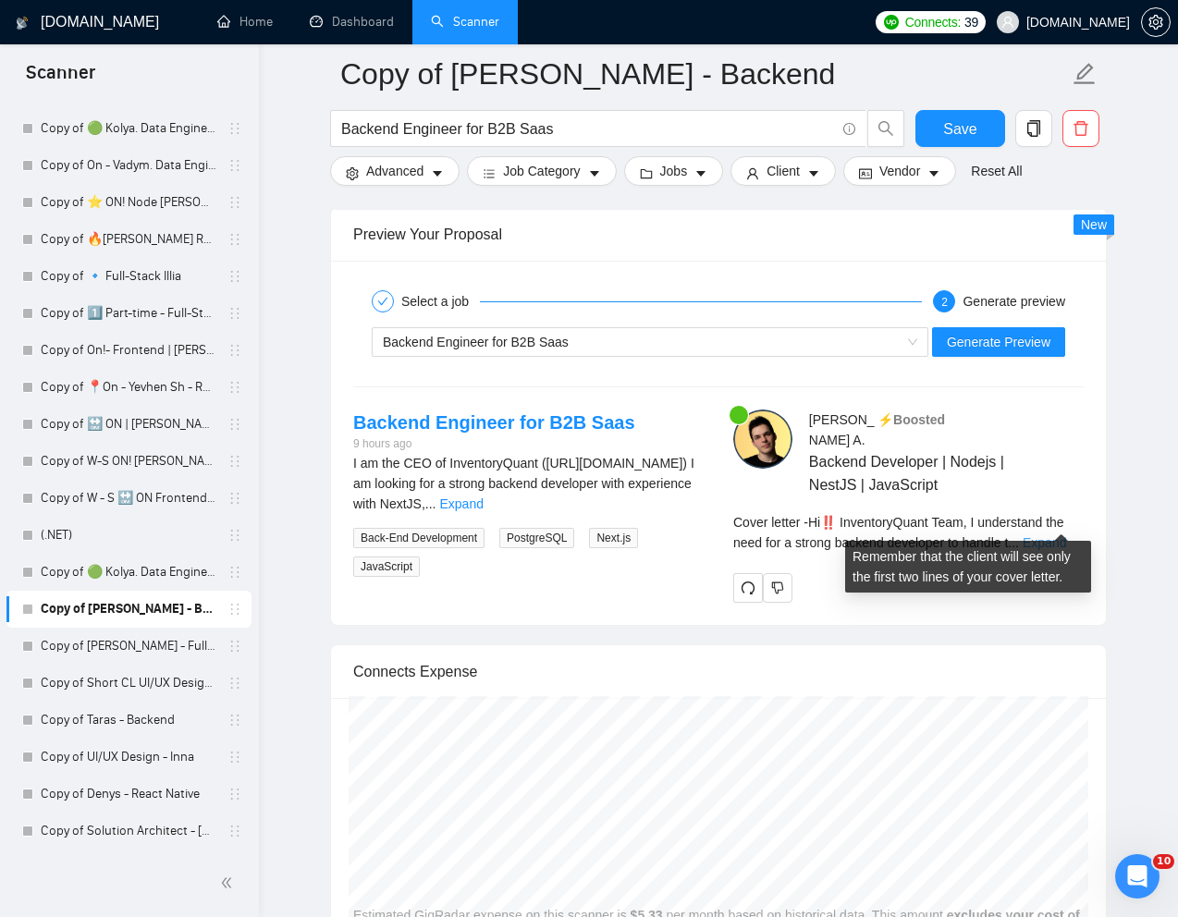
click at [1064, 535] on link "Expand" at bounding box center [1043, 542] width 43 height 15
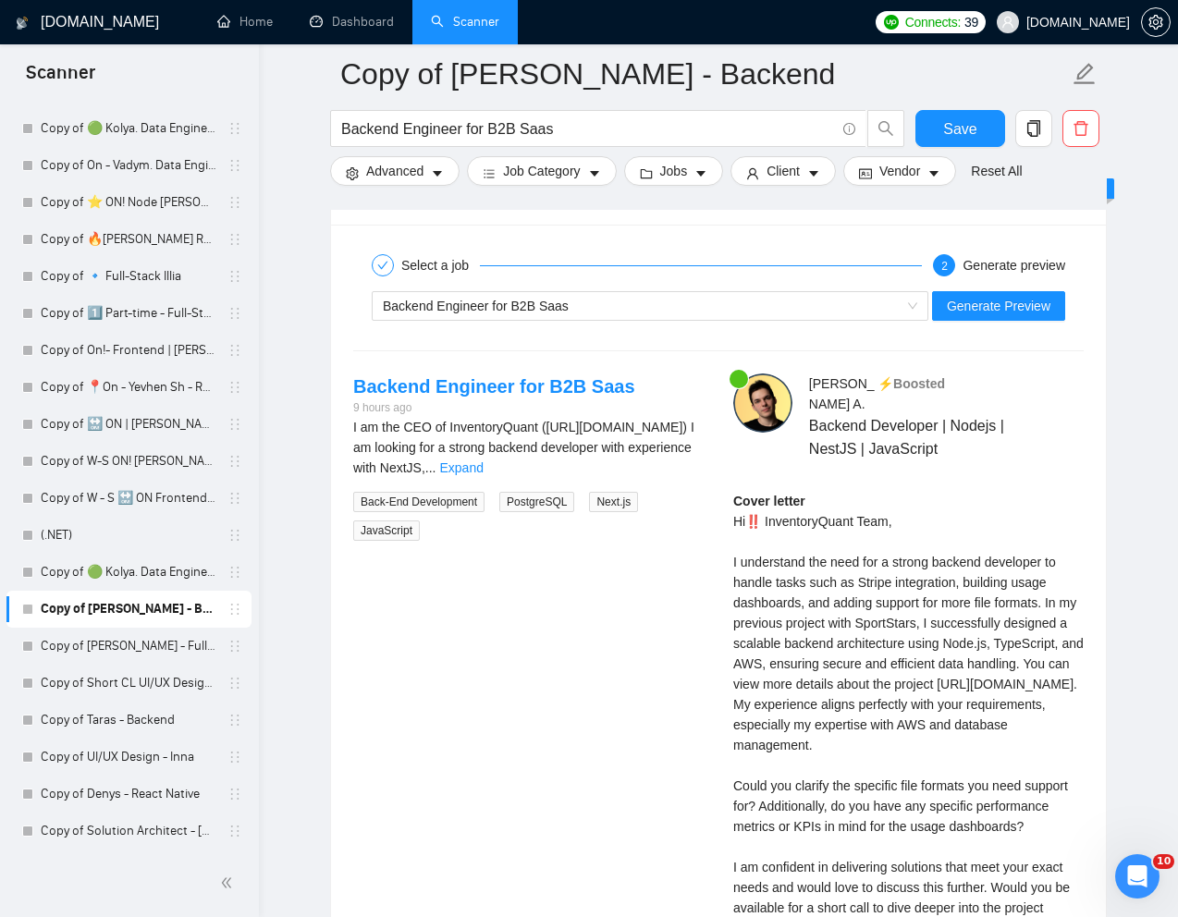
scroll to position [3571, 0]
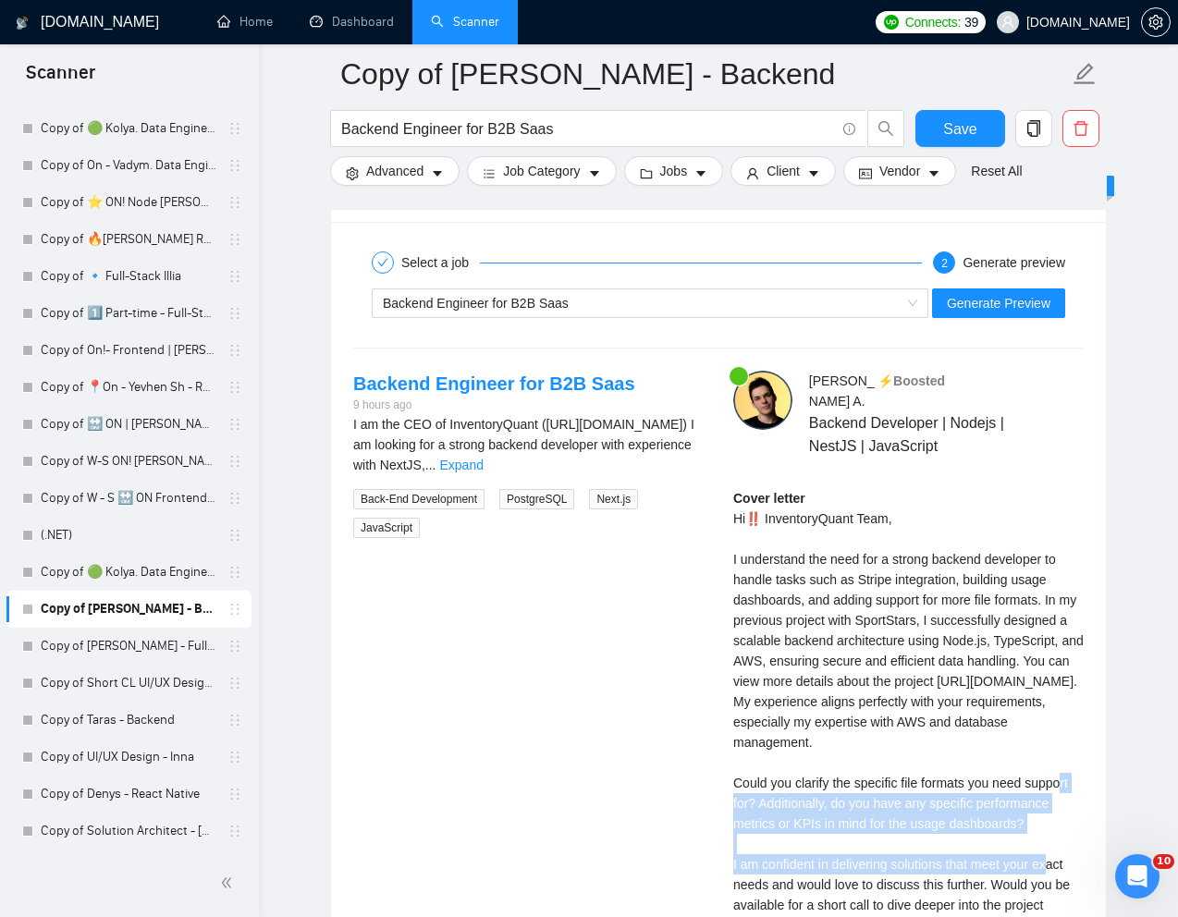
drag, startPoint x: 734, startPoint y: 783, endPoint x: 833, endPoint y: 843, distance: 115.7
click at [833, 843] on div "Cover letter Hi‼️ InventoryQuant Team, I understand the need for a strong backe…" at bounding box center [908, 742] width 350 height 508
copy div "Could you clarify the specific file formats you need support for? Additionally,…"
click at [1032, 296] on span "Generate Preview" at bounding box center [998, 303] width 104 height 20
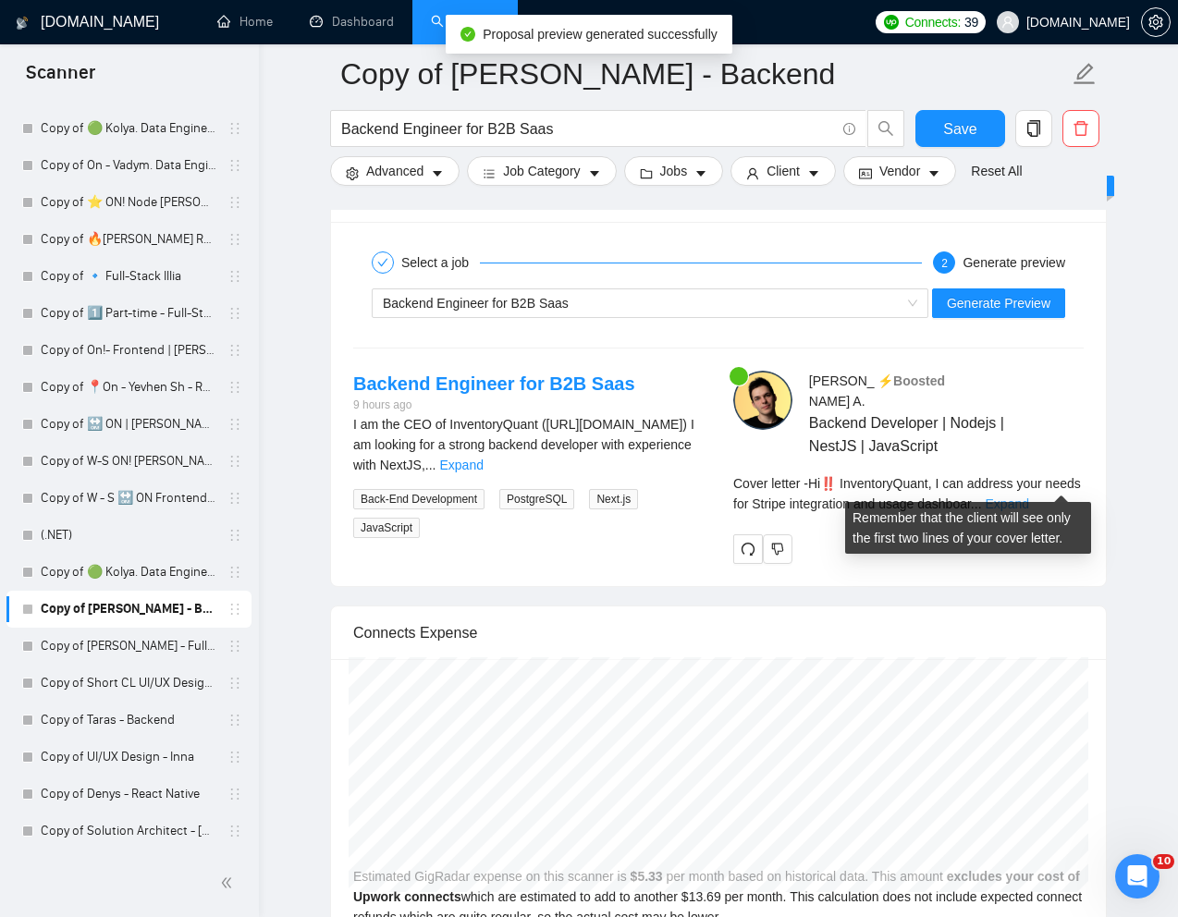
click at [1029, 496] on link "Expand" at bounding box center [1006, 503] width 43 height 15
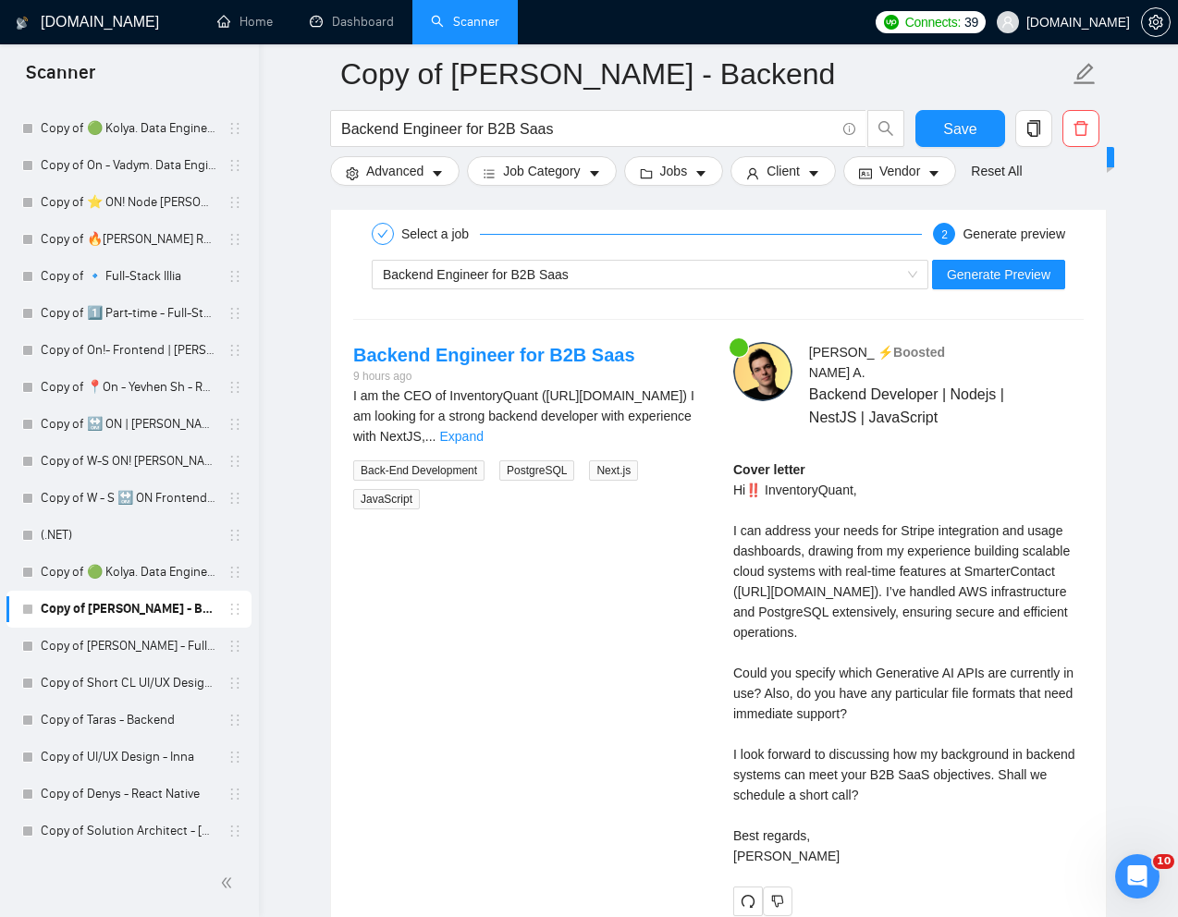
scroll to position [3610, 0]
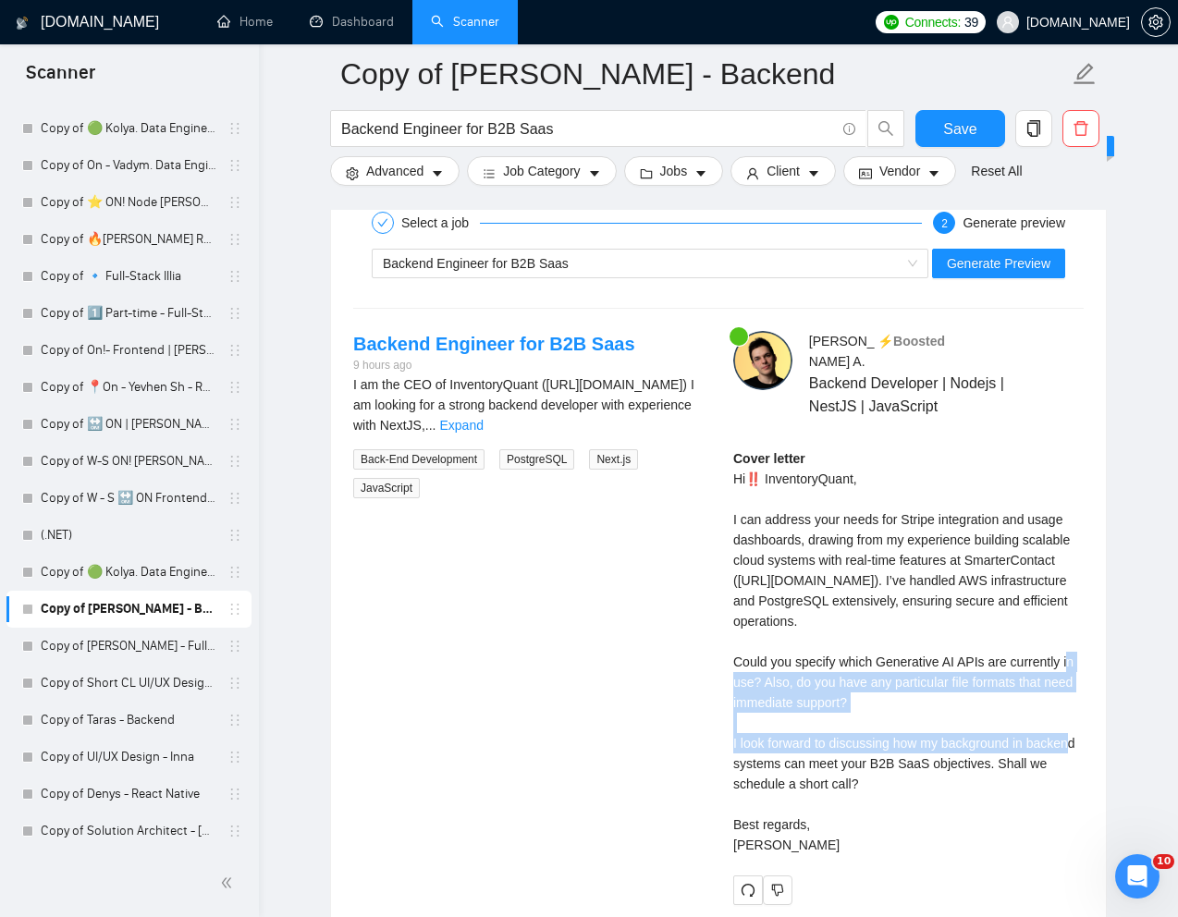
drag, startPoint x: 888, startPoint y: 702, endPoint x: 726, endPoint y: 665, distance: 166.1
click at [726, 665] on div "[PERSON_NAME] ⚡️Boosted Backend Developer | Nodejs | NestJS | JavaScript Cover …" at bounding box center [908, 617] width 380 height 573
copy div "Could you specify which Generative AI APIs are currently in use? Also, do you h…"
